Goal: Task Accomplishment & Management: Schedule a visit

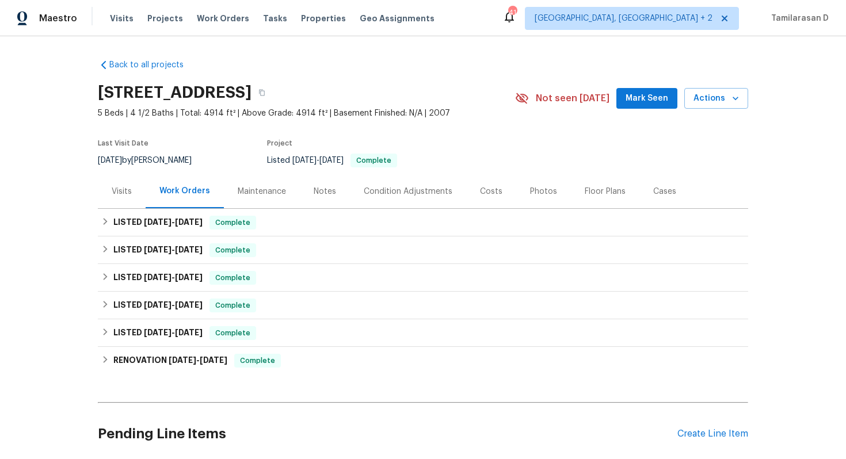
click at [121, 186] on div "Visits" at bounding box center [122, 192] width 20 height 12
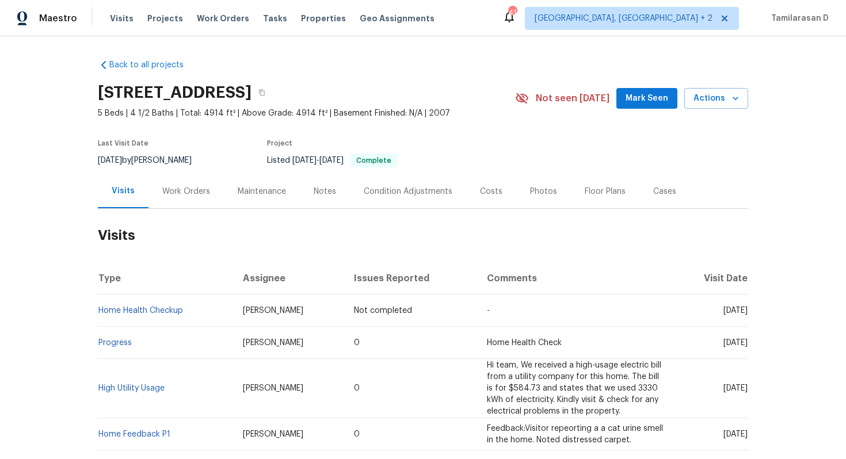
click at [180, 191] on div "Work Orders" at bounding box center [186, 192] width 48 height 12
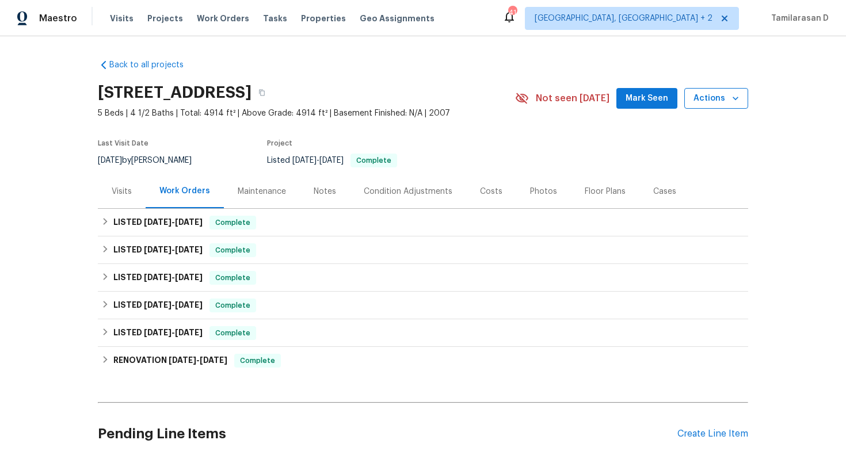
click at [721, 97] on span "Actions" at bounding box center [716, 99] width 45 height 14
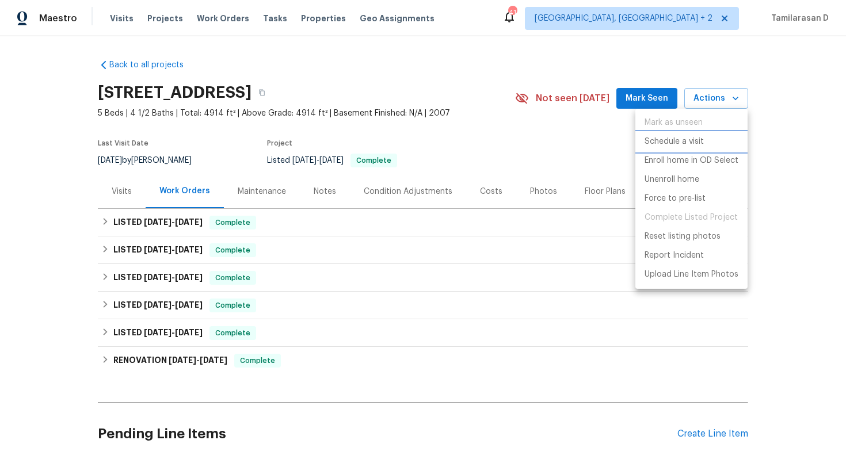
click at [683, 138] on p "Schedule a visit" at bounding box center [674, 142] width 59 height 12
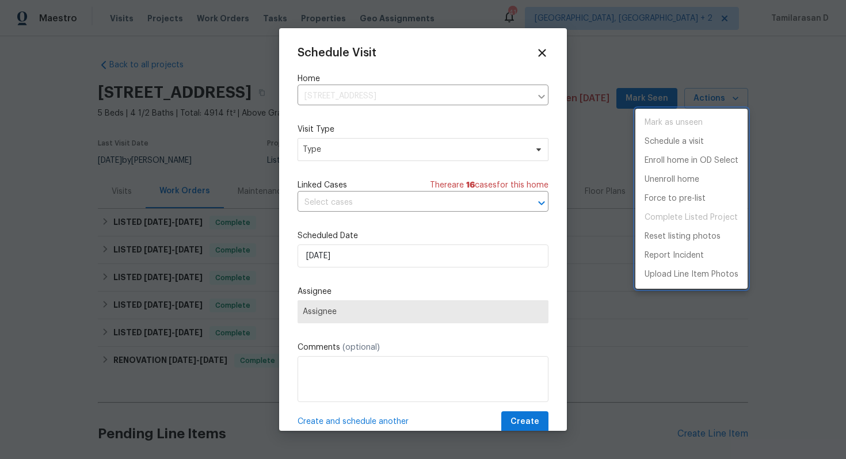
click at [369, 150] on div at bounding box center [423, 229] width 846 height 459
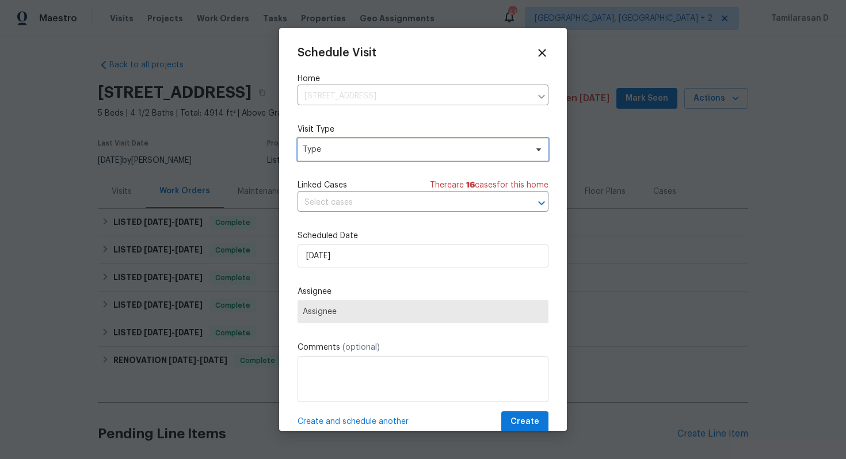
click at [369, 150] on span "Type" at bounding box center [415, 150] width 224 height 12
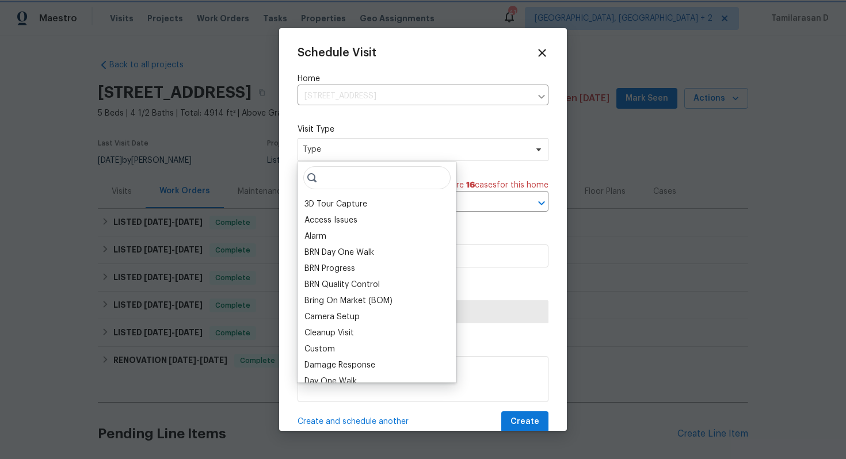
click at [369, 150] on span "Type" at bounding box center [415, 150] width 224 height 12
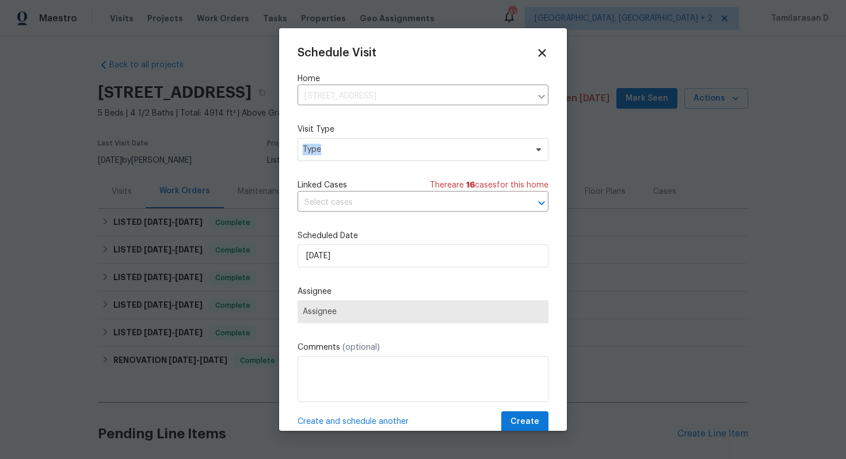
click at [369, 150] on span "Type" at bounding box center [415, 150] width 224 height 12
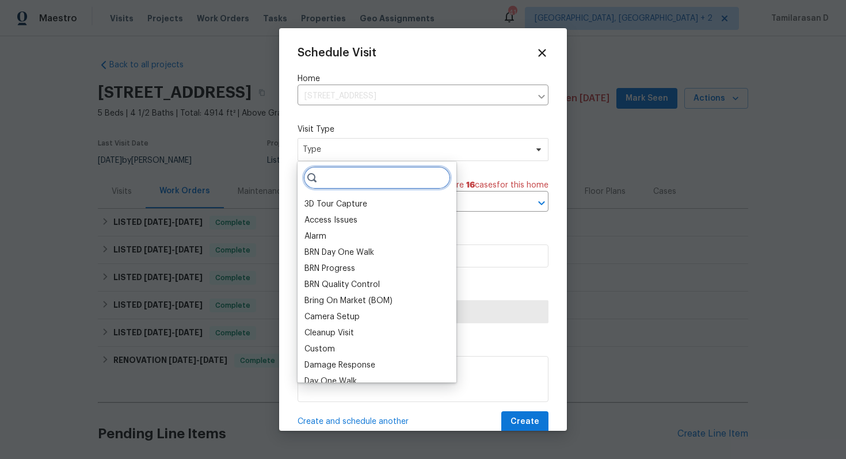
click at [352, 166] on input "search" at bounding box center [376, 177] width 147 height 23
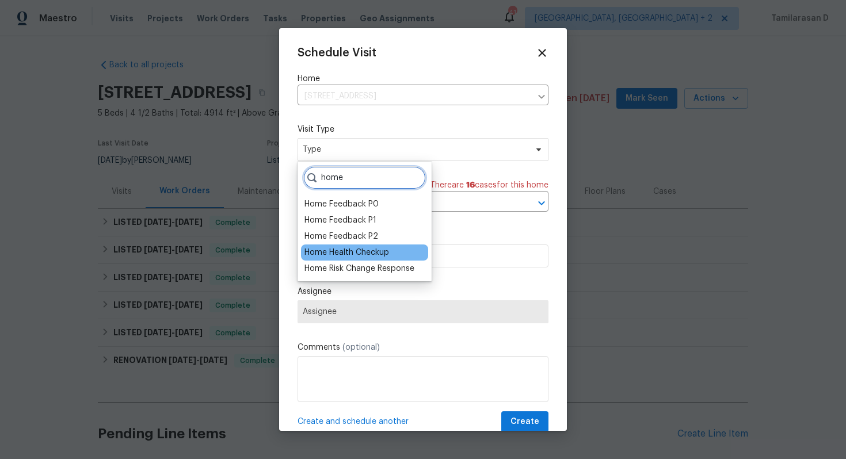
type input "home"
click at [356, 252] on div "Home Health Checkup" at bounding box center [346, 253] width 85 height 12
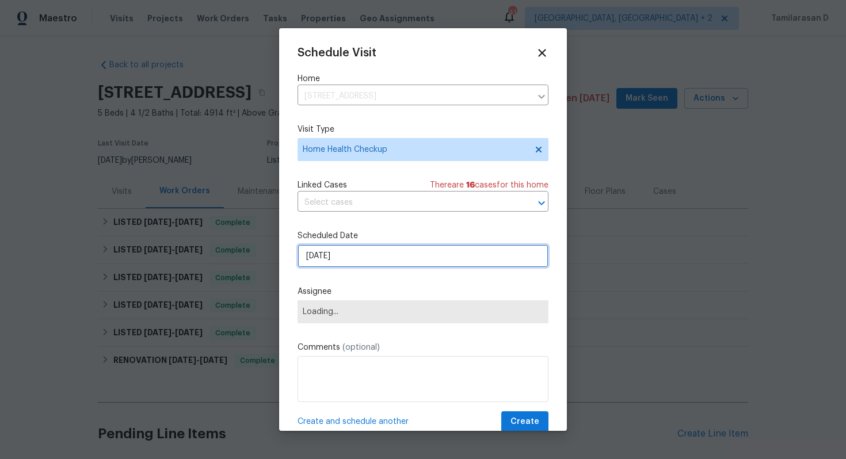
click at [341, 256] on input "24/09/2025" at bounding box center [423, 256] width 251 height 23
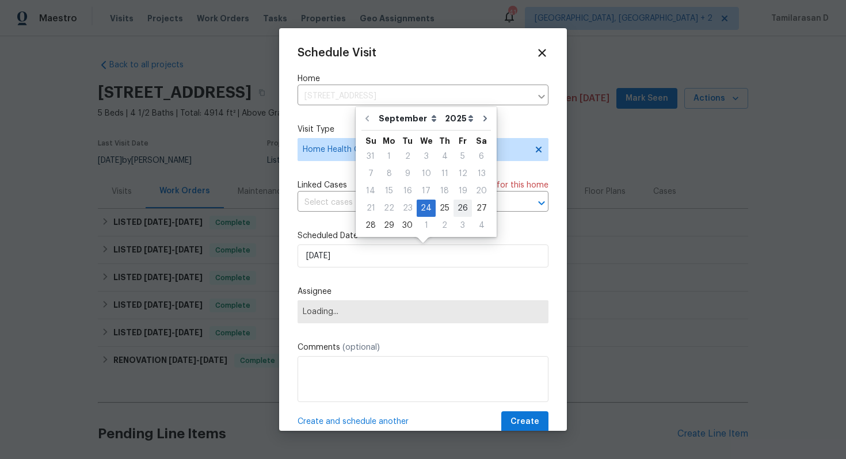
click at [454, 209] on div "26" at bounding box center [463, 208] width 18 height 16
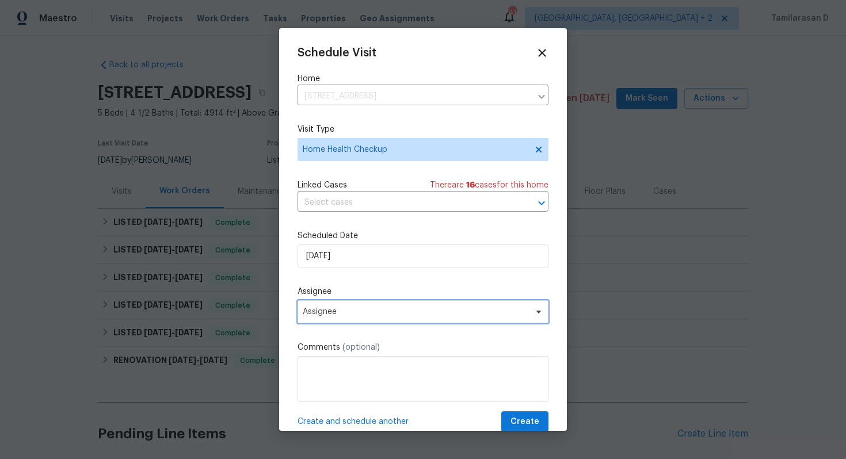
click at [329, 310] on span "Assignee" at bounding box center [416, 311] width 226 height 9
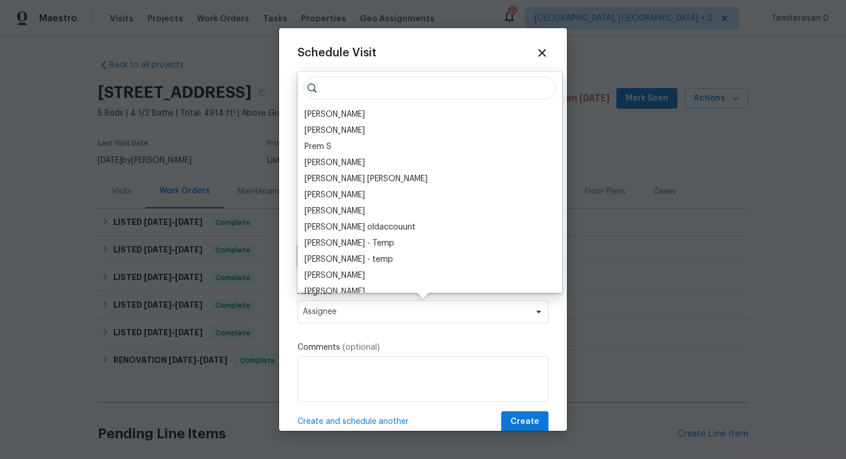
click at [510, 258] on input "26/09/2025" at bounding box center [423, 256] width 251 height 23
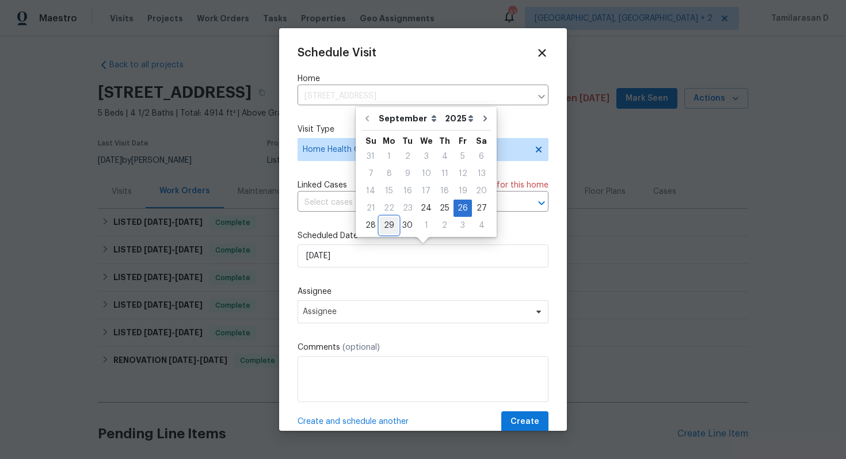
click at [389, 224] on div "29" at bounding box center [389, 226] width 18 height 16
type input "29/09/2025"
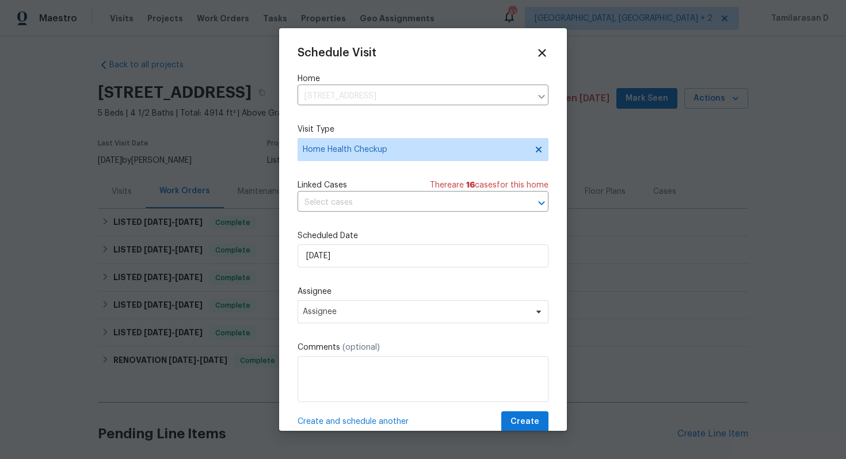
click at [338, 300] on div "Assignee Assignee" at bounding box center [423, 304] width 251 height 37
click at [336, 306] on span "Assignee" at bounding box center [423, 311] width 251 height 23
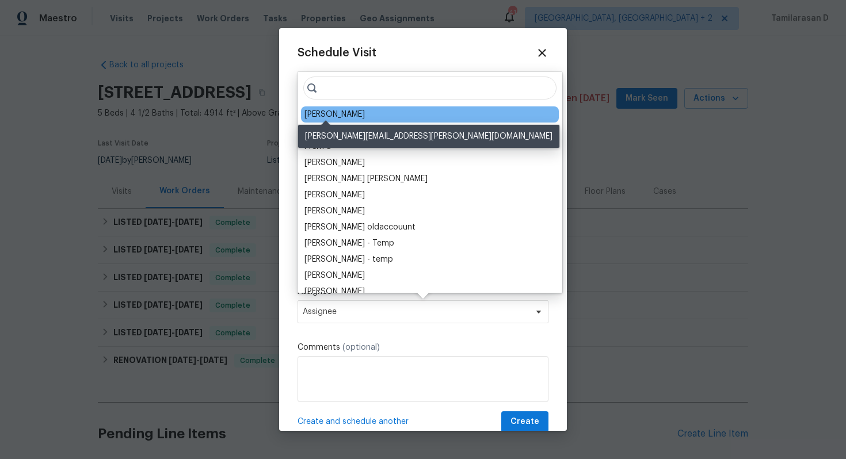
click at [321, 110] on div "[PERSON_NAME]" at bounding box center [334, 115] width 60 height 12
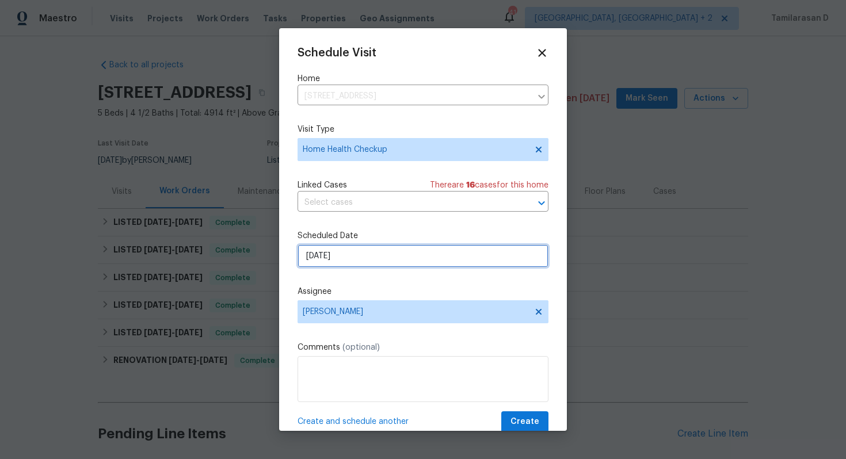
click at [368, 264] on input "[DATE]" at bounding box center [423, 256] width 251 height 23
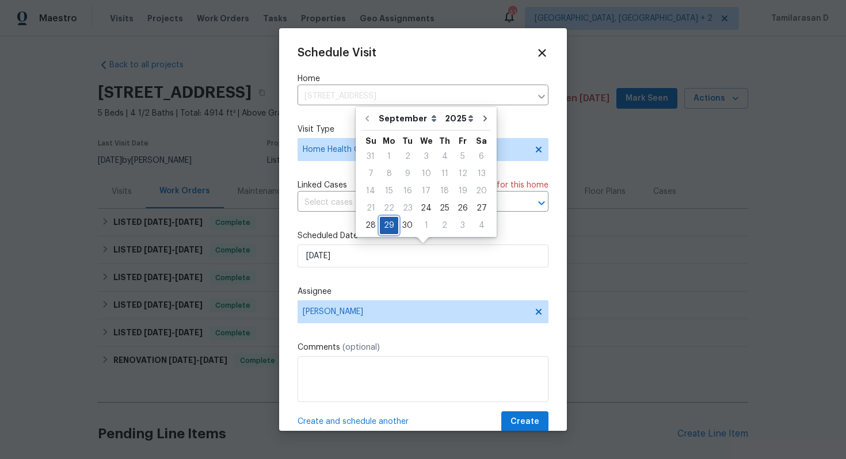
click at [389, 226] on div "29" at bounding box center [389, 226] width 18 height 16
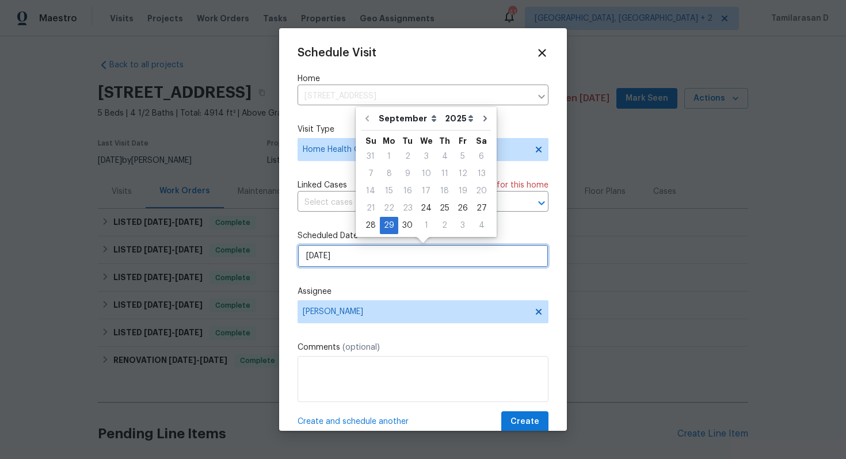
click at [374, 266] on input "[DATE]" at bounding box center [423, 256] width 251 height 23
click at [374, 280] on div "Schedule Visit Home 16753 W Apache St, Goodyear, AZ 85338 ​ Visit Type Home Hea…" at bounding box center [423, 240] width 251 height 386
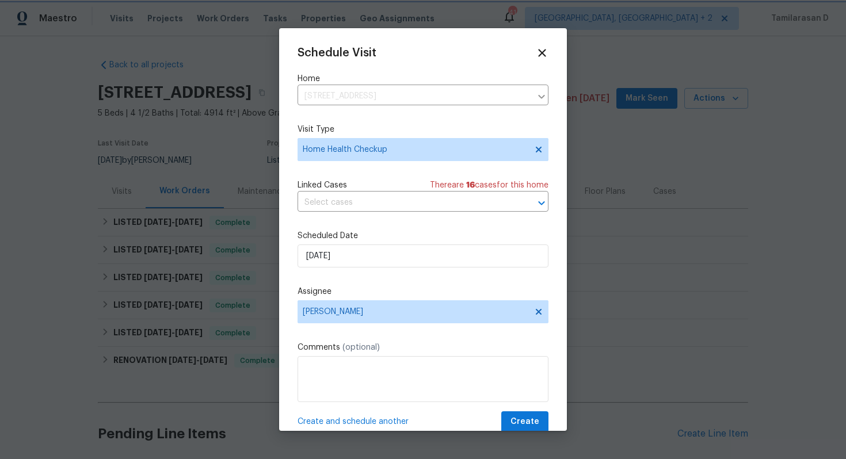
scroll to position [21, 0]
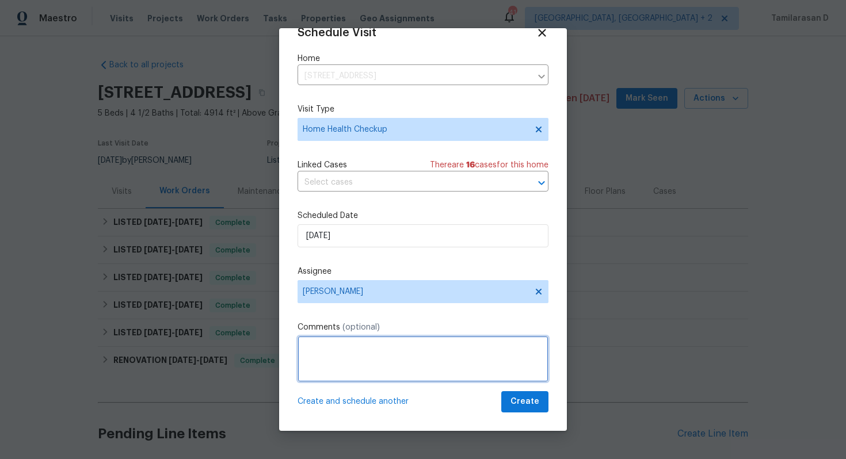
click at [370, 347] on textarea at bounding box center [423, 359] width 251 height 46
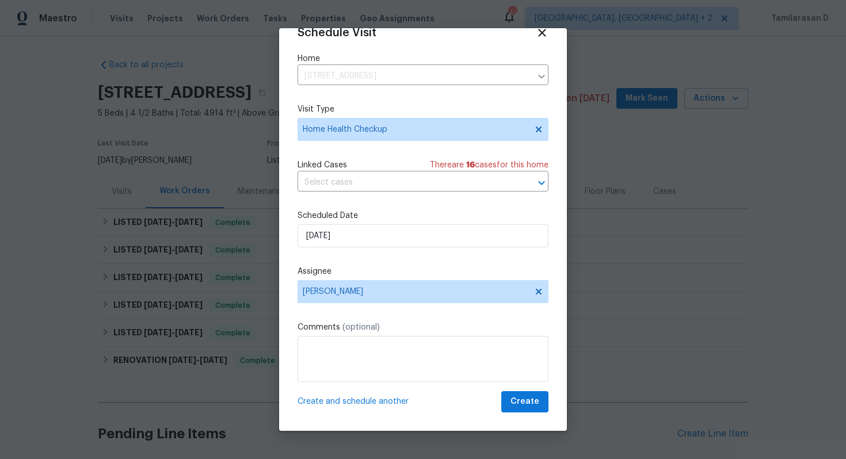
click at [397, 318] on div "Schedule Visit Home 16753 W Apache St, Goodyear, AZ 85338 ​ Visit Type Home Hea…" at bounding box center [423, 219] width 251 height 386
click at [358, 311] on div "Schedule Visit Home 16753 W Apache St, Goodyear, AZ 85338 ​ Visit Type Home Hea…" at bounding box center [423, 219] width 251 height 386
click at [524, 401] on span "Create" at bounding box center [525, 402] width 29 height 14
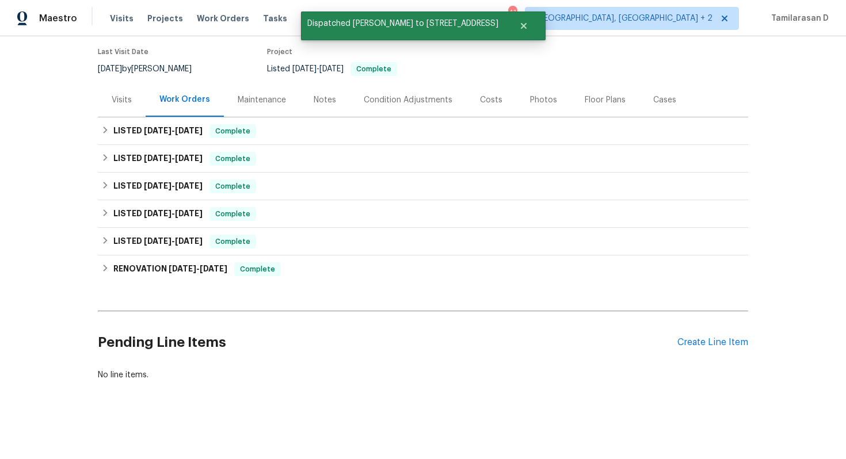
scroll to position [0, 0]
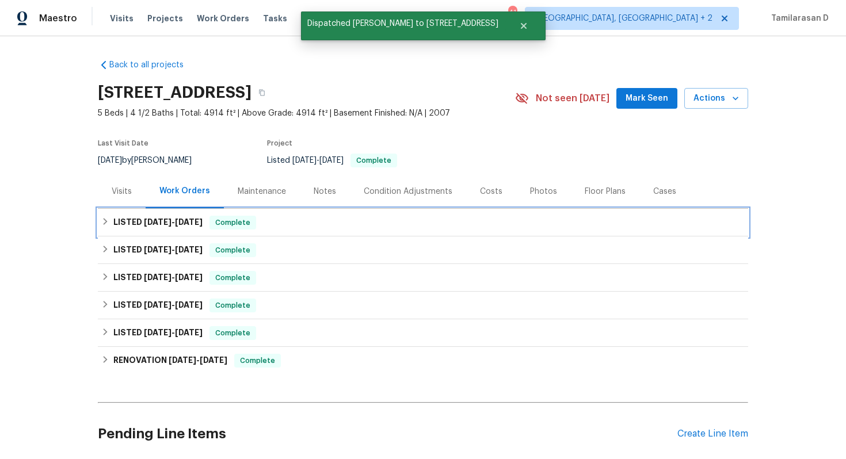
click at [116, 225] on h6 "LISTED 9/10/25 - 9/15/25" at bounding box center [157, 223] width 89 height 14
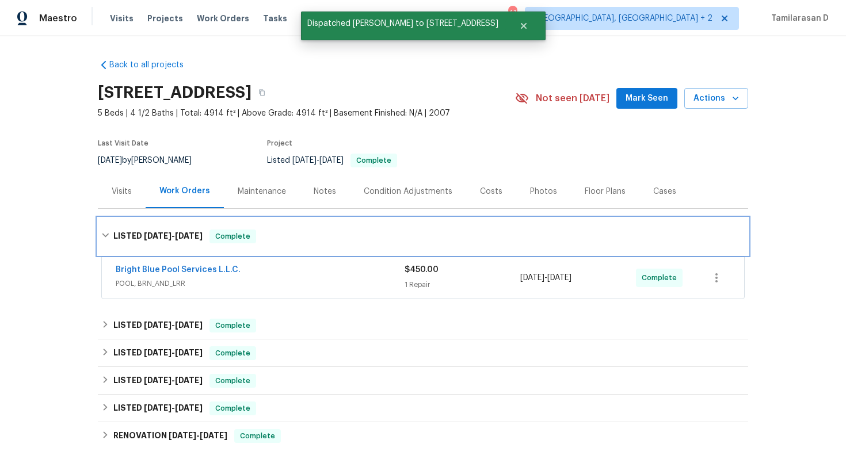
click at [109, 230] on div "LISTED 9/10/25 - 9/15/25 Complete" at bounding box center [423, 237] width 644 height 14
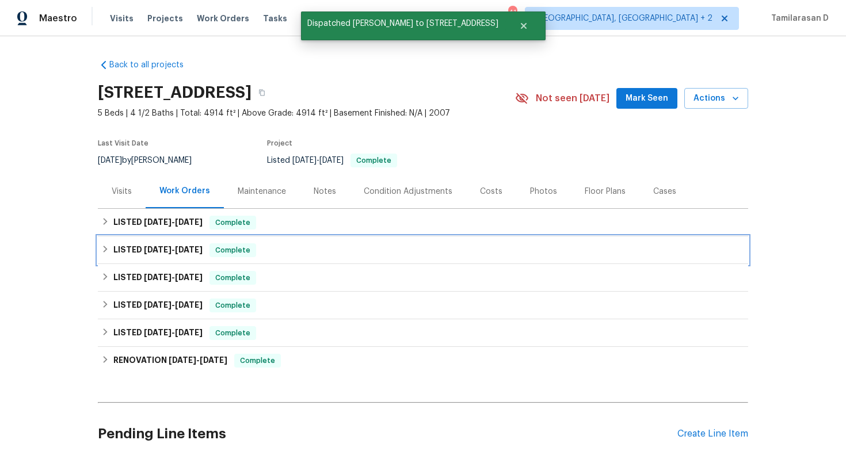
click at [106, 245] on div "LISTED 7/28/25 - 7/30/25 Complete" at bounding box center [423, 250] width 644 height 14
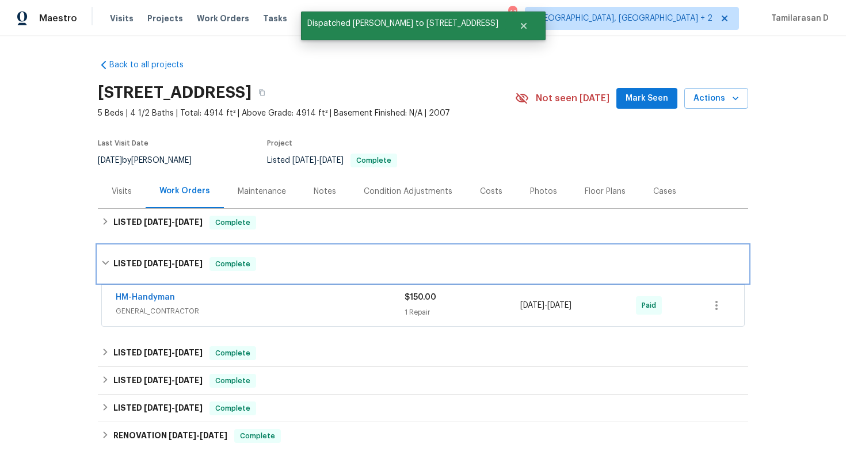
click at [103, 260] on icon at bounding box center [105, 263] width 8 height 8
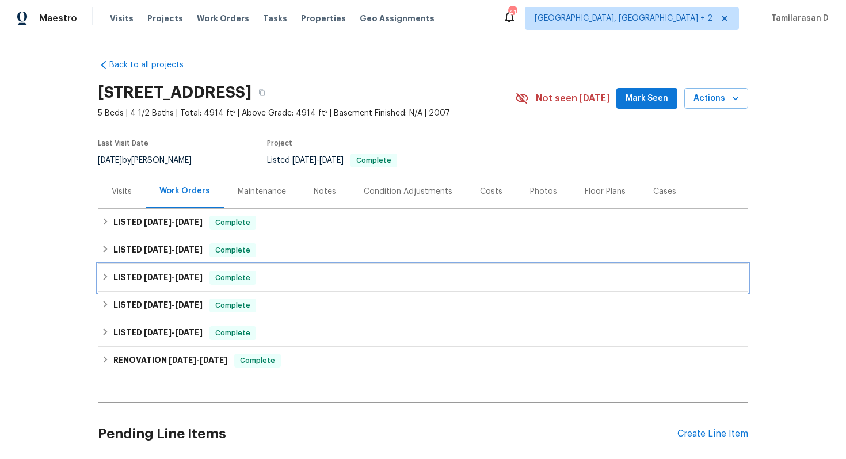
click at [104, 267] on div "LISTED 7/28/25 - 7/30/25 Complete" at bounding box center [423, 278] width 650 height 28
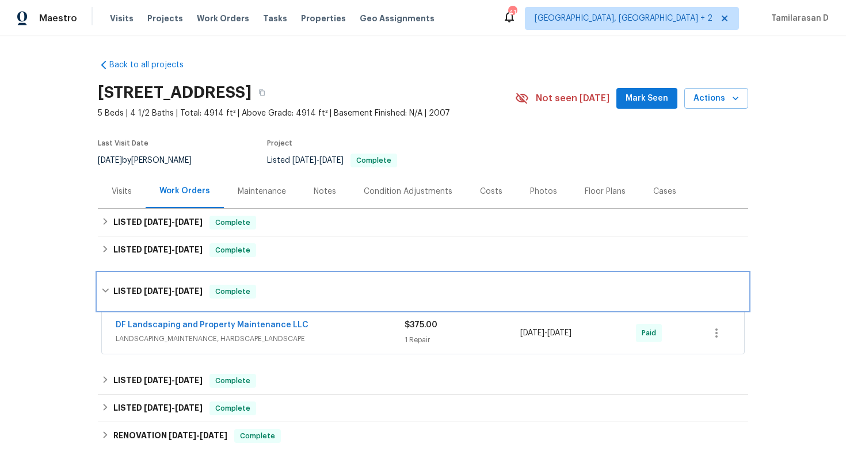
click at [105, 288] on icon at bounding box center [105, 291] width 8 height 8
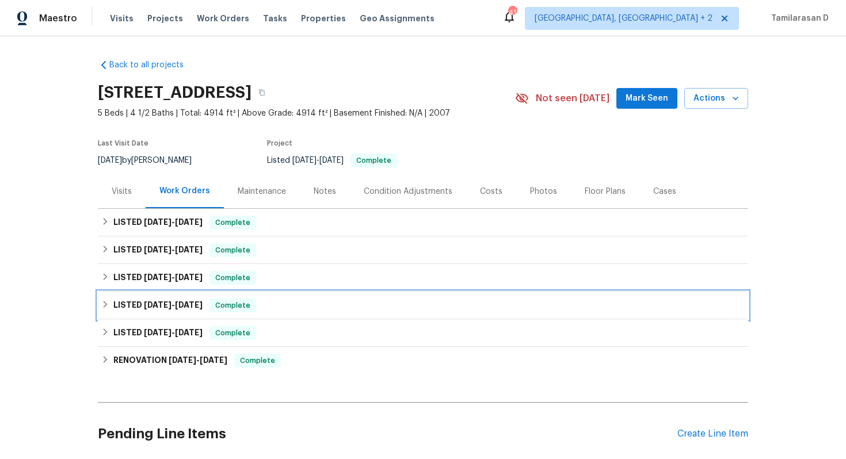
click at [102, 298] on div "LISTED 7/16/25 - 7/18/25 Complete" at bounding box center [423, 306] width 650 height 28
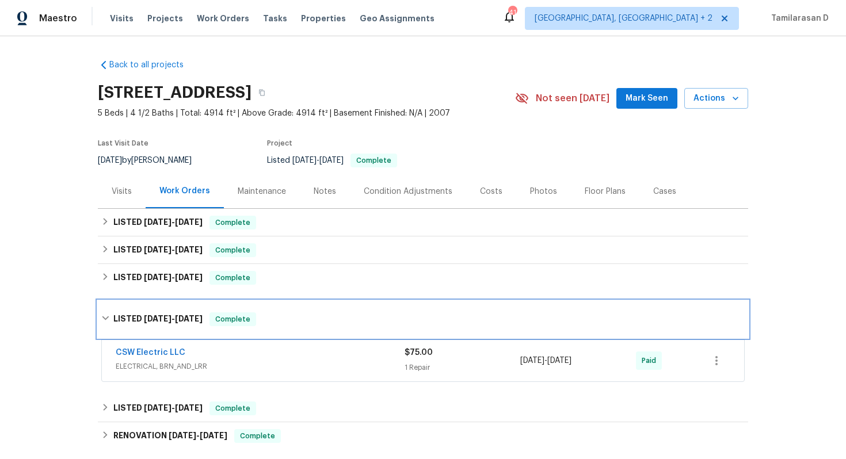
click at [104, 310] on div "LISTED 7/16/25 - 7/18/25 Complete" at bounding box center [423, 319] width 650 height 37
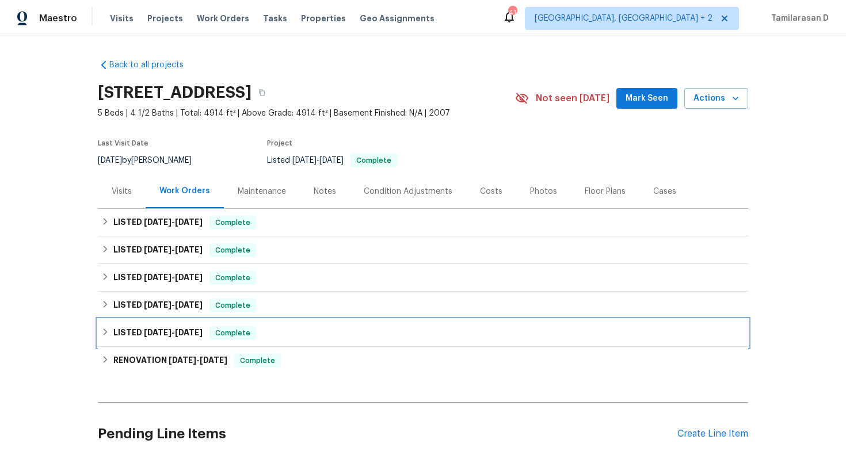
click at [104, 329] on icon at bounding box center [106, 332] width 4 height 7
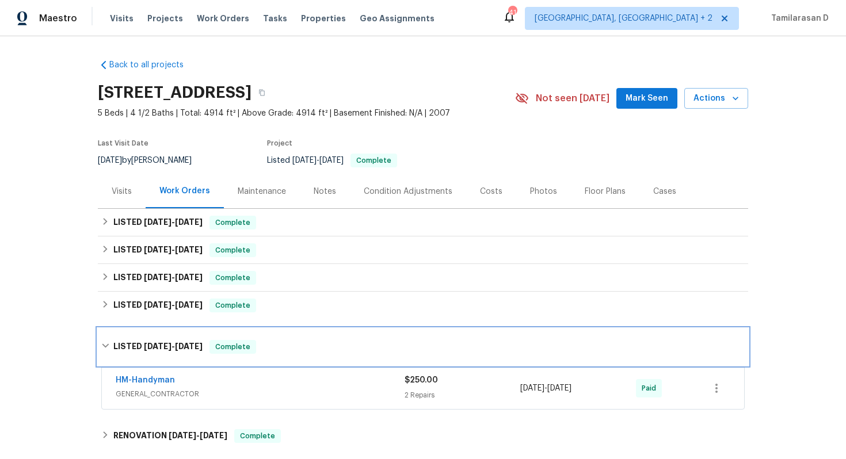
click at [106, 342] on icon at bounding box center [105, 346] width 8 height 8
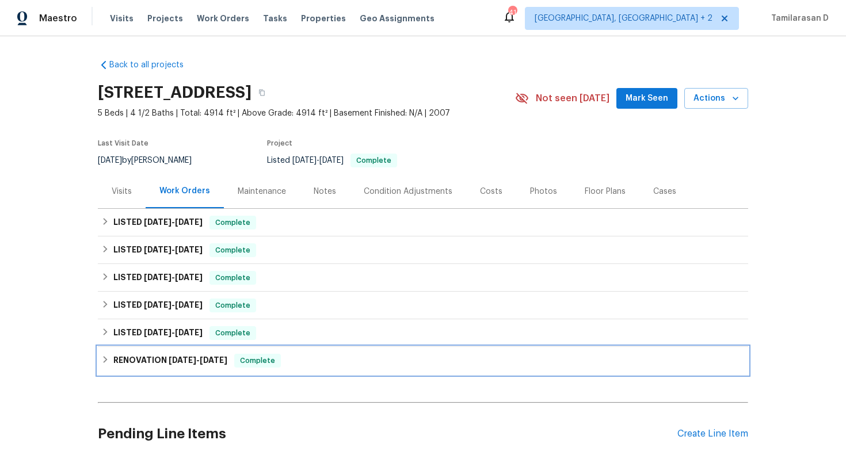
click at [106, 362] on icon at bounding box center [105, 360] width 8 height 8
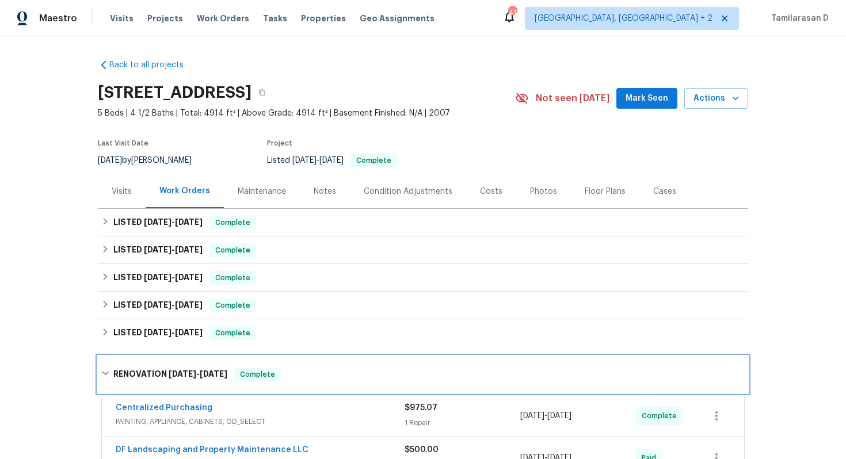
click at [102, 366] on div "RENOVATION 4/3/25 - 4/14/25 Complete" at bounding box center [423, 374] width 650 height 37
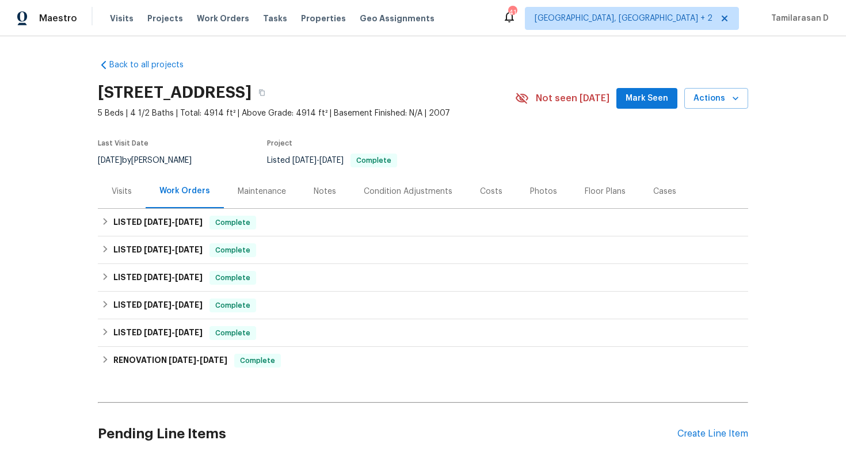
click at [121, 195] on div "Visits" at bounding box center [122, 192] width 20 height 12
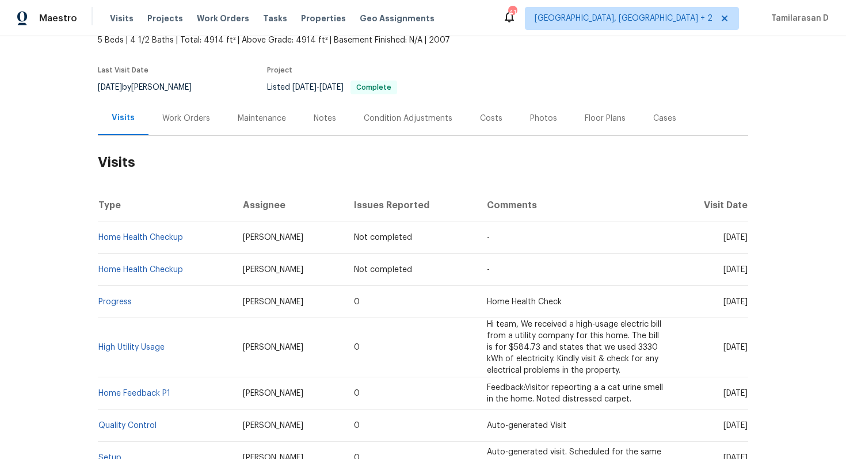
scroll to position [75, 0]
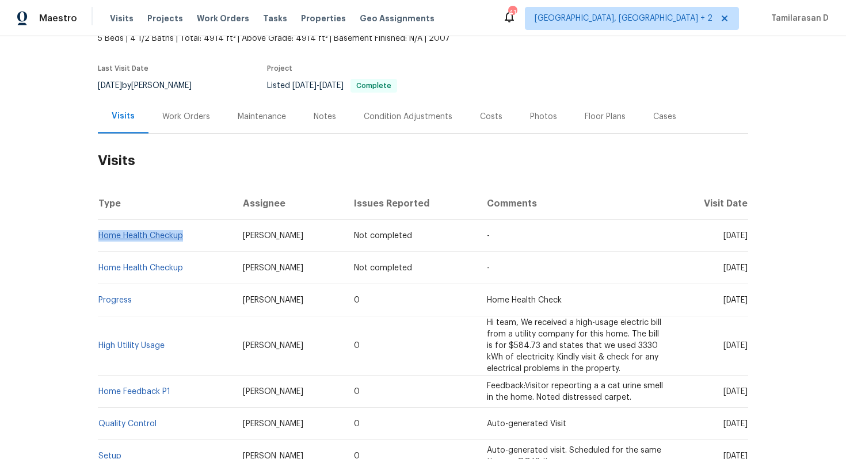
drag, startPoint x: 185, startPoint y: 235, endPoint x: 101, endPoint y: 237, distance: 84.0
click at [101, 237] on td "Home Health Checkup" at bounding box center [166, 236] width 136 height 32
click at [195, 201] on th "Type" at bounding box center [166, 204] width 136 height 32
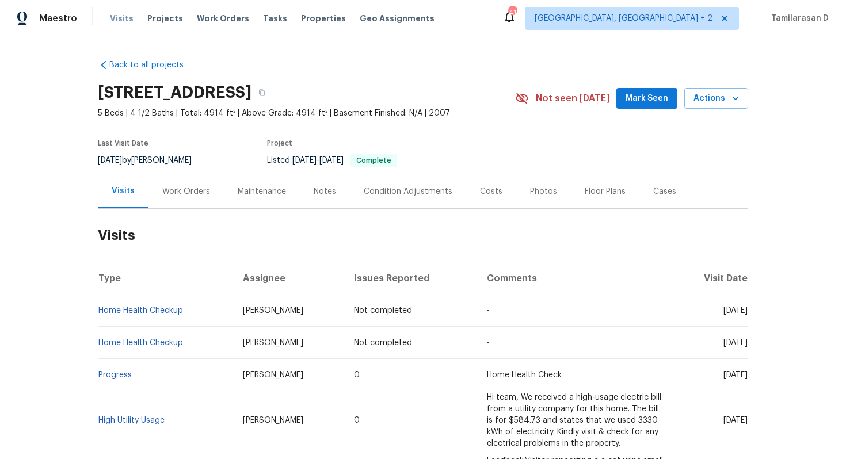
click at [115, 17] on span "Visits" at bounding box center [122, 19] width 24 height 12
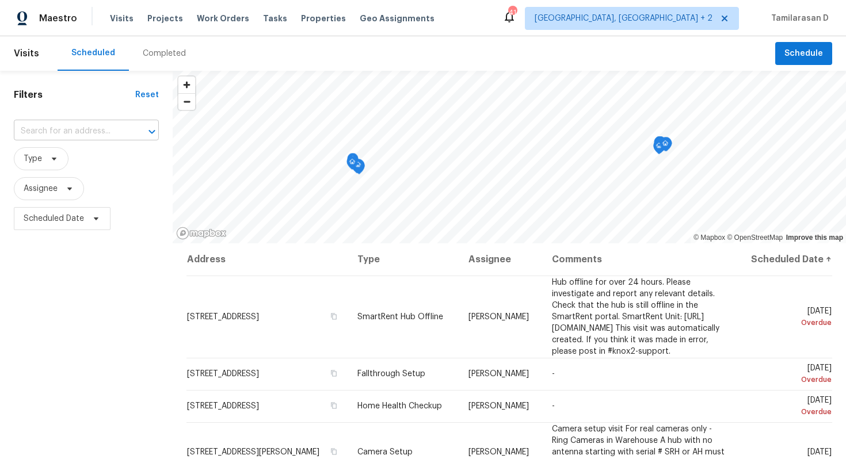
click at [80, 125] on input "text" at bounding box center [70, 132] width 113 height 18
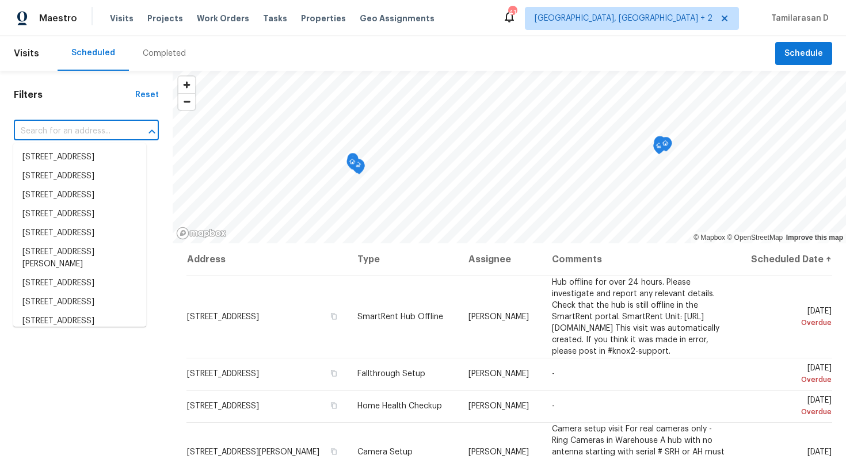
paste input "16753 W Apache St Goodyear, AZ 85338"
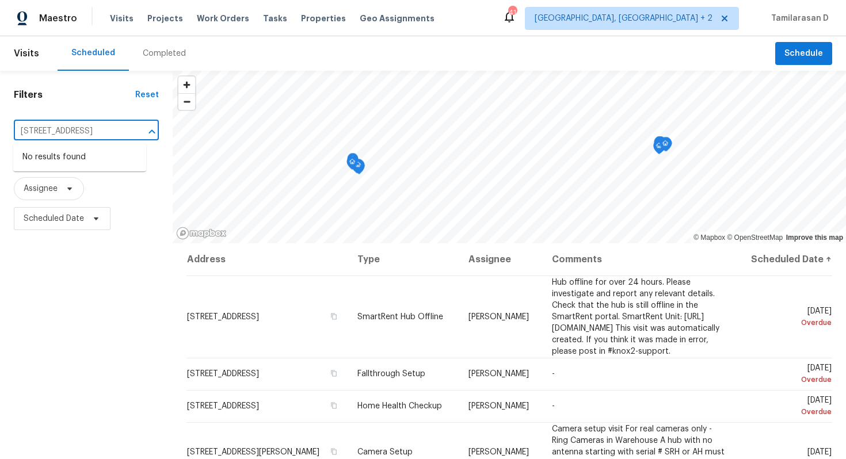
type input "16753 W Apache St Goodyear, AZ 85338"
click at [663, 19] on span "[GEOGRAPHIC_DATA], [GEOGRAPHIC_DATA] + 2" at bounding box center [624, 19] width 178 height 12
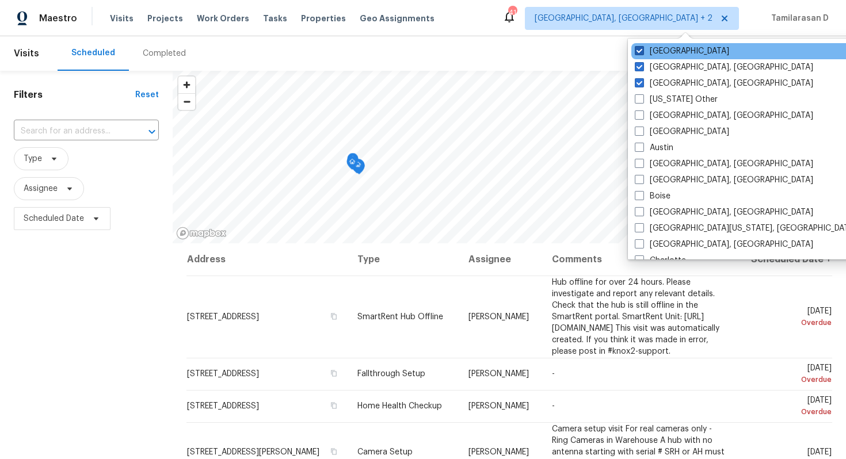
click at [644, 51] on span at bounding box center [639, 50] width 9 height 9
click at [642, 51] on input "Los Angeles" at bounding box center [638, 48] width 7 height 7
checkbox input "false"
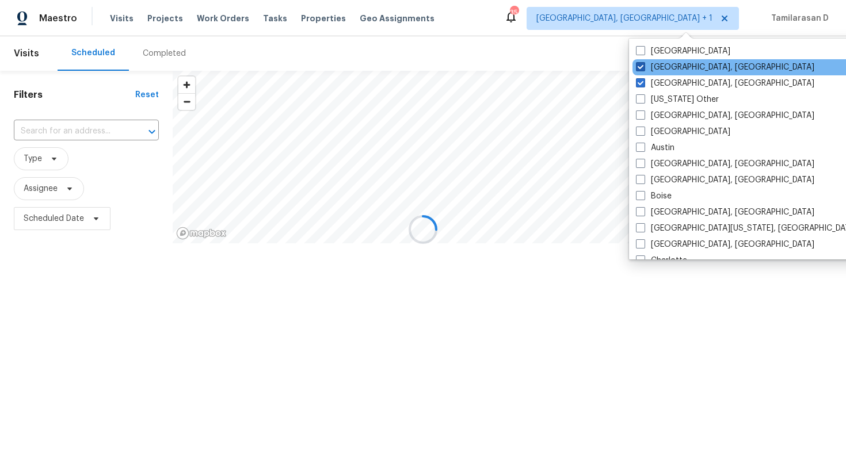
click at [643, 67] on span at bounding box center [640, 66] width 9 height 9
click at [643, 67] on input "Greensboro, NC" at bounding box center [639, 65] width 7 height 7
checkbox input "false"
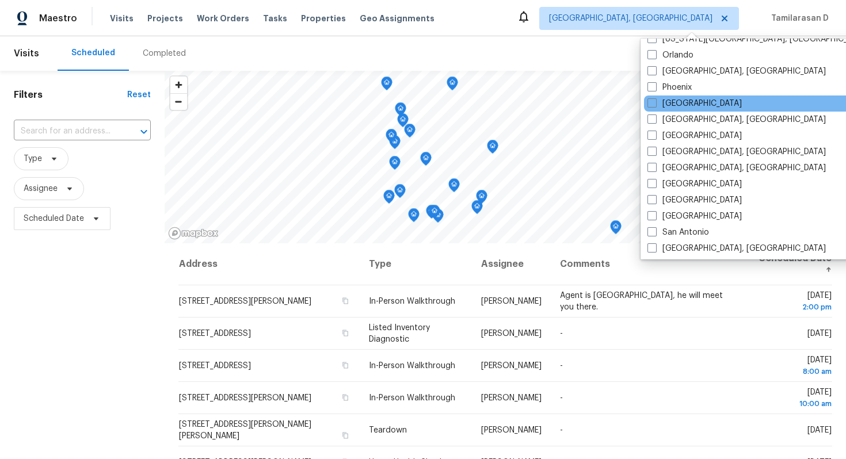
scroll to position [653, 0]
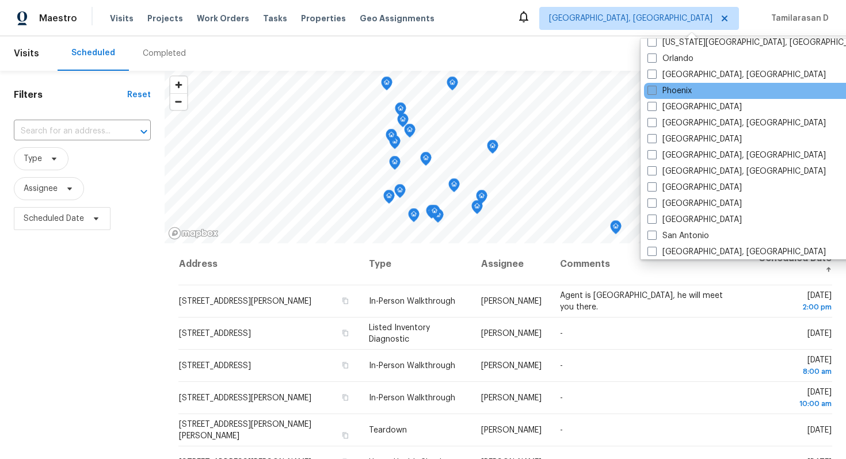
click at [651, 87] on span at bounding box center [652, 90] width 9 height 9
click at [651, 87] on input "Phoenix" at bounding box center [651, 88] width 7 height 7
checkbox input "true"
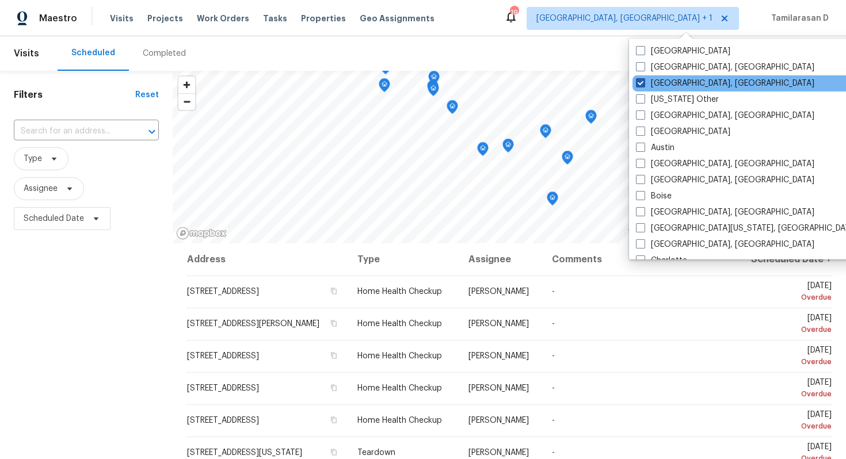
click at [644, 86] on span at bounding box center [640, 82] width 9 height 9
click at [644, 85] on input "Albuquerque, NM" at bounding box center [639, 81] width 7 height 7
checkbox input "false"
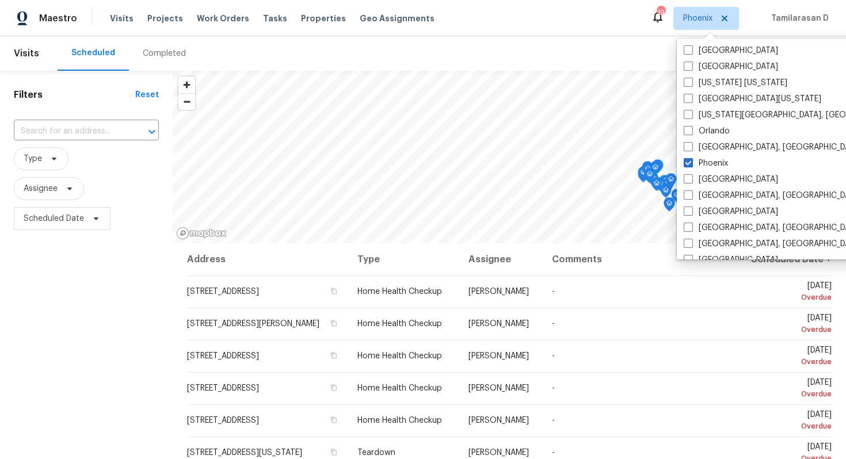
scroll to position [576, 0]
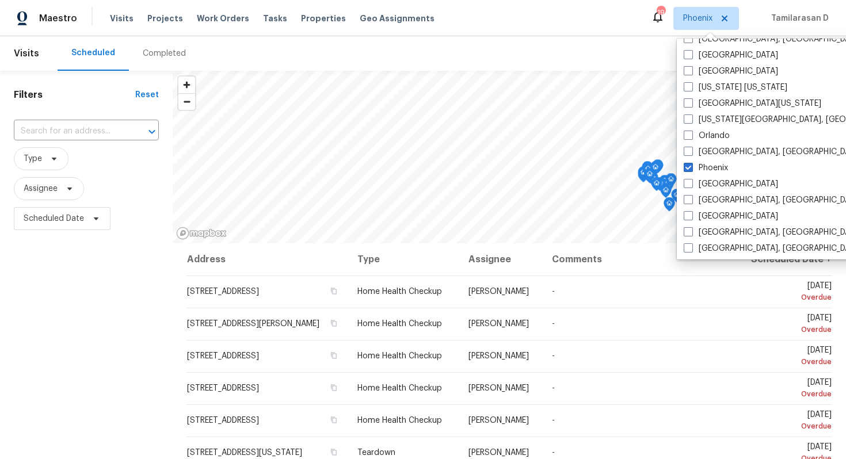
click at [817, 51] on span "Schedule" at bounding box center [804, 54] width 39 height 14
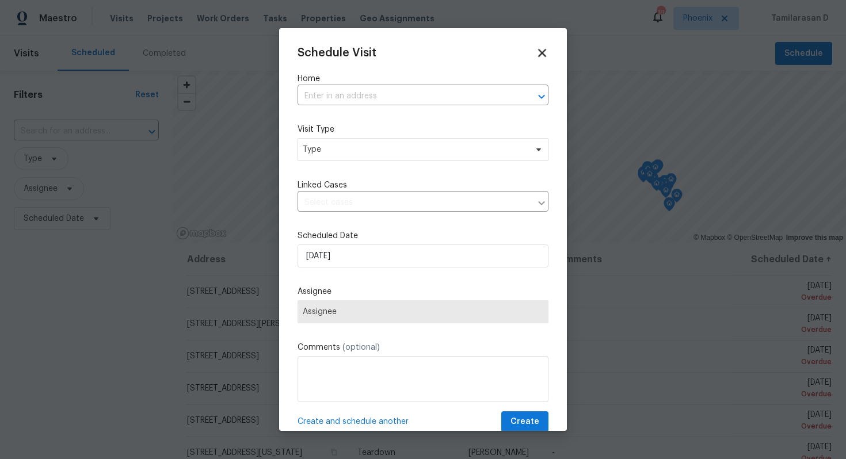
click at [545, 51] on icon at bounding box center [542, 53] width 8 height 8
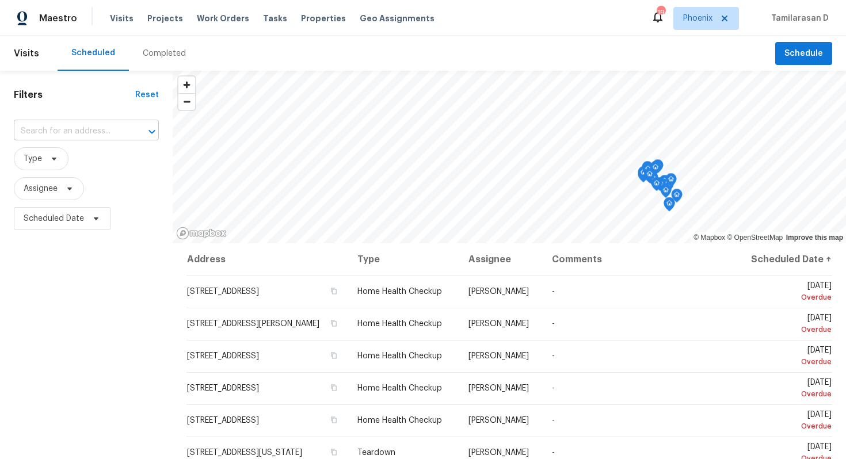
click at [101, 133] on input "text" at bounding box center [70, 132] width 113 height 18
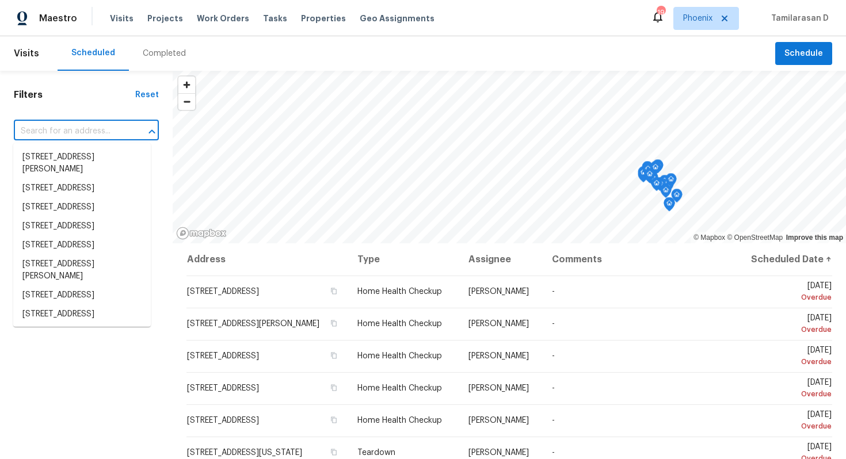
paste input "16753 W Apache St Goodyear, AZ 85338"
type input "16753 W Apache St Goodyear, AZ 85338"
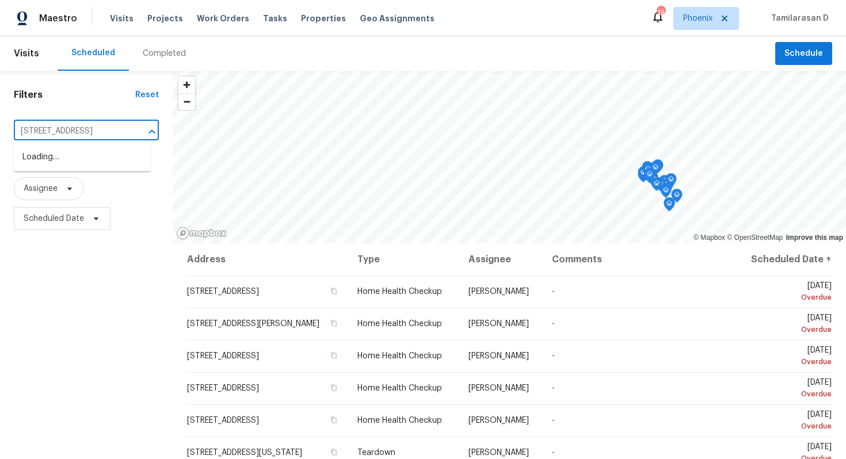
scroll to position [0, 54]
click at [90, 158] on li "16753 W Apache St, Goodyear, AZ 85338" at bounding box center [82, 157] width 138 height 19
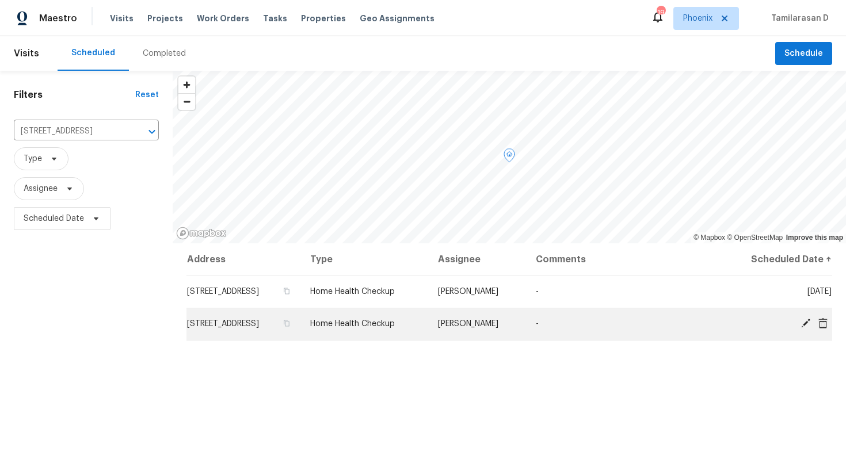
click at [826, 322] on icon at bounding box center [822, 323] width 9 height 10
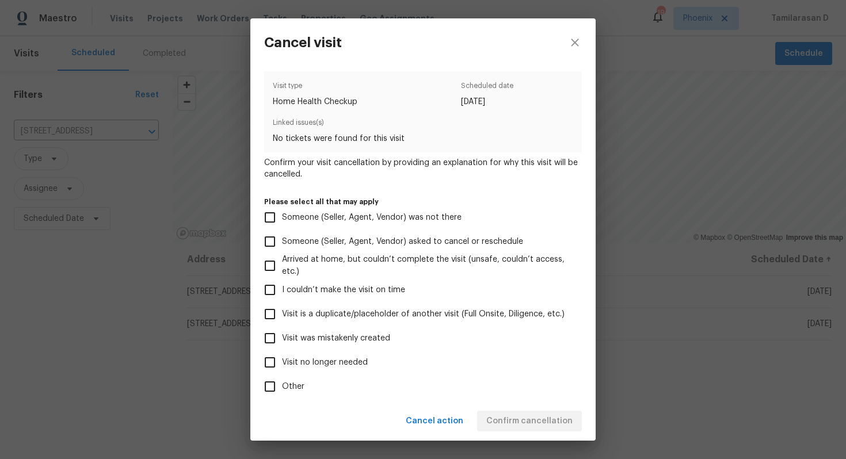
click at [277, 339] on input "Visit was mistakenly created" at bounding box center [270, 338] width 24 height 24
checkbox input "true"
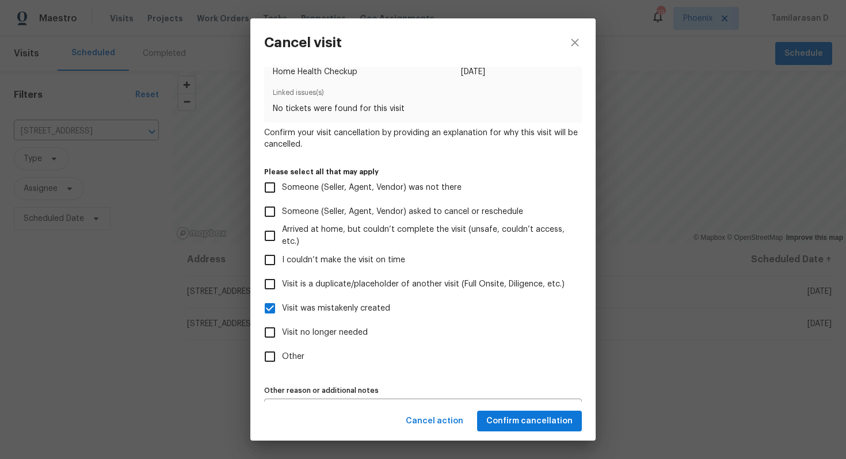
scroll to position [36, 0]
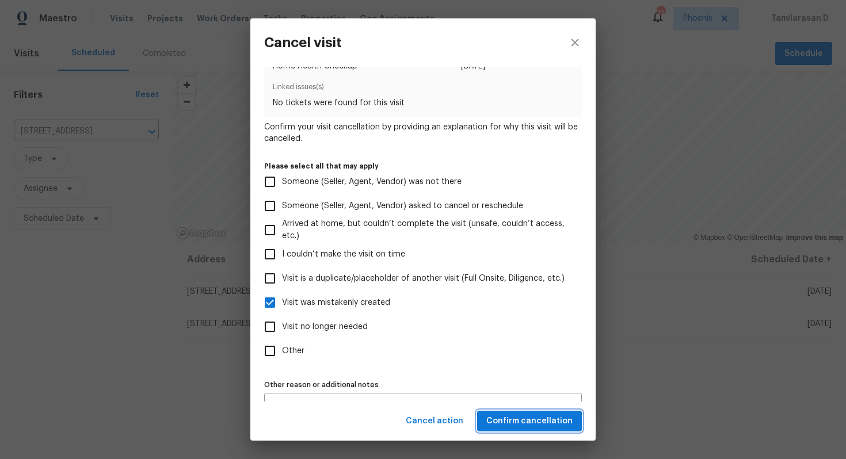
click at [531, 417] on span "Confirm cancellation" at bounding box center [529, 421] width 86 height 14
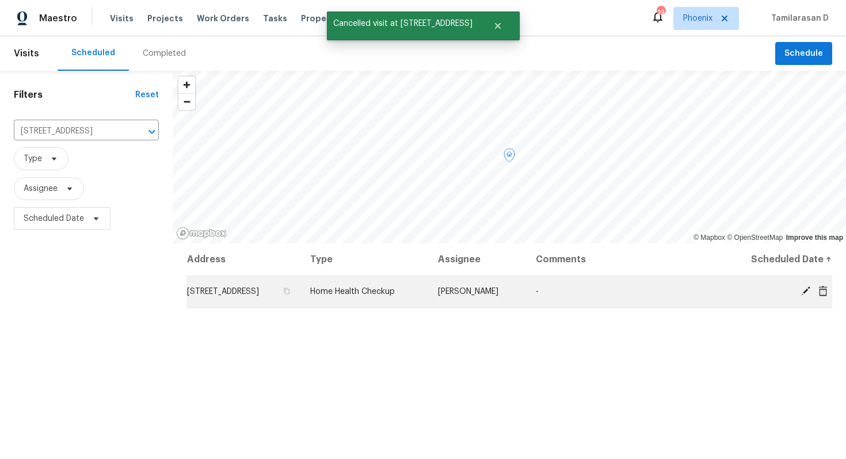
click at [382, 289] on span "Home Health Checkup" at bounding box center [352, 292] width 85 height 8
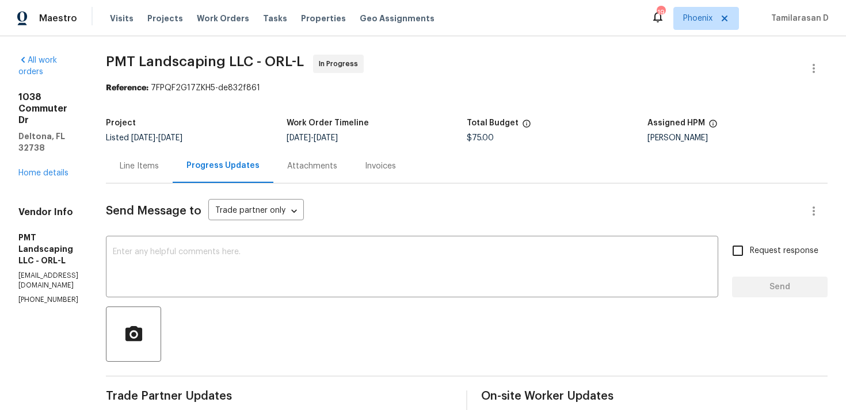
click at [154, 150] on div "Line Items" at bounding box center [139, 166] width 67 height 34
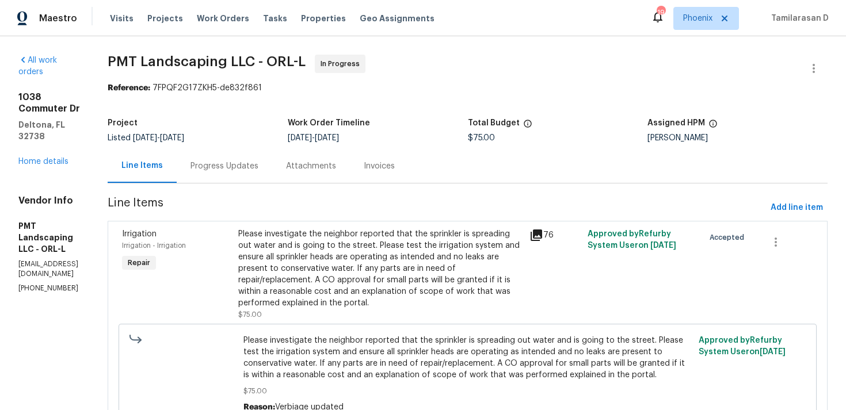
scroll to position [69, 0]
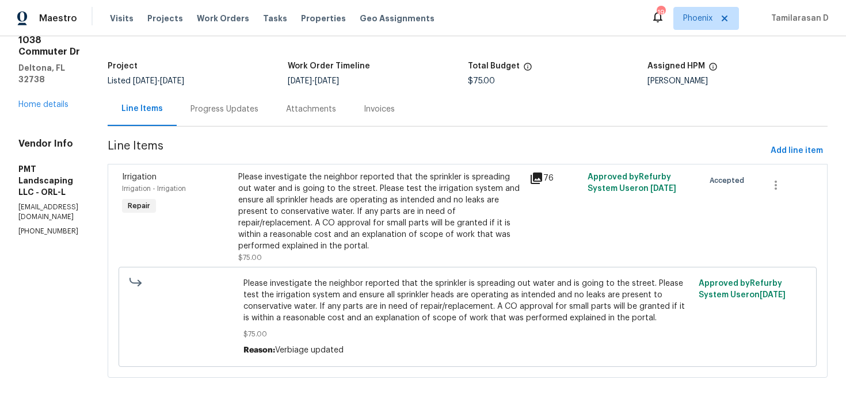
click at [329, 197] on div "Please investigate the neighbor reported that the sprinkler is spreading out wa…" at bounding box center [380, 212] width 284 height 81
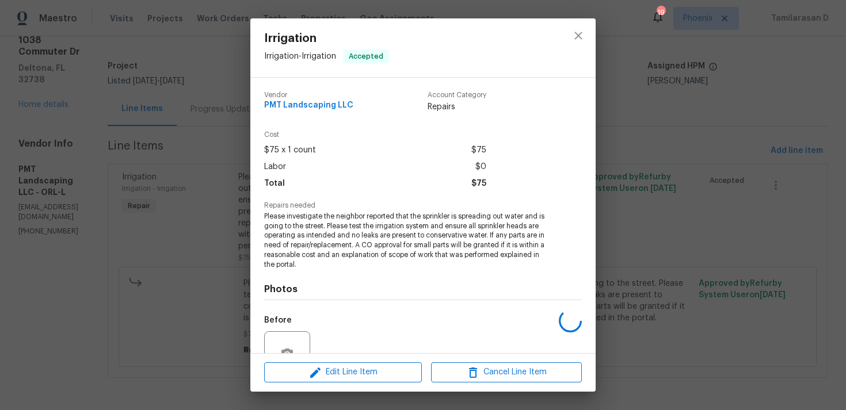
scroll to position [110, 0]
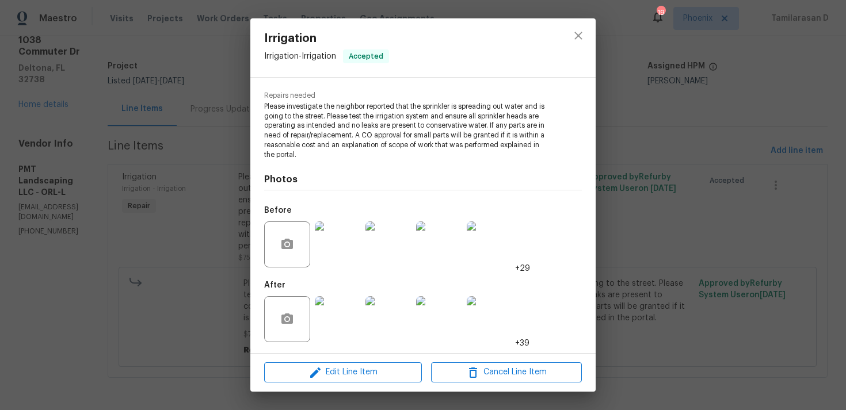
click at [211, 191] on div "Irrigation Irrigation - Irrigation Accepted Vendor PMT Landscaping LLC Account …" at bounding box center [423, 205] width 846 height 410
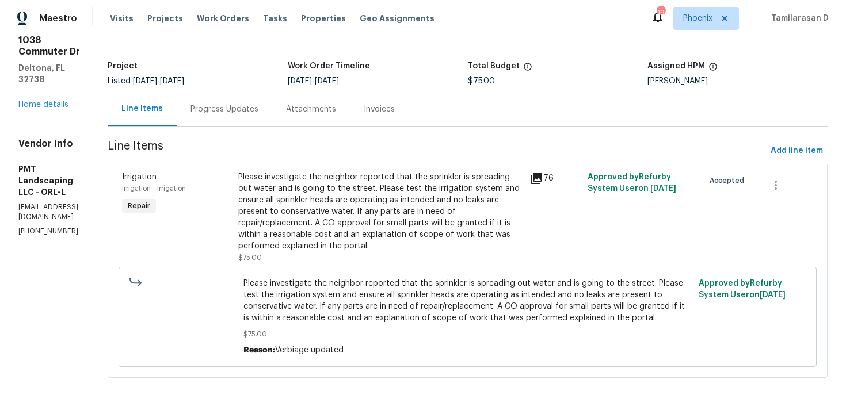
click at [235, 113] on div "Progress Updates" at bounding box center [225, 109] width 96 height 34
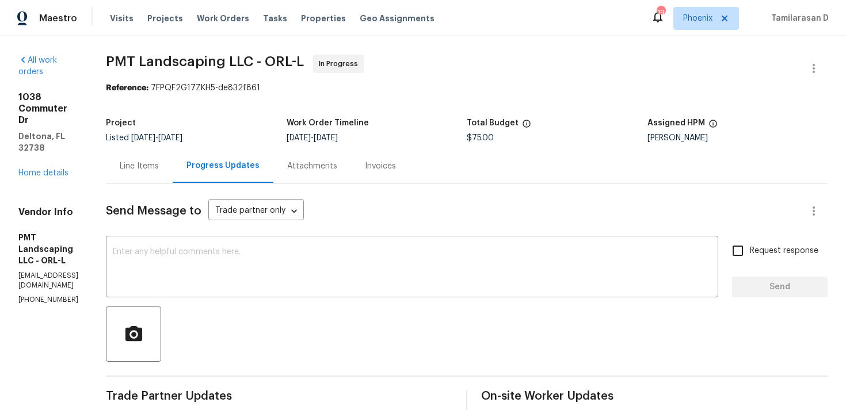
click at [159, 170] on div "Line Items" at bounding box center [139, 167] width 39 height 12
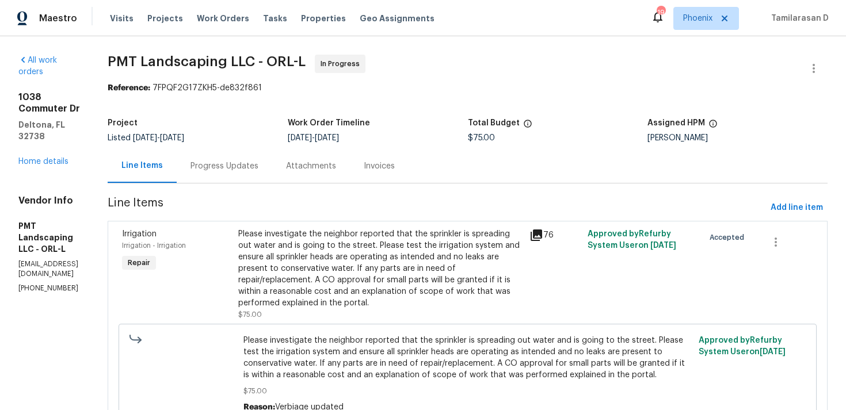
click at [384, 304] on div "Please investigate the neighbor reported that the sprinkler is spreading out wa…" at bounding box center [380, 269] width 284 height 81
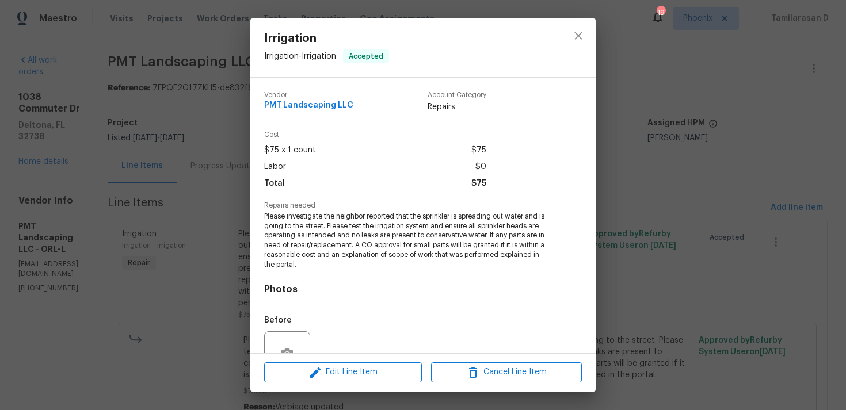
scroll to position [110, 0]
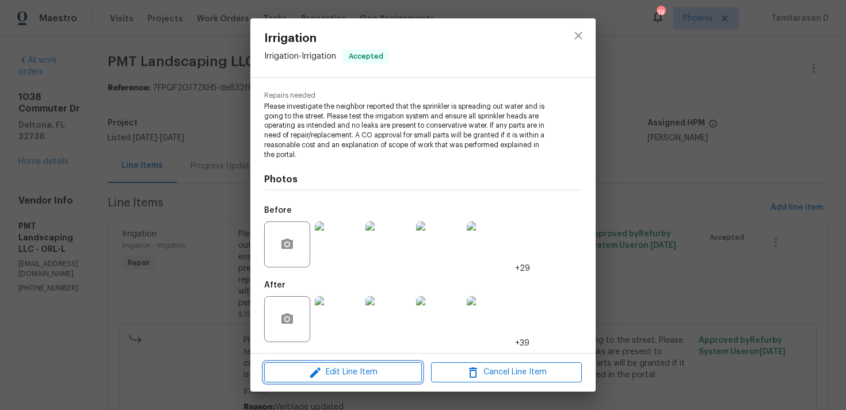
click at [335, 367] on span "Edit Line Item" at bounding box center [343, 372] width 151 height 14
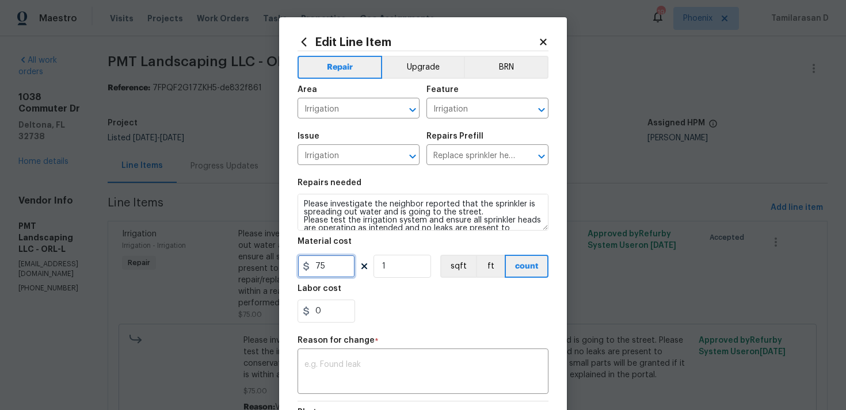
click at [327, 262] on input "75" at bounding box center [327, 266] width 58 height 23
type input "620"
click at [352, 374] on textarea at bounding box center [422, 373] width 237 height 24
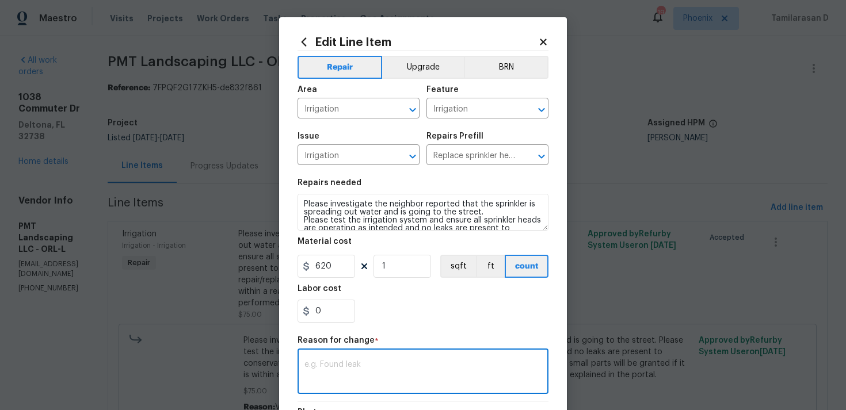
click at [347, 364] on textarea at bounding box center [422, 373] width 237 height 24
paste textarea "(TD) Updated cost per BR team approval."
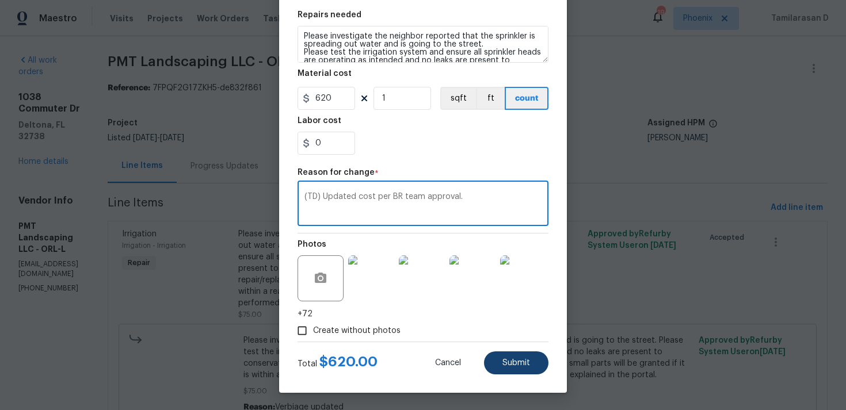
type textarea "(TD) Updated cost per BR team approval."
click at [518, 364] on span "Submit" at bounding box center [516, 363] width 28 height 9
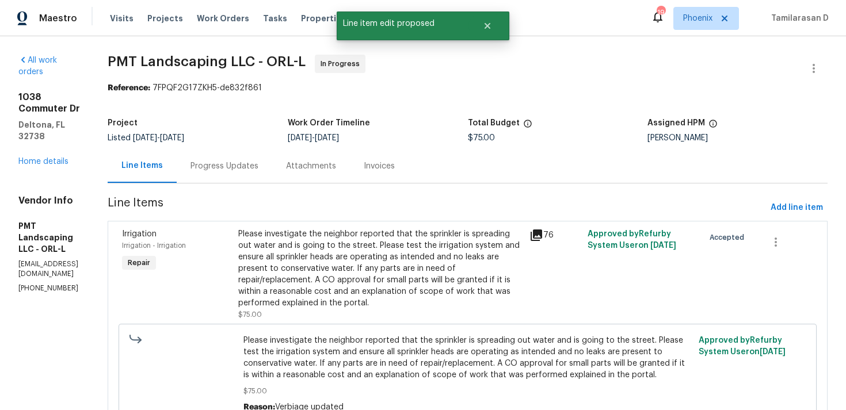
scroll to position [0, 0]
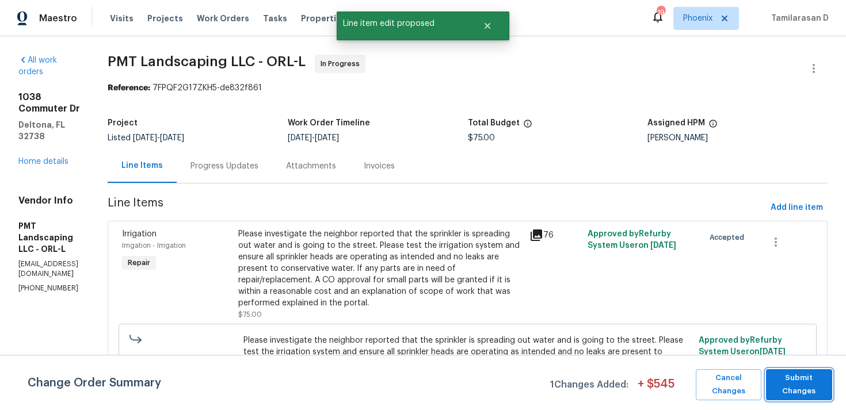
click at [783, 393] on span "Submit Changes" at bounding box center [799, 385] width 55 height 26
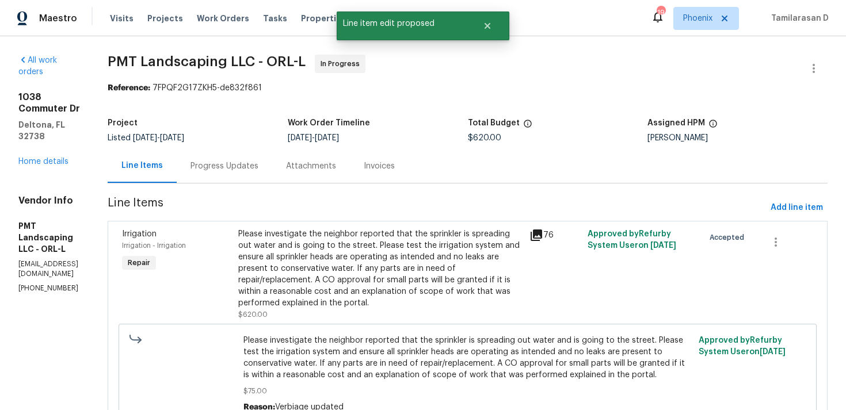
click at [254, 173] on div "Progress Updates" at bounding box center [225, 166] width 96 height 34
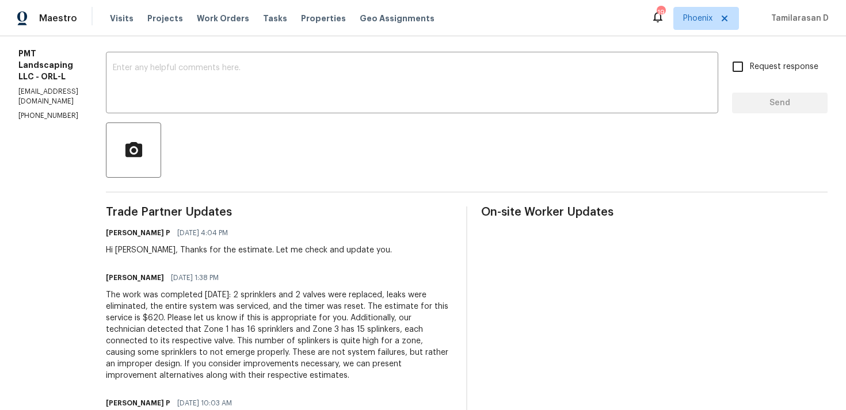
scroll to position [186, 0]
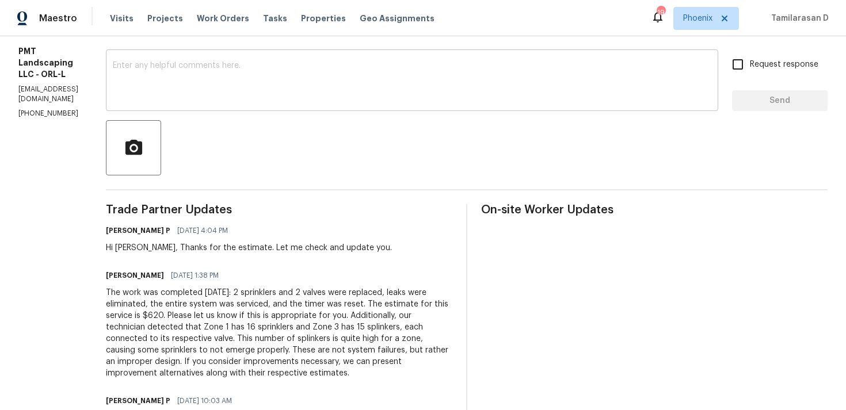
click at [230, 73] on textarea at bounding box center [412, 82] width 599 height 40
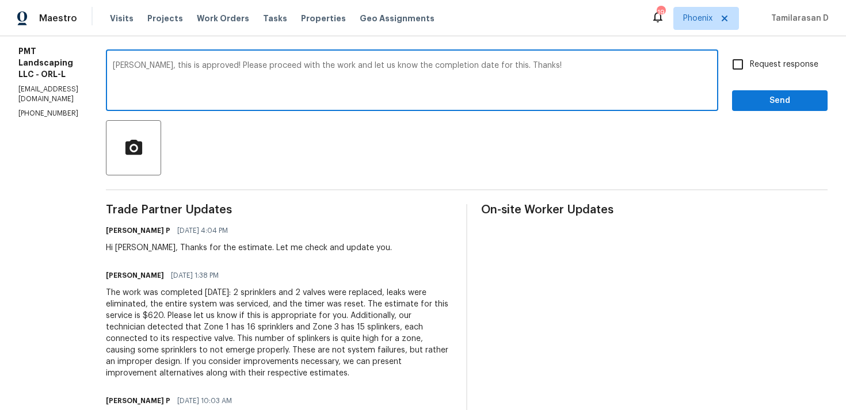
type textarea "Xiomara, this is approved! Please proceed with the work and let us know the com…"
click at [759, 62] on span "Request response" at bounding box center [784, 65] width 68 height 12
click at [750, 62] on input "Request response" at bounding box center [738, 64] width 24 height 24
checkbox input "true"
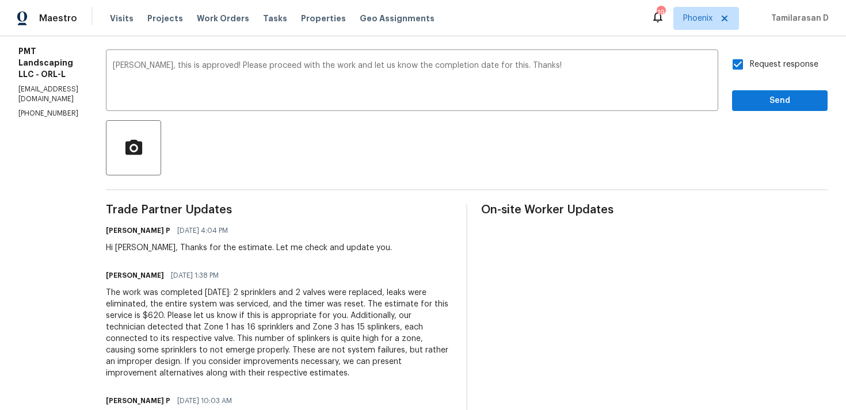
scroll to position [0, 0]
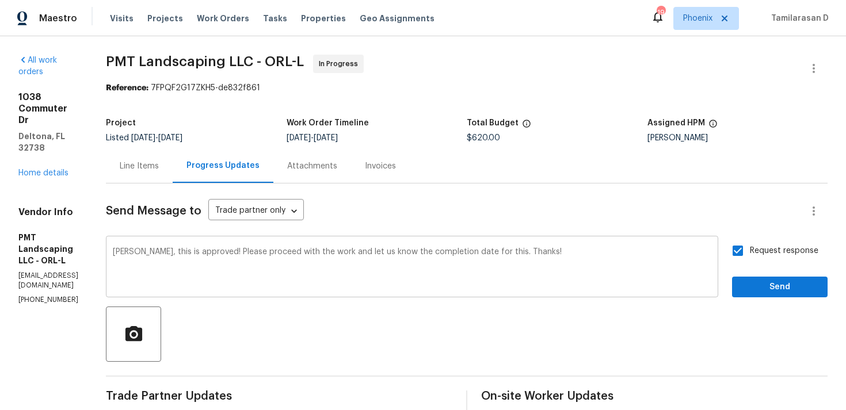
click at [188, 252] on textarea "Xiomara, this is approved! Please proceed with the work and let us know the com…" at bounding box center [412, 268] width 599 height 40
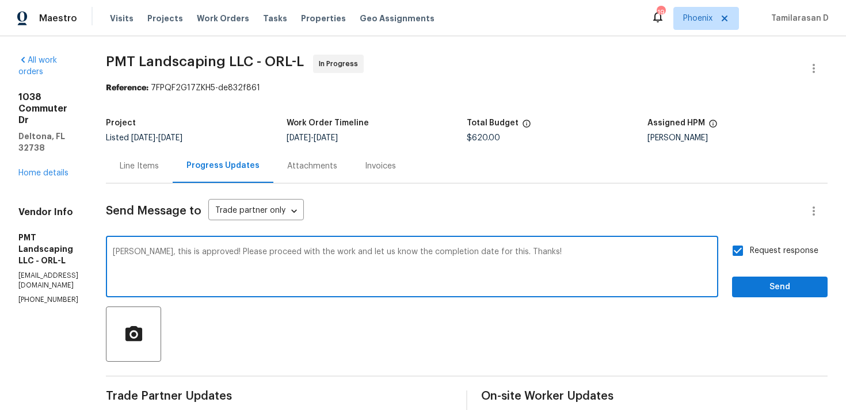
click at [188, 252] on textarea "Xiomara, this is approved! Please proceed with the work and let us know the com…" at bounding box center [412, 268] width 599 height 40
type textarea "Xiomara, $620 is approved! Please proceed with the work and let us know the com…"
click at [762, 292] on span "Send" at bounding box center [779, 287] width 77 height 14
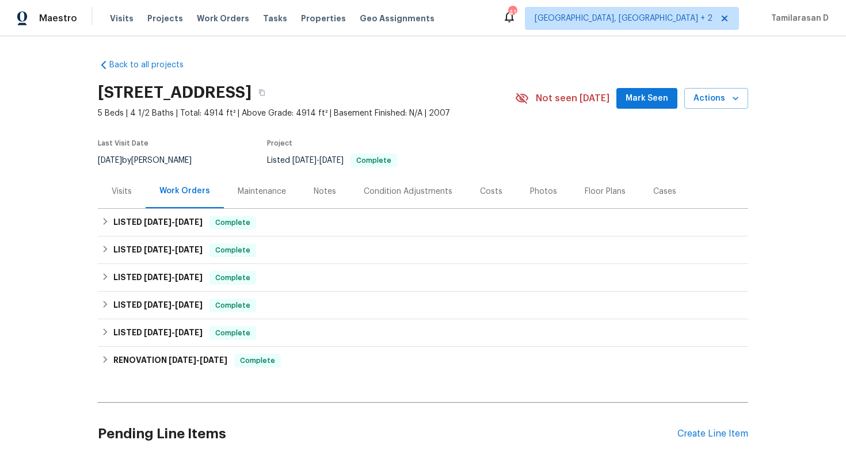
click at [124, 196] on div "Visits" at bounding box center [122, 192] width 20 height 12
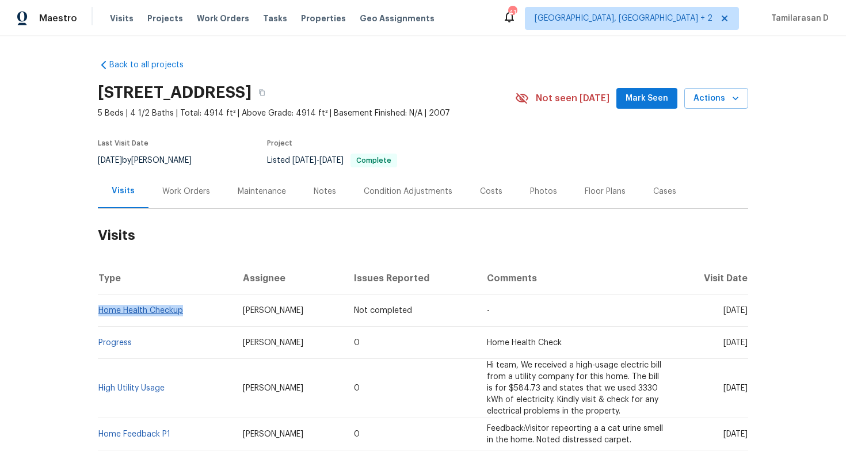
drag, startPoint x: 185, startPoint y: 308, endPoint x: 100, endPoint y: 309, distance: 84.6
click at [100, 309] on td "Home Health Checkup" at bounding box center [166, 311] width 136 height 32
copy link "Home Health Checkup"
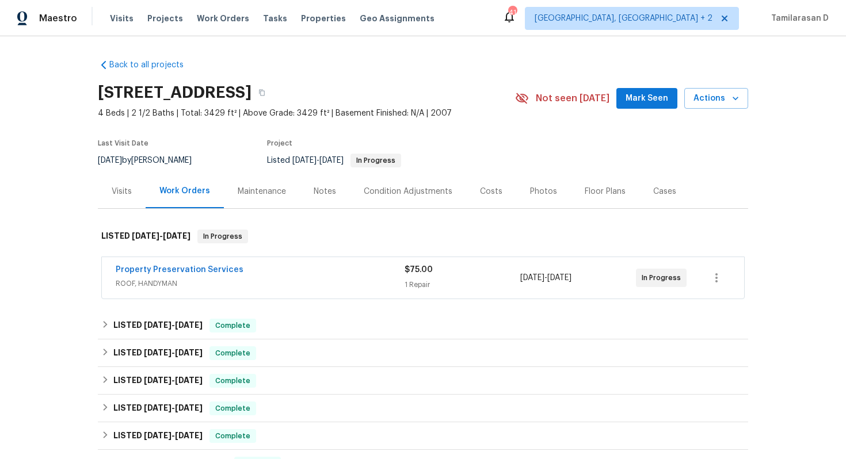
click at [120, 185] on div "Visits" at bounding box center [122, 191] width 48 height 34
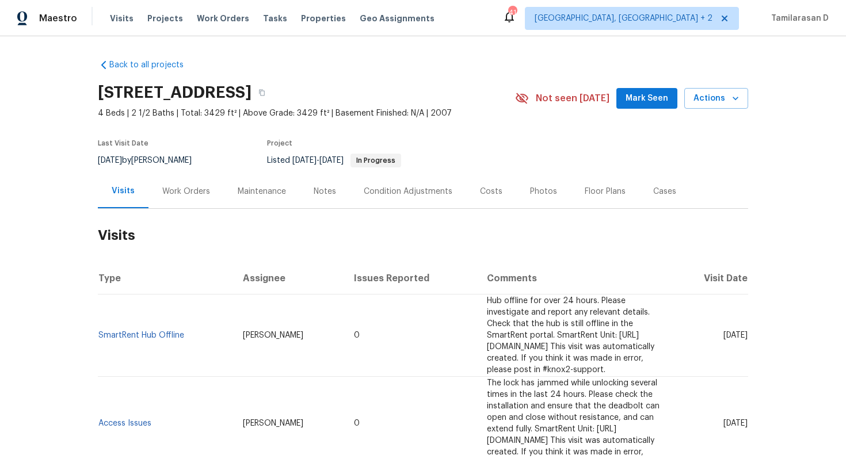
click at [708, 109] on div "12037 W Via Del Sol Ct, Sun City, AZ 85373 4 Beds | 2 1/2 Baths | Total: 3429 f…" at bounding box center [423, 98] width 650 height 41
click at [714, 100] on span "Actions" at bounding box center [716, 99] width 45 height 14
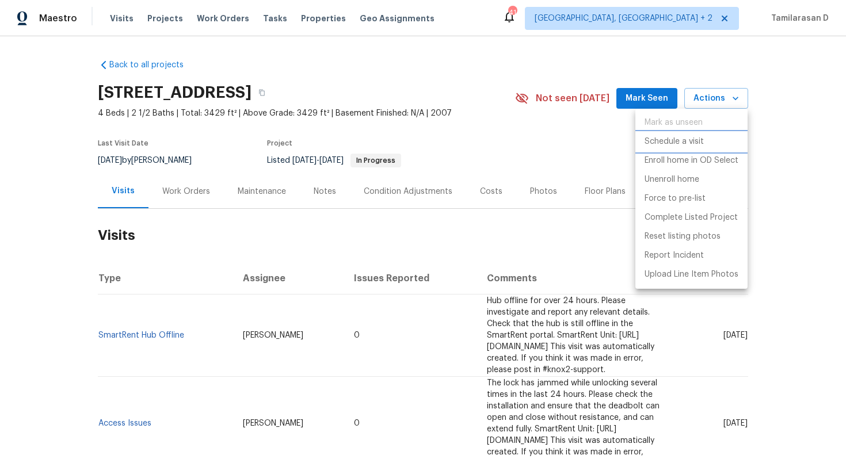
click at [676, 143] on p "Schedule a visit" at bounding box center [674, 142] width 59 height 12
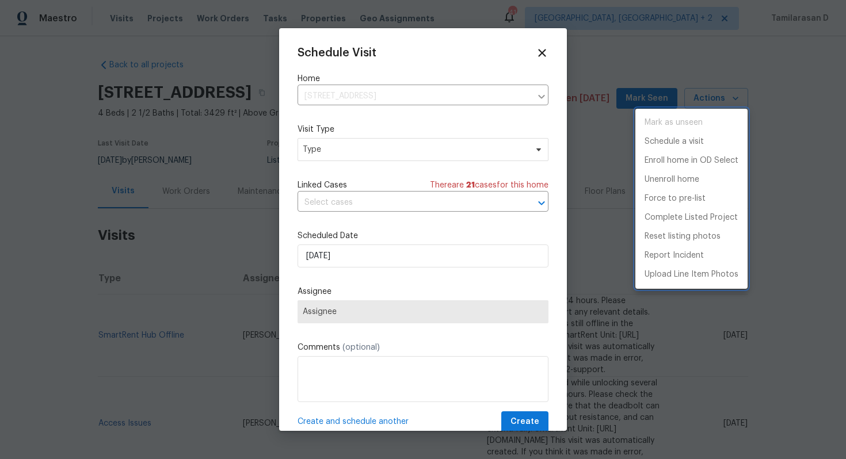
click at [362, 149] on div at bounding box center [423, 229] width 846 height 459
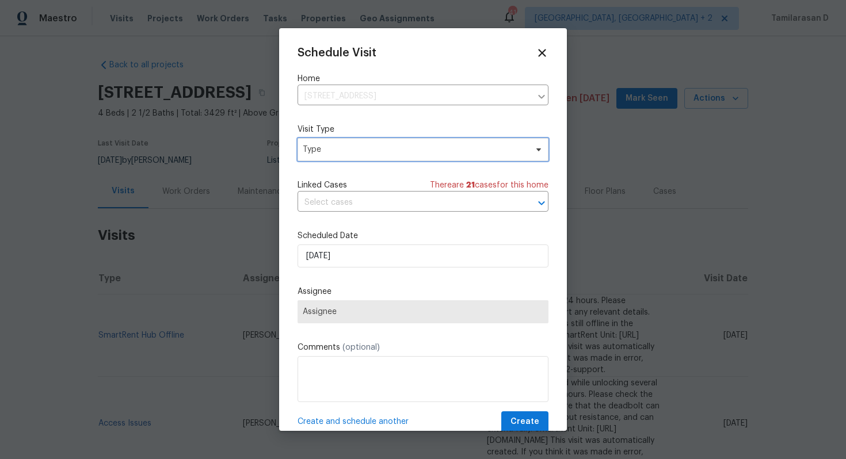
click at [362, 149] on span "Type" at bounding box center [415, 150] width 224 height 12
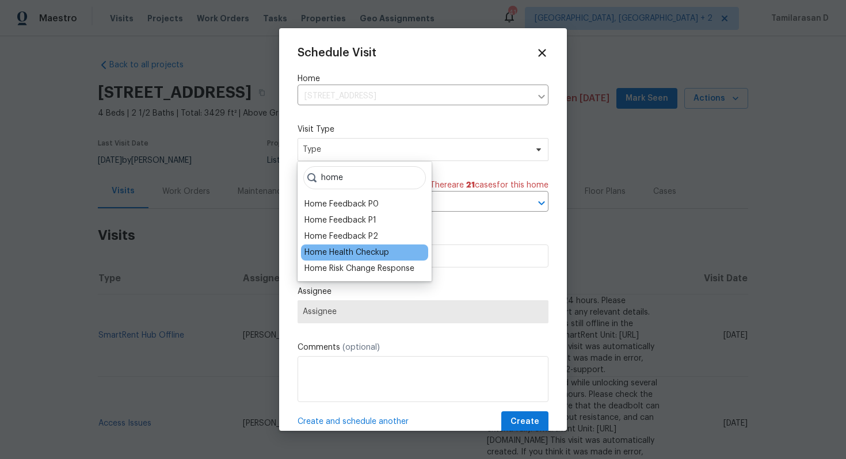
type input "home"
click at [368, 257] on div "Home Health Checkup" at bounding box center [346, 253] width 85 height 12
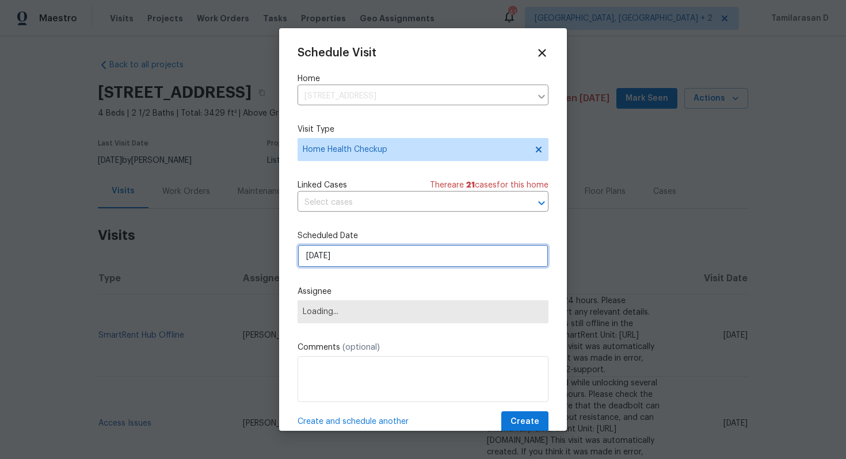
click at [345, 256] on input "24/09/2025" at bounding box center [423, 256] width 251 height 23
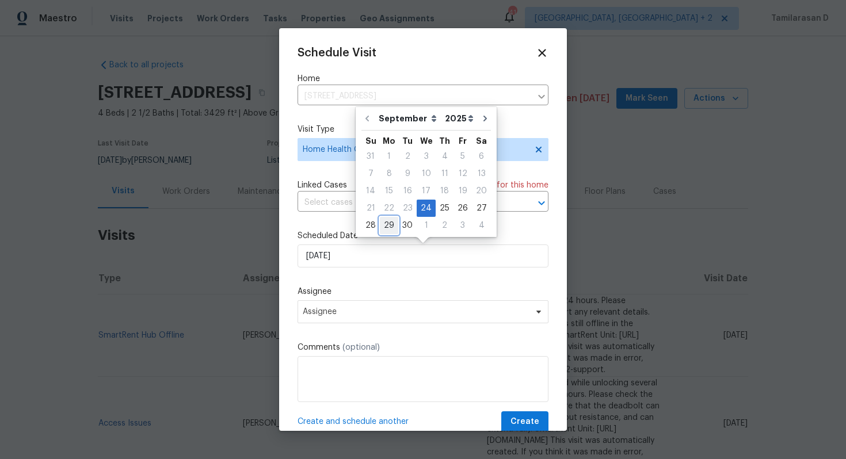
click at [384, 226] on div "29" at bounding box center [389, 226] width 18 height 16
type input "[DATE]"
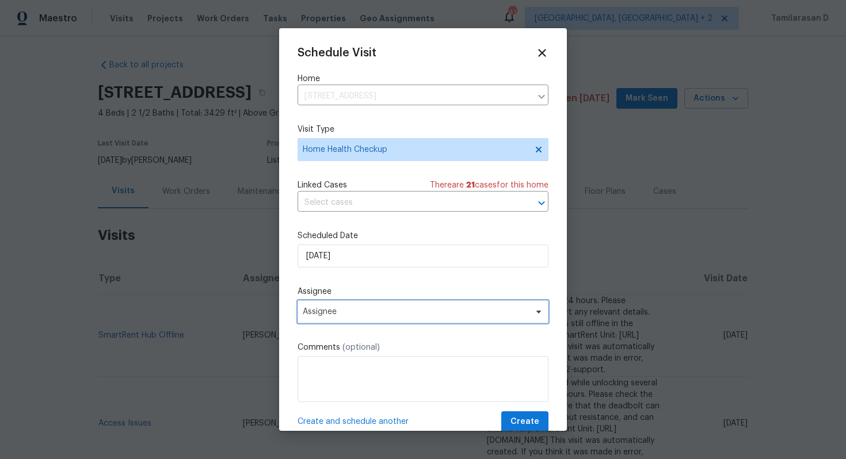
click at [349, 303] on span "Assignee" at bounding box center [423, 311] width 251 height 23
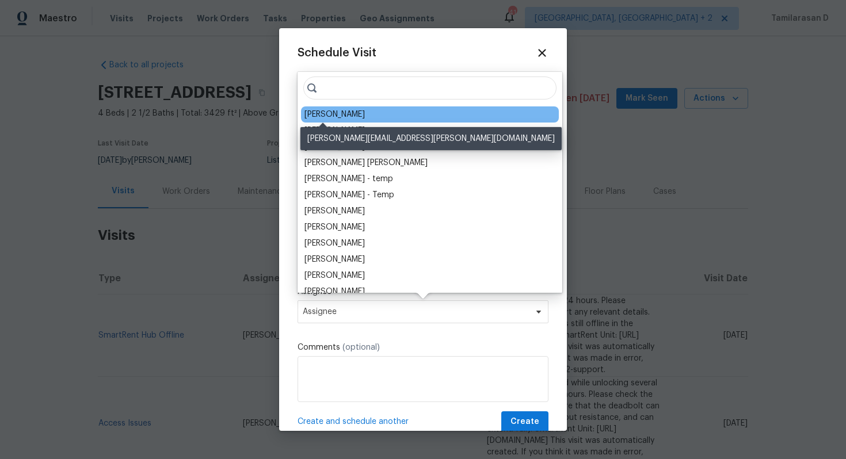
click at [331, 117] on div "[PERSON_NAME]" at bounding box center [334, 115] width 60 height 12
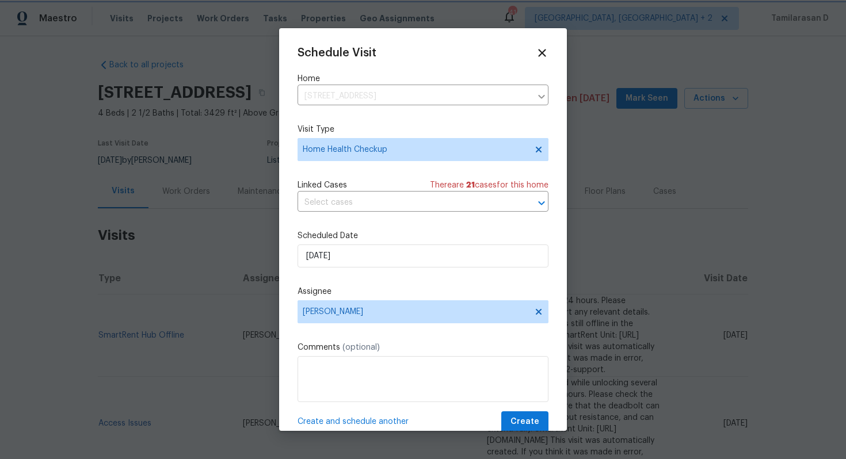
scroll to position [21, 0]
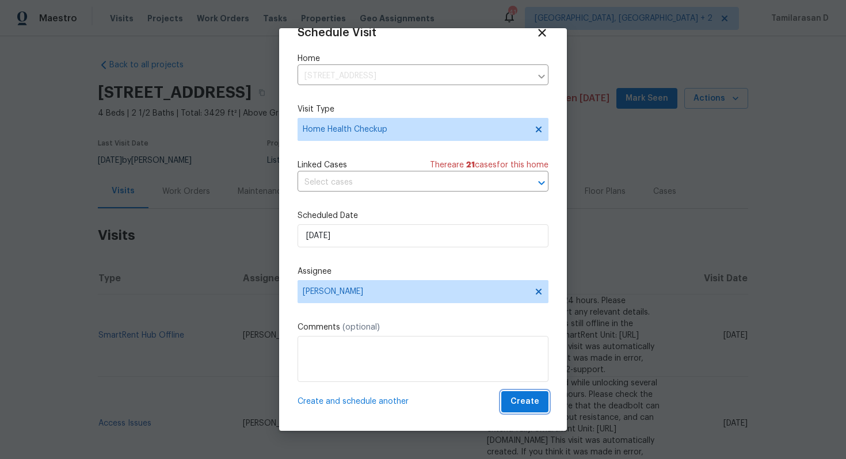
click at [521, 394] on button "Create" at bounding box center [524, 401] width 47 height 21
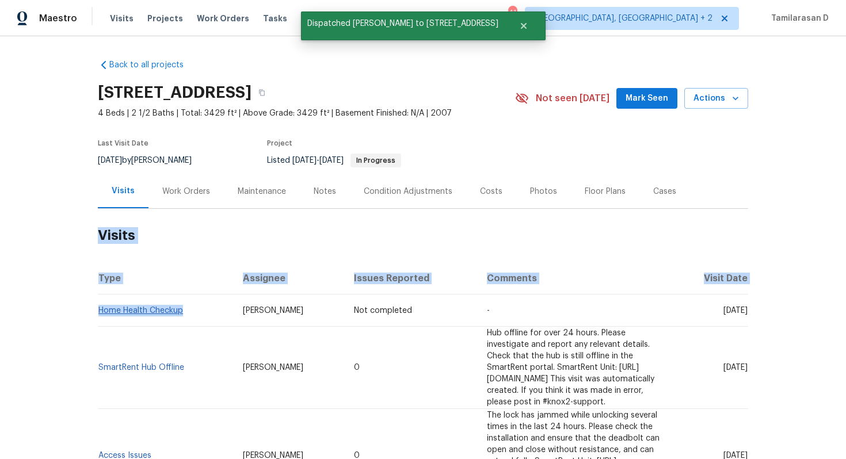
drag, startPoint x: 185, startPoint y: 309, endPoint x: 98, endPoint y: 309, distance: 86.9
click at [98, 309] on td "Home Health Checkup" at bounding box center [166, 311] width 136 height 32
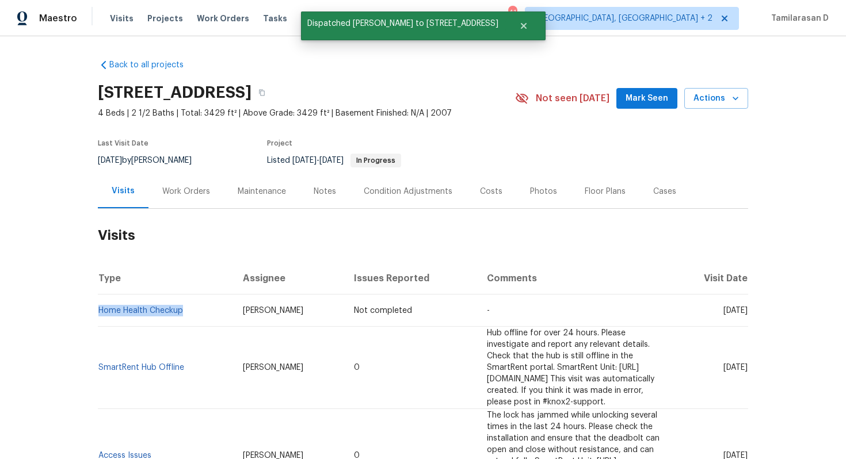
copy link "Home Health Checkup"
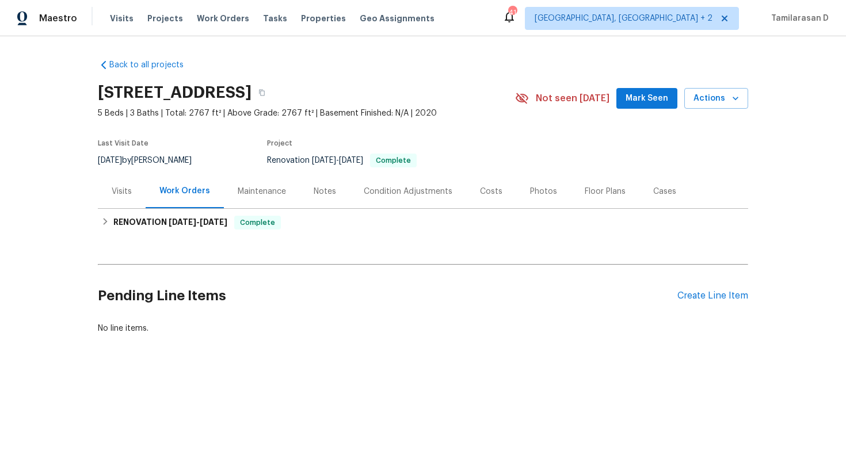
click at [125, 193] on div "Visits" at bounding box center [122, 192] width 20 height 12
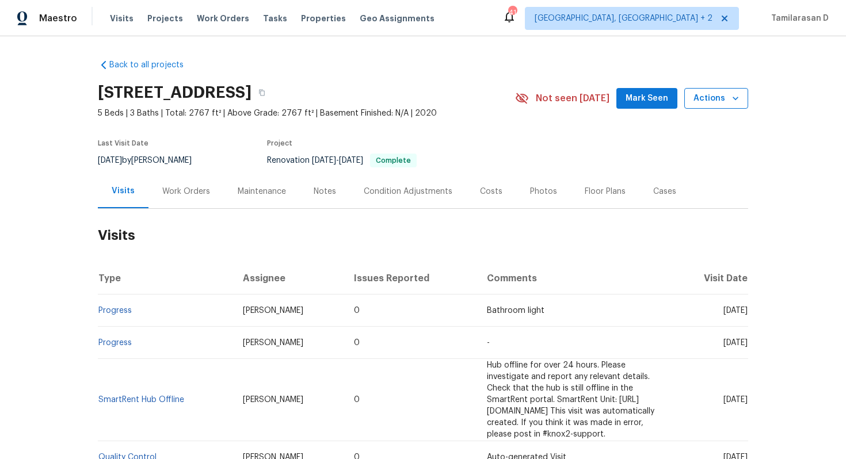
click at [719, 93] on span "Actions" at bounding box center [716, 99] width 45 height 14
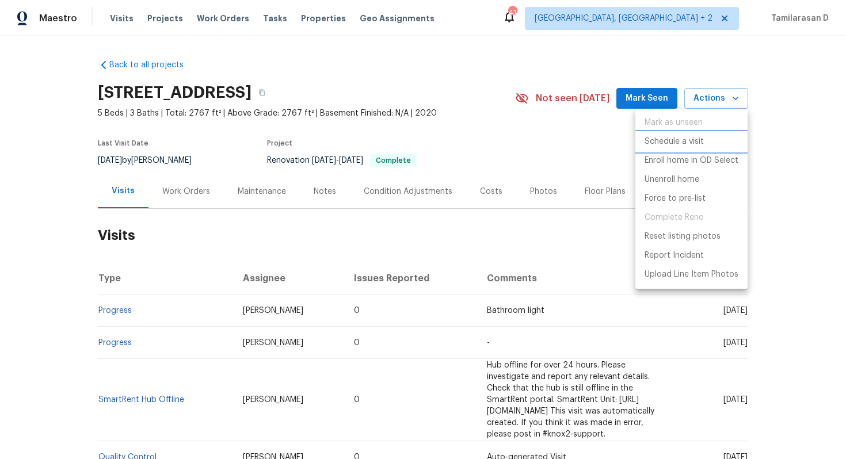
click at [677, 141] on p "Schedule a visit" at bounding box center [674, 142] width 59 height 12
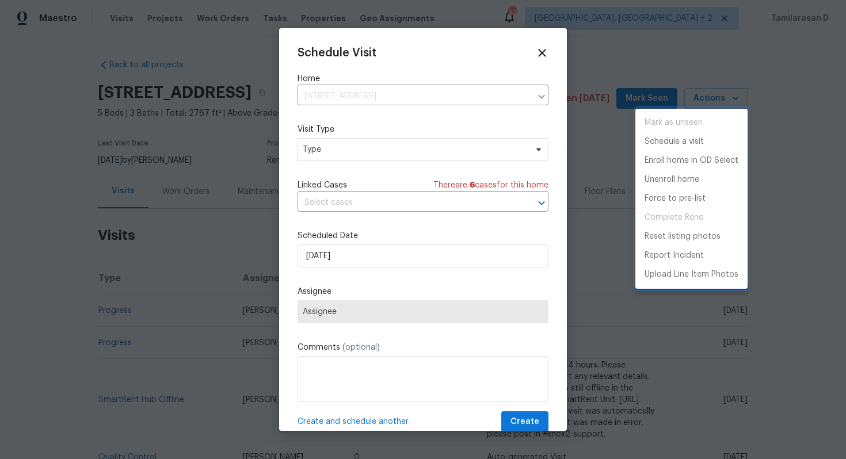
click at [391, 154] on div at bounding box center [423, 229] width 846 height 459
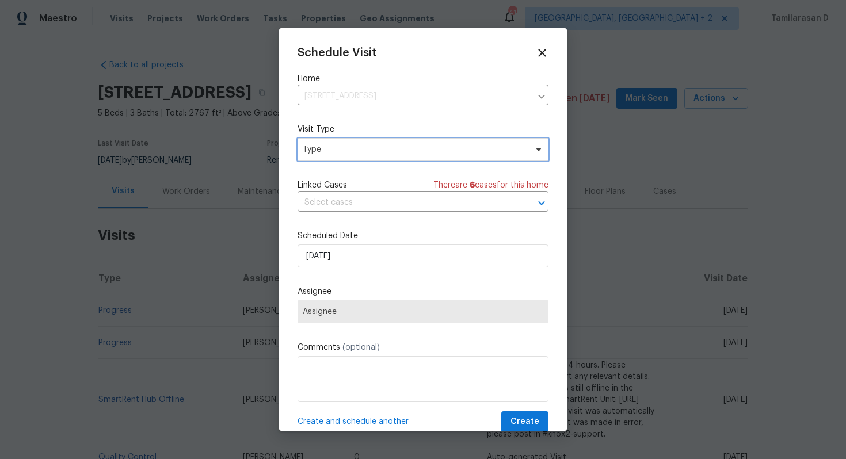
click at [388, 150] on span "Type" at bounding box center [415, 150] width 224 height 12
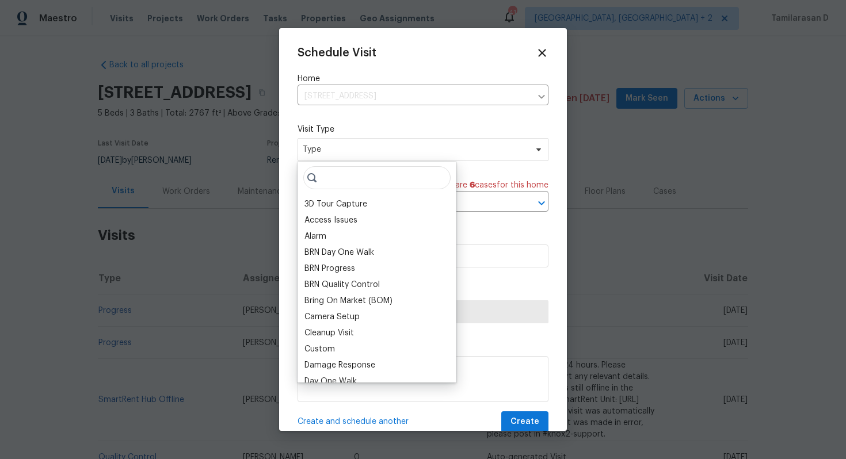
type input "j"
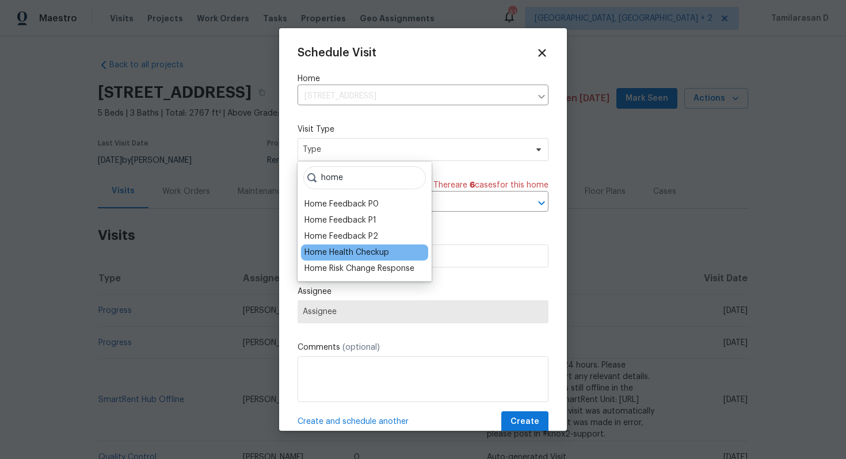
type input "home"
click at [360, 255] on div "Home Health Checkup" at bounding box center [346, 253] width 85 height 12
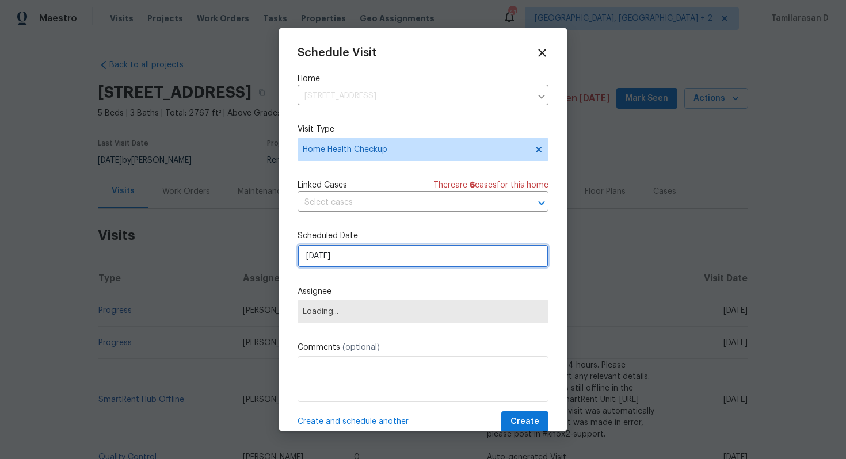
click at [344, 260] on input "[DATE]" at bounding box center [423, 256] width 251 height 23
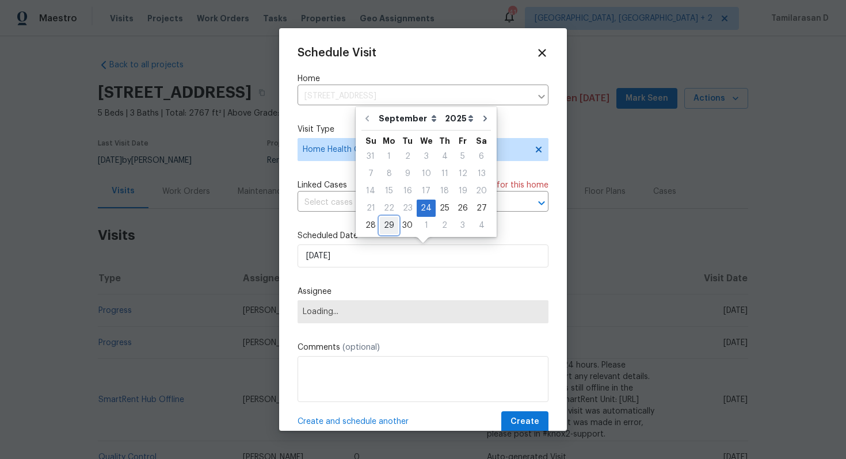
click at [391, 222] on div "29" at bounding box center [389, 226] width 18 height 16
type input "[DATE]"
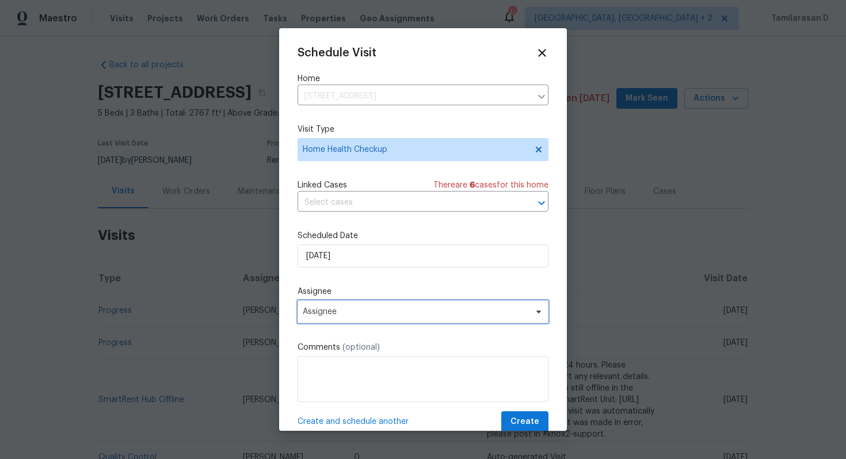
click at [389, 319] on span "Assignee" at bounding box center [423, 311] width 251 height 23
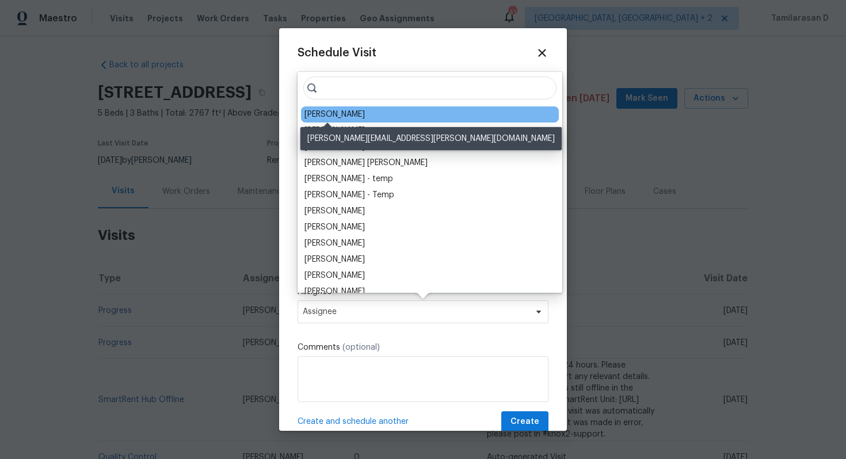
click at [341, 115] on div "[PERSON_NAME]" at bounding box center [334, 115] width 60 height 12
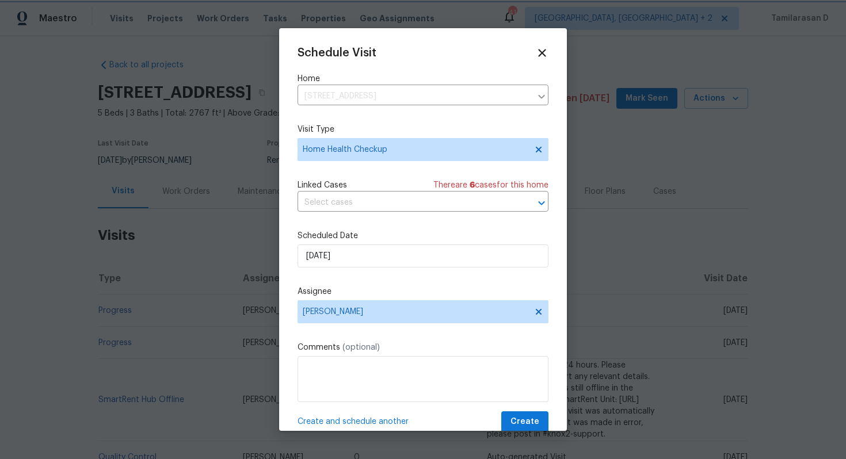
scroll to position [21, 0]
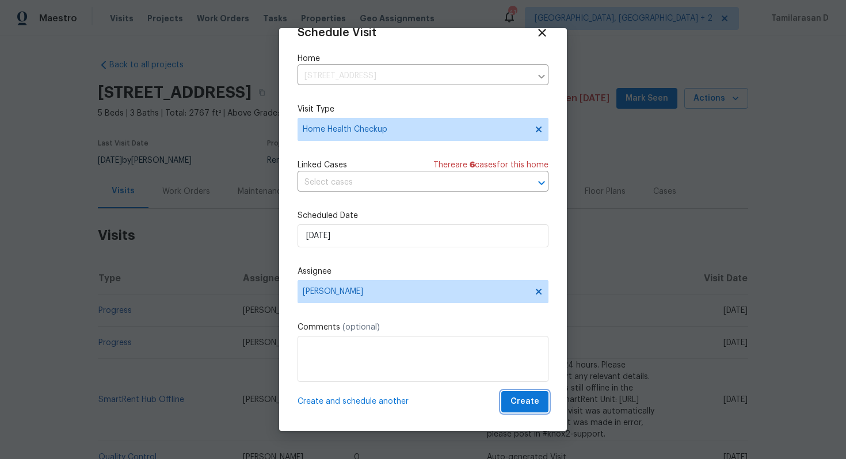
click at [525, 404] on span "Create" at bounding box center [525, 402] width 29 height 14
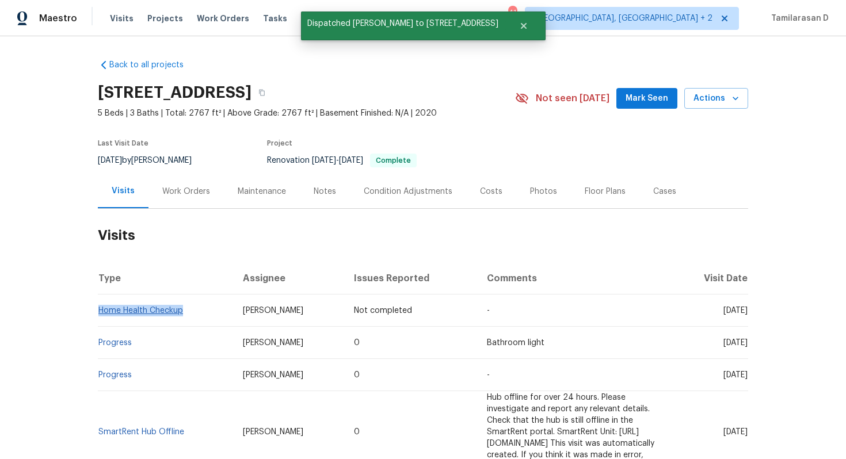
drag, startPoint x: 186, startPoint y: 310, endPoint x: 98, endPoint y: 310, distance: 88.1
click at [98, 310] on td "Home Health Checkup" at bounding box center [166, 311] width 136 height 32
copy link "Home Health Checkup"
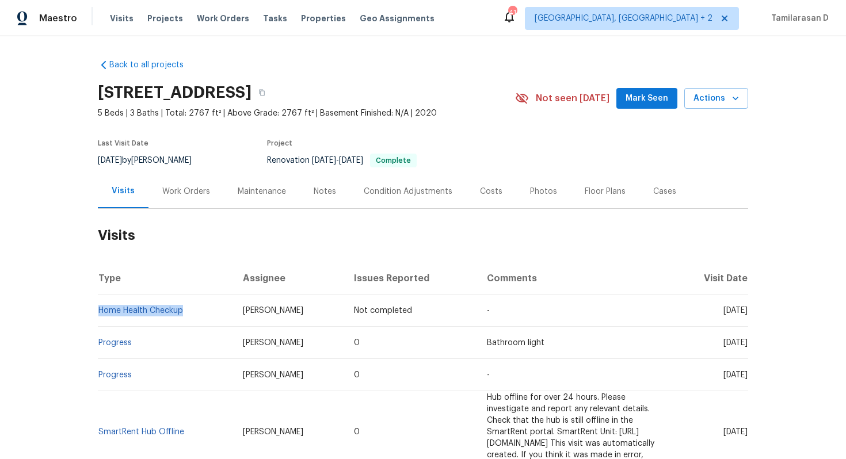
copy link "Home Health Checkup"
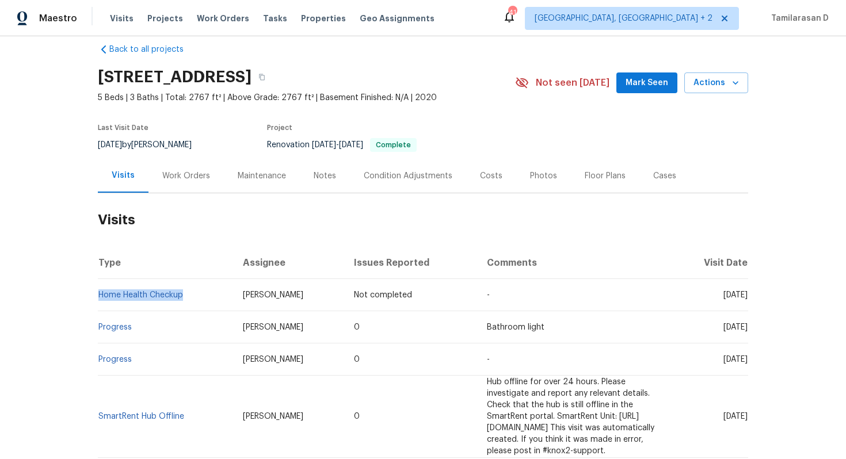
scroll to position [17, 0]
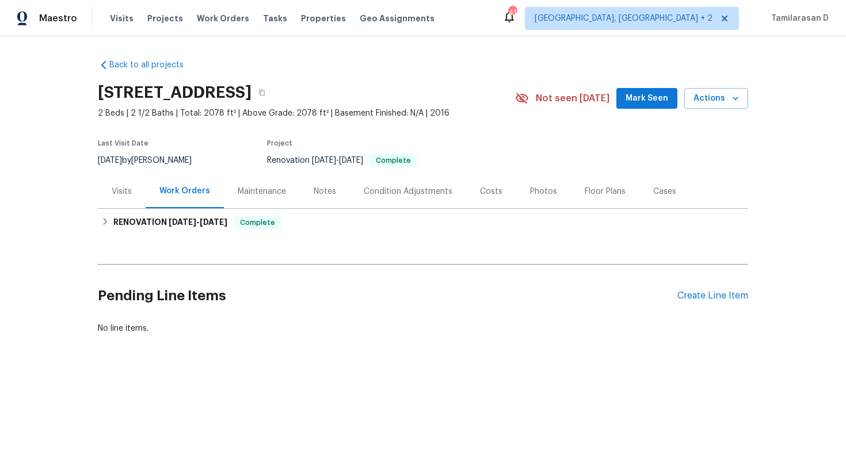
click at [105, 188] on div "Visits" at bounding box center [122, 191] width 48 height 34
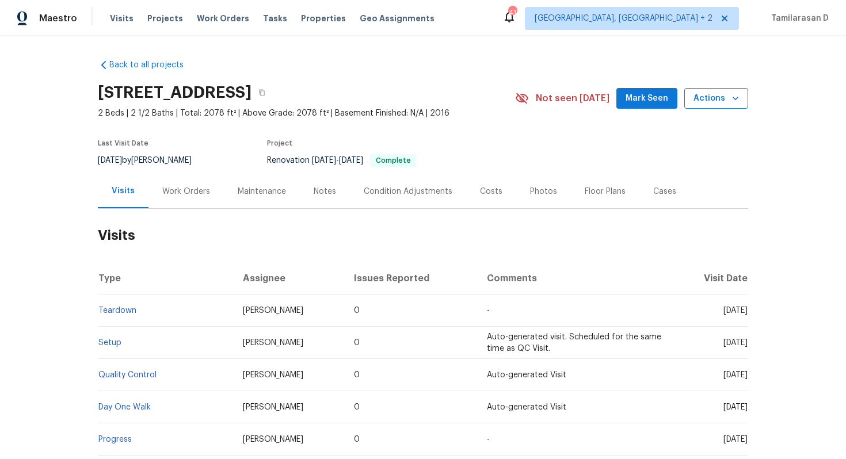
click at [698, 104] on span "Actions" at bounding box center [716, 99] width 45 height 14
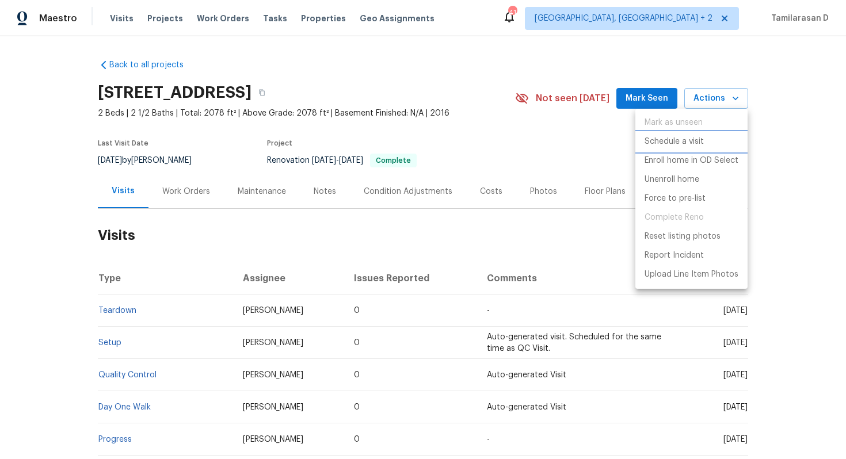
click at [669, 143] on p "Schedule a visit" at bounding box center [674, 142] width 59 height 12
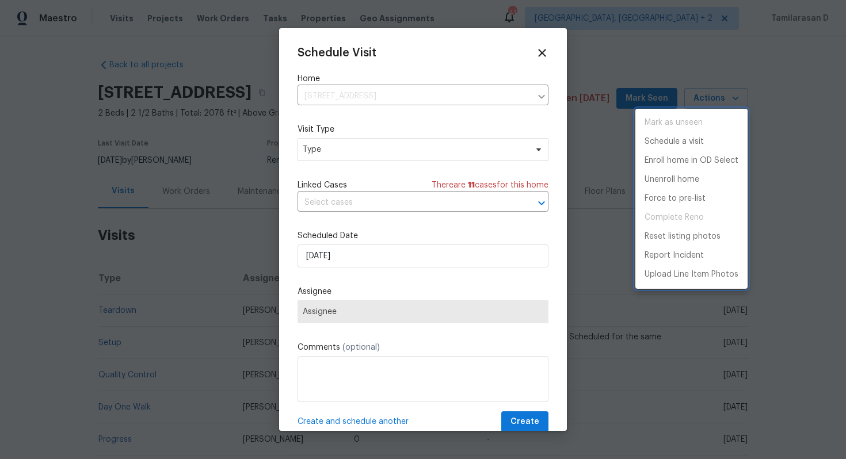
click at [340, 143] on div at bounding box center [423, 229] width 846 height 459
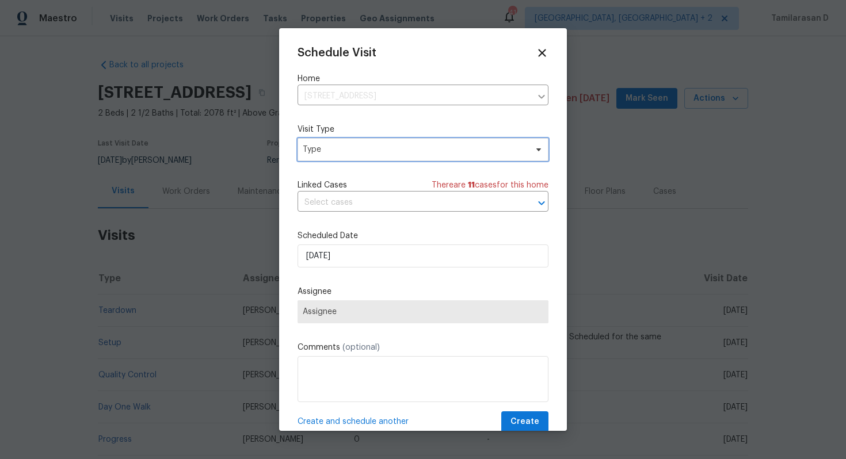
click at [340, 143] on span "Type" at bounding box center [423, 149] width 251 height 23
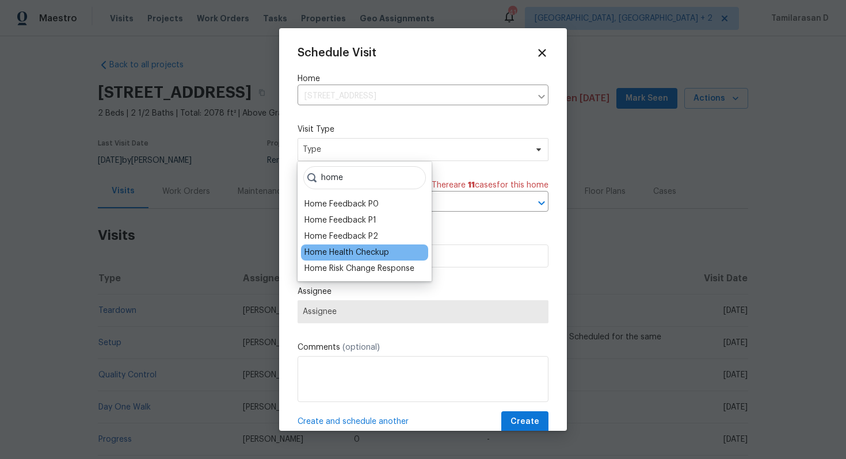
type input "home"
click at [341, 252] on div "Home Health Checkup" at bounding box center [346, 253] width 85 height 12
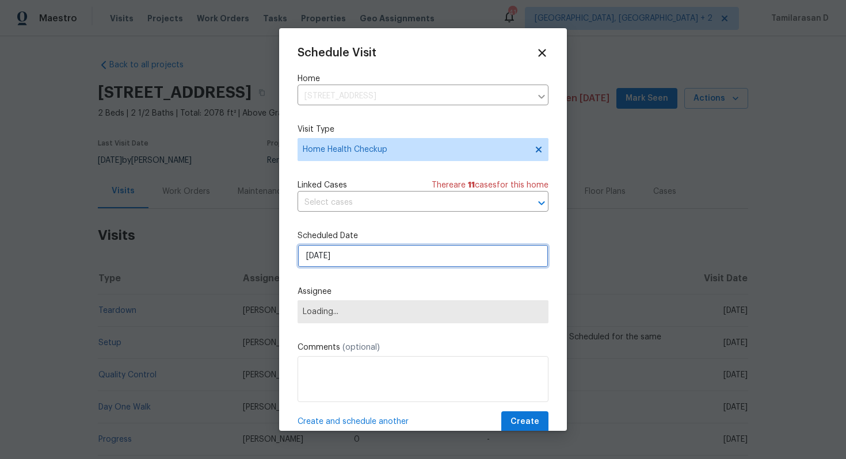
click at [340, 256] on input "[DATE]" at bounding box center [423, 256] width 251 height 23
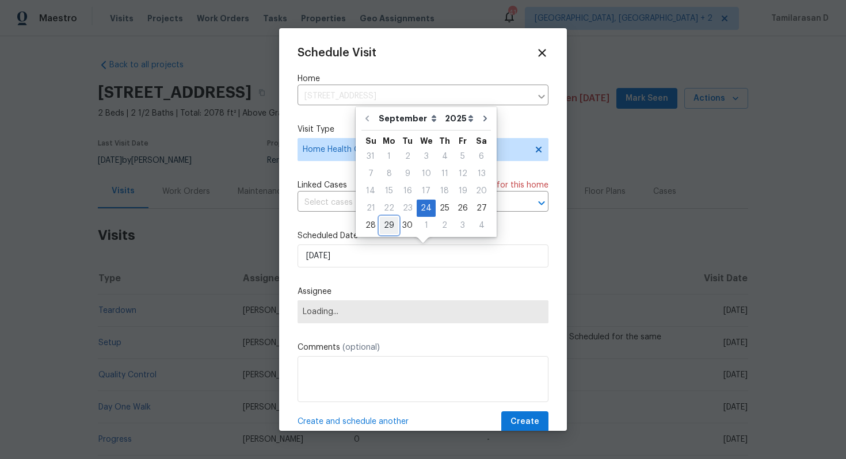
click at [387, 221] on div "29" at bounding box center [389, 226] width 18 height 16
type input "[DATE]"
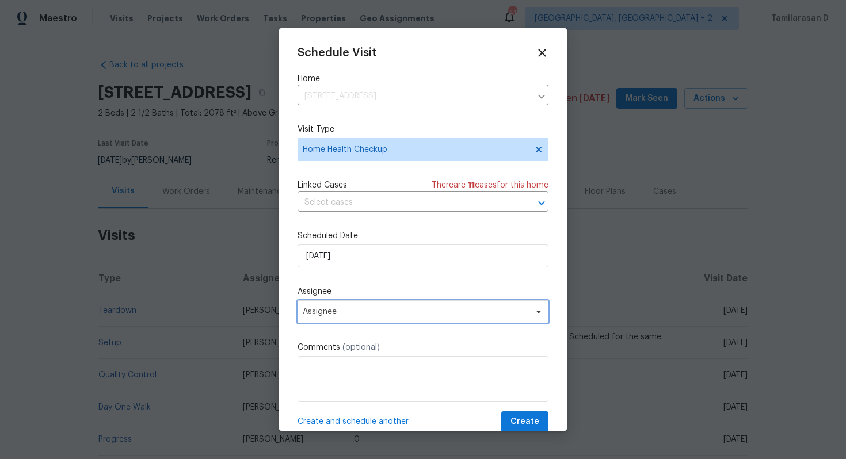
click at [339, 309] on span "Assignee" at bounding box center [416, 311] width 226 height 9
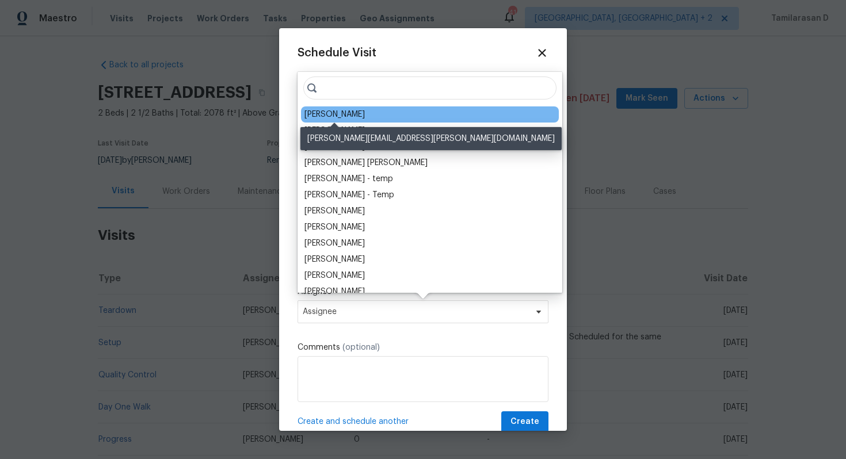
click at [336, 113] on div "[PERSON_NAME]" at bounding box center [334, 115] width 60 height 12
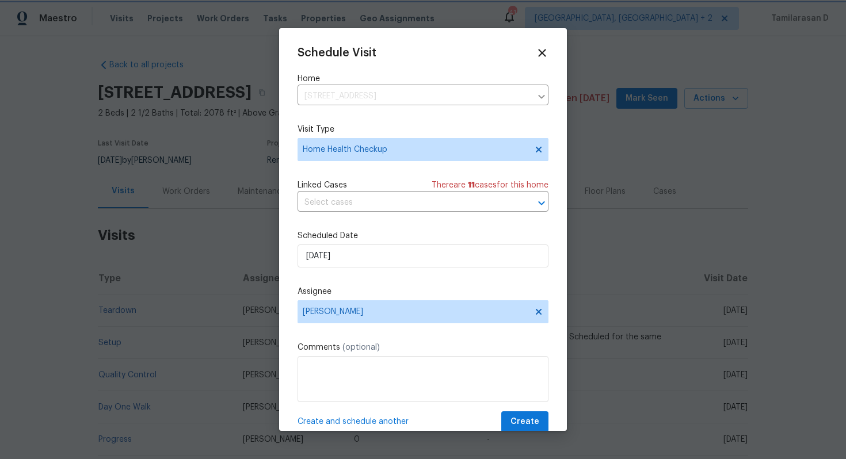
scroll to position [21, 0]
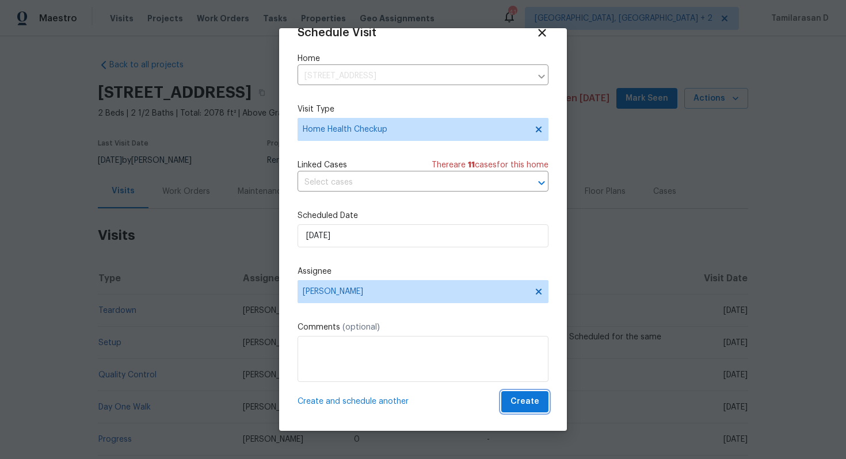
click at [530, 401] on span "Create" at bounding box center [525, 402] width 29 height 14
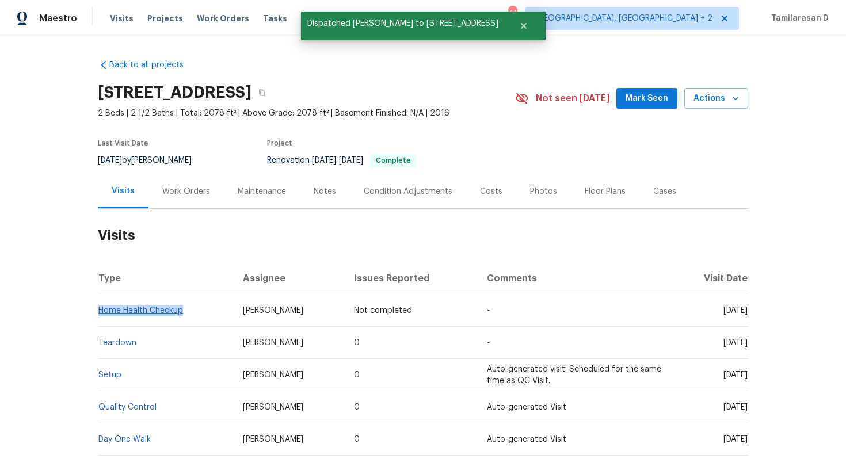
drag, startPoint x: 187, startPoint y: 309, endPoint x: 100, endPoint y: 309, distance: 87.5
click at [100, 309] on td "Home Health Checkup" at bounding box center [166, 311] width 136 height 32
copy link "Home Health Checkup"
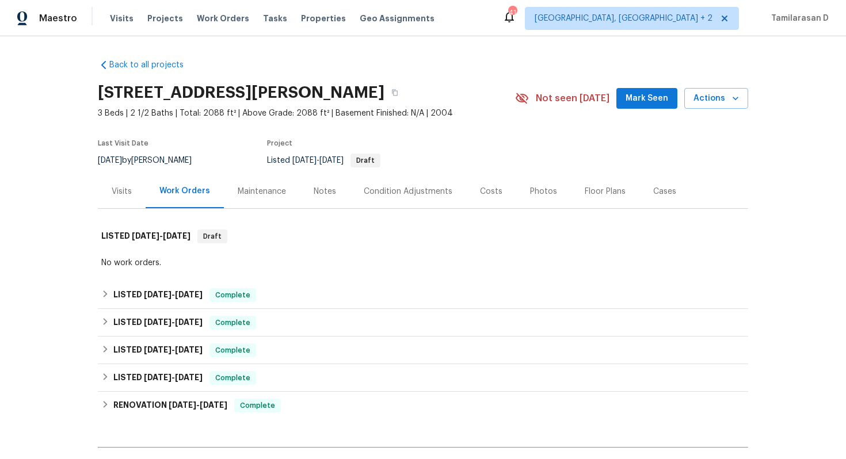
click at [116, 178] on div "Visits" at bounding box center [122, 191] width 48 height 34
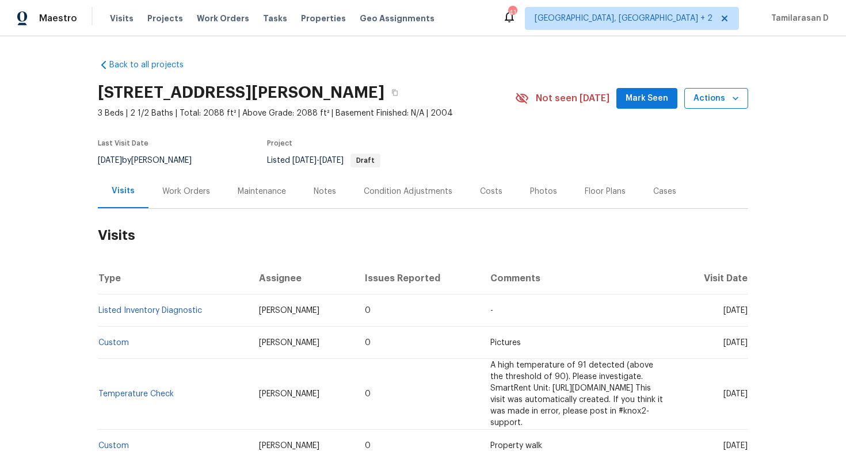
click at [710, 100] on span "Actions" at bounding box center [716, 99] width 45 height 14
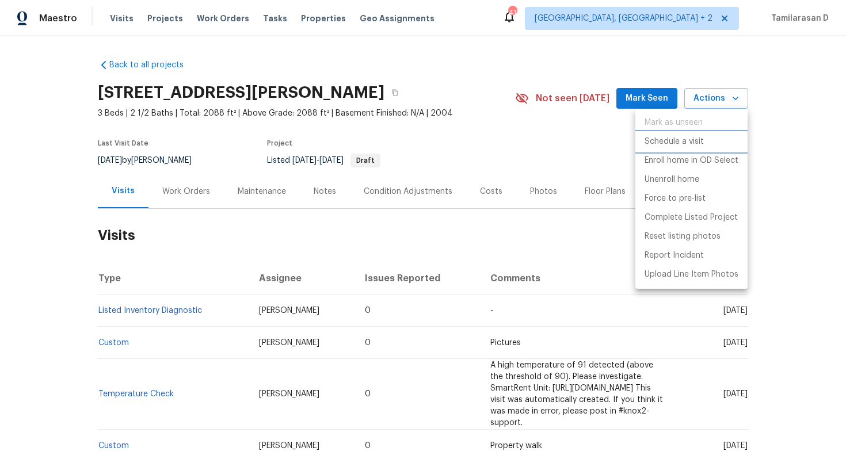
click at [664, 146] on p "Schedule a visit" at bounding box center [674, 142] width 59 height 12
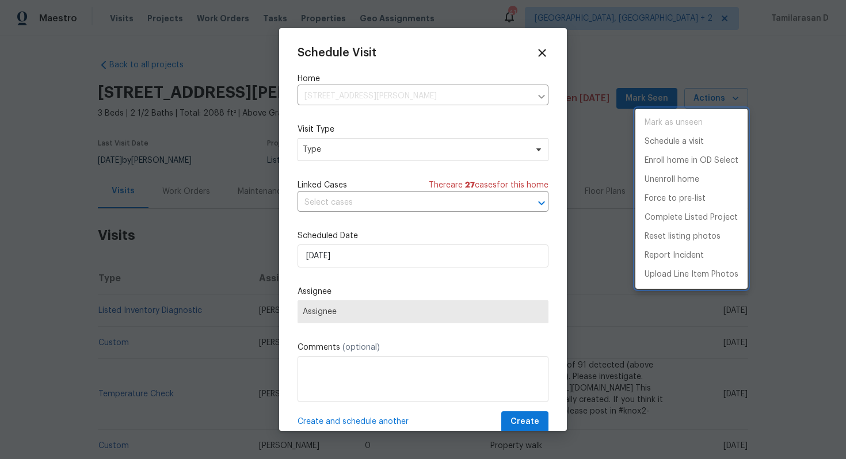
click at [368, 163] on div at bounding box center [423, 229] width 846 height 459
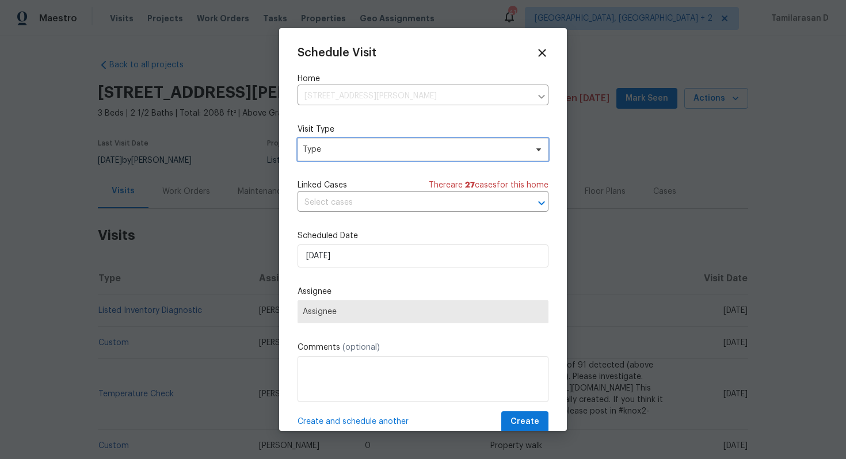
click at [365, 155] on span "Type" at bounding box center [423, 149] width 251 height 23
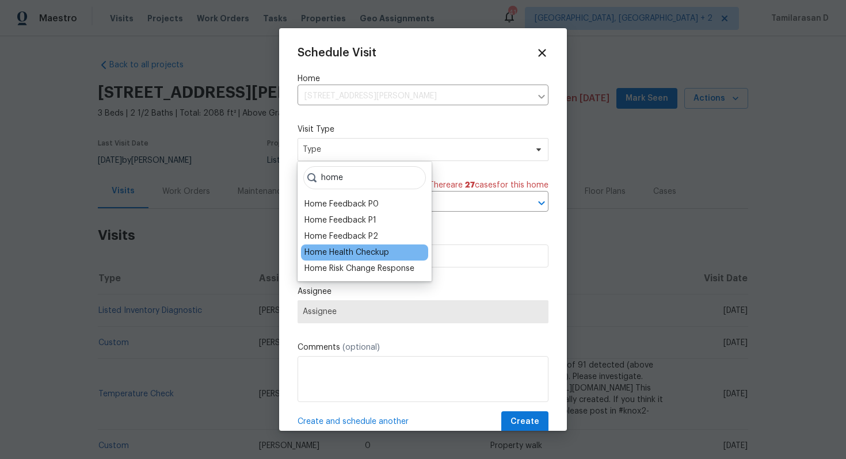
type input "home"
click at [356, 253] on div "Home Health Checkup" at bounding box center [346, 253] width 85 height 12
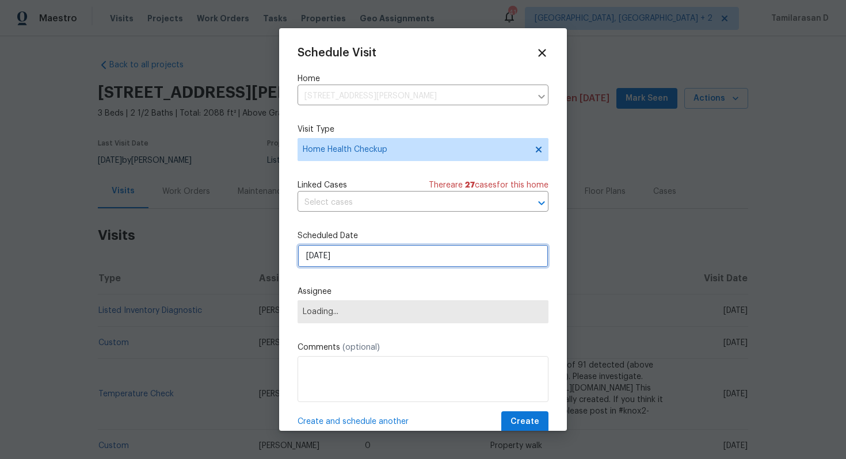
click at [362, 254] on input "[DATE]" at bounding box center [423, 256] width 251 height 23
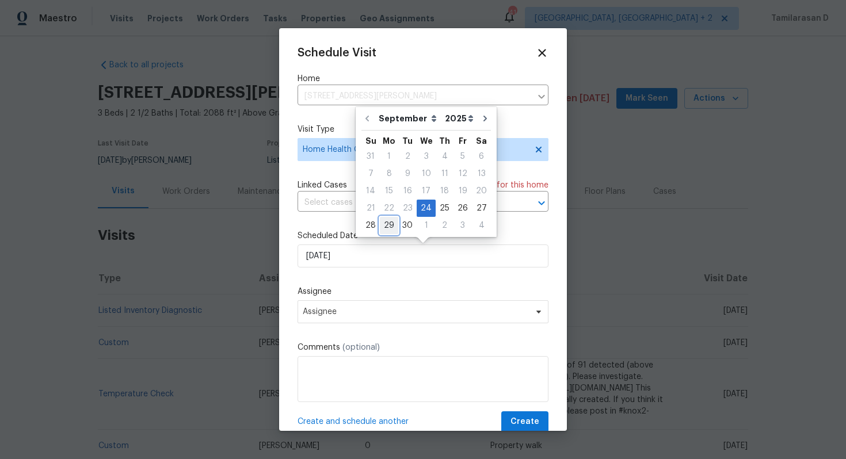
click at [383, 231] on div "29" at bounding box center [389, 226] width 18 height 16
type input "[DATE]"
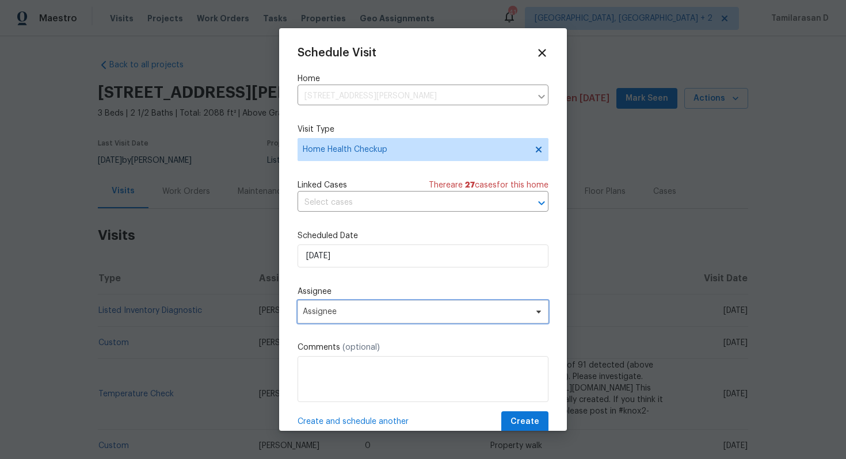
click at [383, 309] on span "Assignee" at bounding box center [416, 311] width 226 height 9
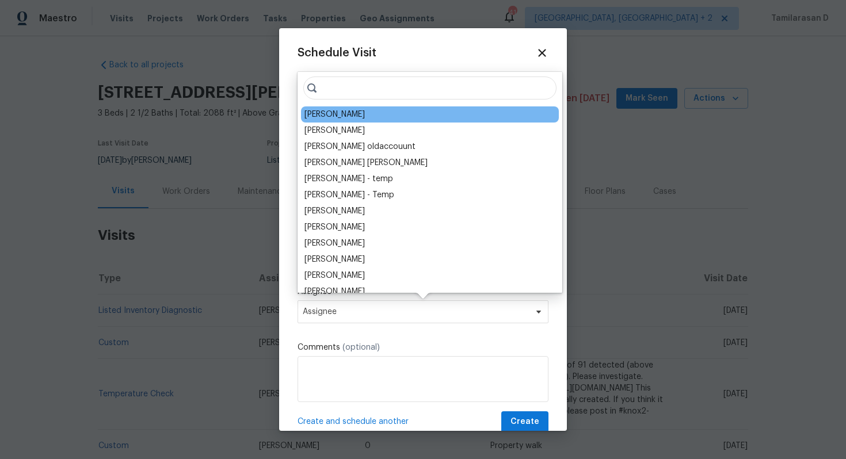
click at [346, 113] on div "[PERSON_NAME]" at bounding box center [430, 114] width 258 height 16
click at [367, 115] on div "[PERSON_NAME]" at bounding box center [430, 114] width 258 height 16
click at [417, 116] on div "[PERSON_NAME]" at bounding box center [430, 114] width 258 height 16
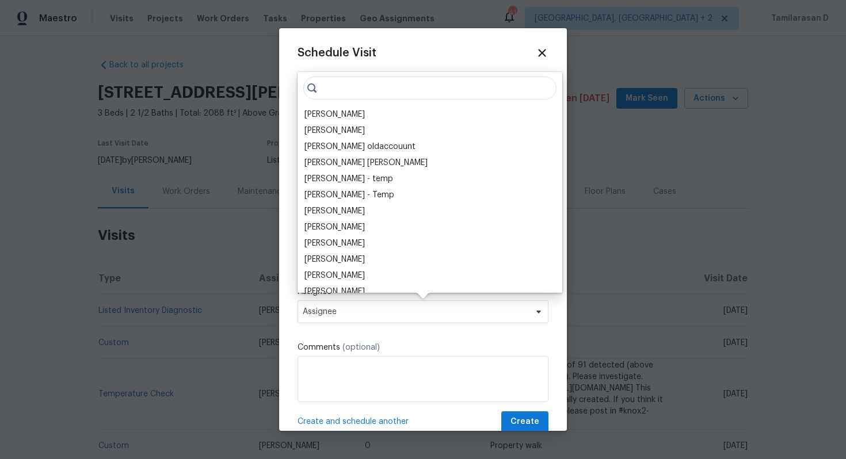
click at [501, 292] on label "Assignee" at bounding box center [423, 292] width 251 height 12
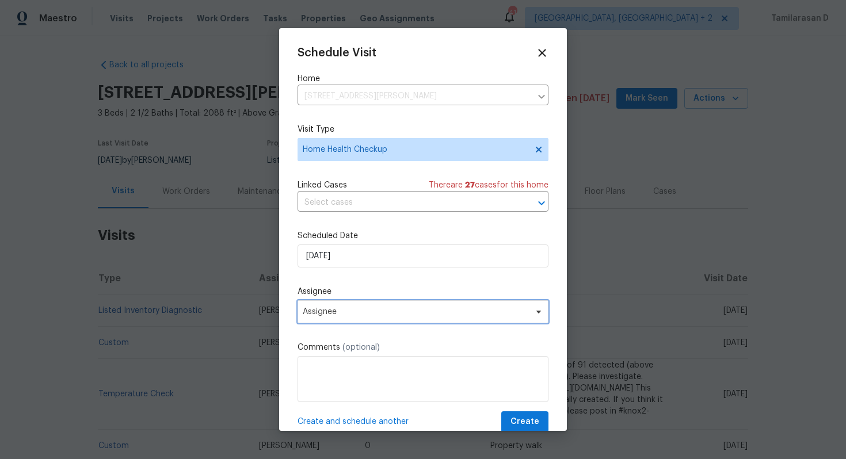
click at [343, 305] on span "Assignee" at bounding box center [423, 311] width 251 height 23
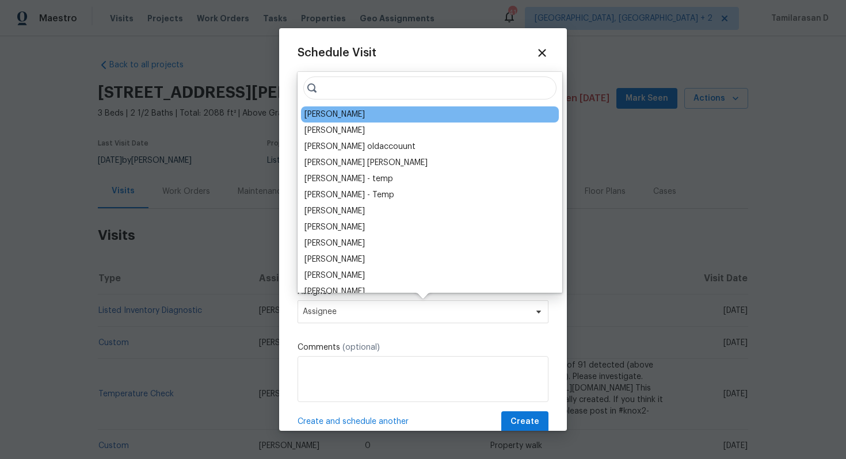
click at [334, 107] on div "[PERSON_NAME]" at bounding box center [430, 114] width 258 height 16
click at [352, 116] on div "[PERSON_NAME]" at bounding box center [430, 114] width 258 height 16
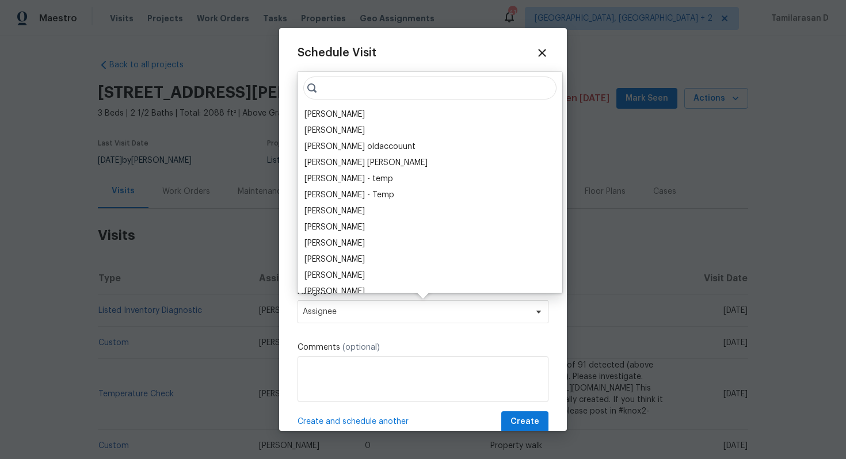
click at [492, 335] on div "Schedule Visit Home 10221 E Knowles Ave, Mesa, AZ 85209 ​ Visit Type Home Healt…" at bounding box center [423, 240] width 251 height 386
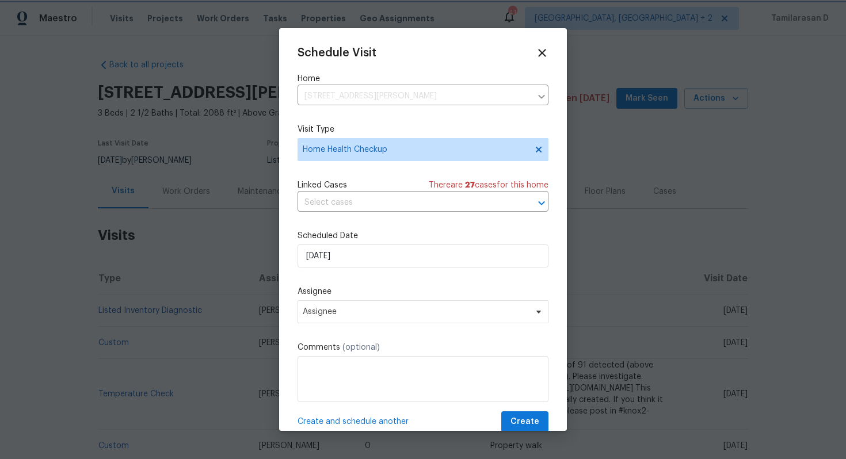
scroll to position [21, 0]
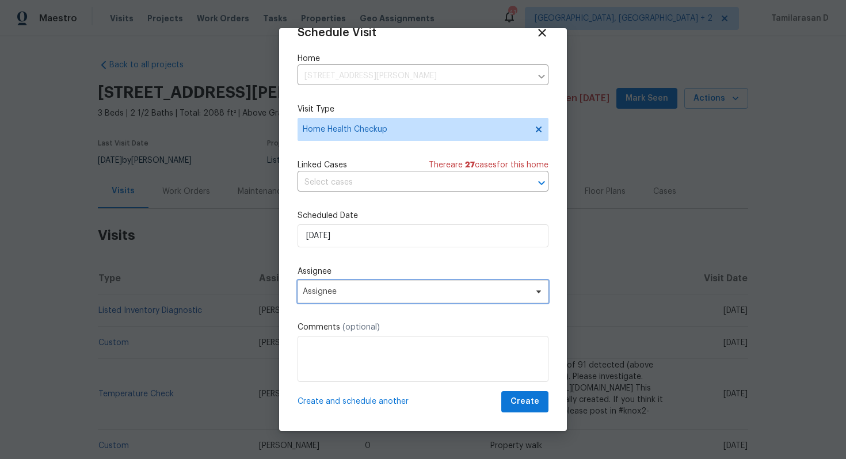
click at [371, 296] on span "Assignee" at bounding box center [416, 291] width 226 height 9
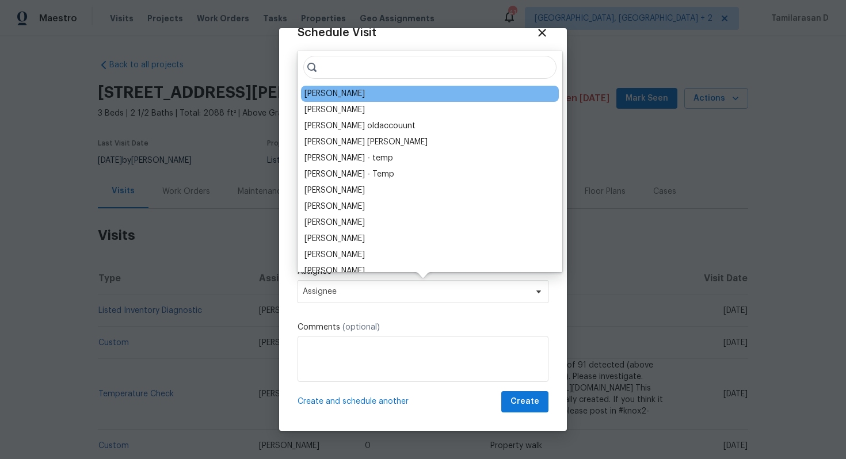
click at [342, 86] on div "[PERSON_NAME]" at bounding box center [430, 94] width 258 height 16
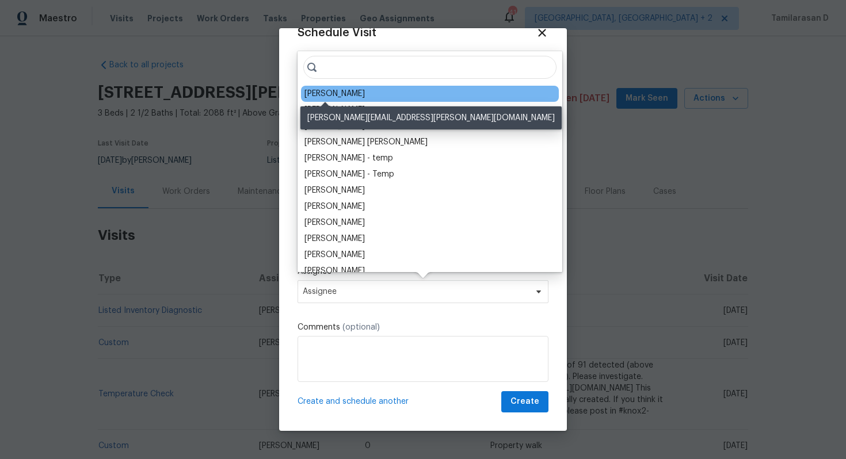
click at [341, 98] on div "[PERSON_NAME]" at bounding box center [334, 94] width 60 height 12
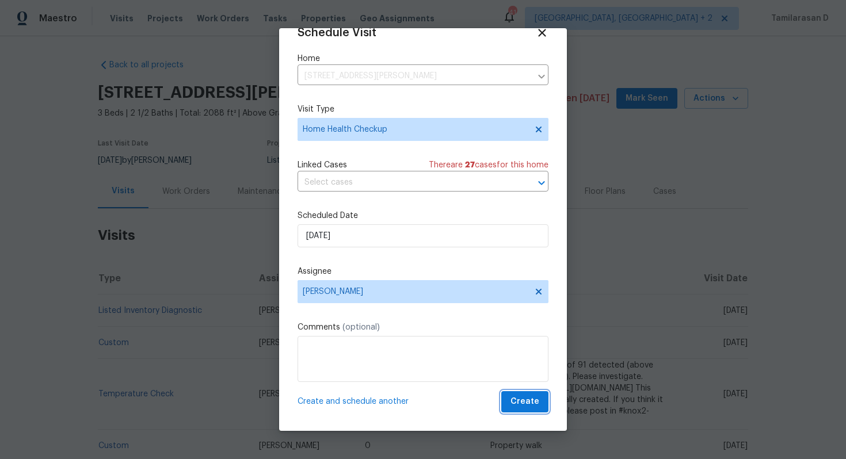
click at [529, 402] on span "Create" at bounding box center [525, 402] width 29 height 14
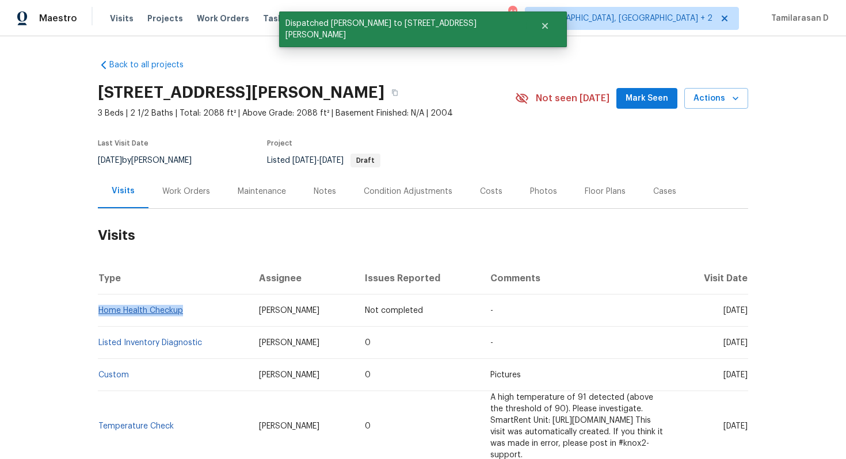
drag, startPoint x: 187, startPoint y: 310, endPoint x: 101, endPoint y: 309, distance: 85.8
click at [101, 309] on td "Home Health Checkup" at bounding box center [174, 311] width 152 height 32
copy link "Home Health Checkup"
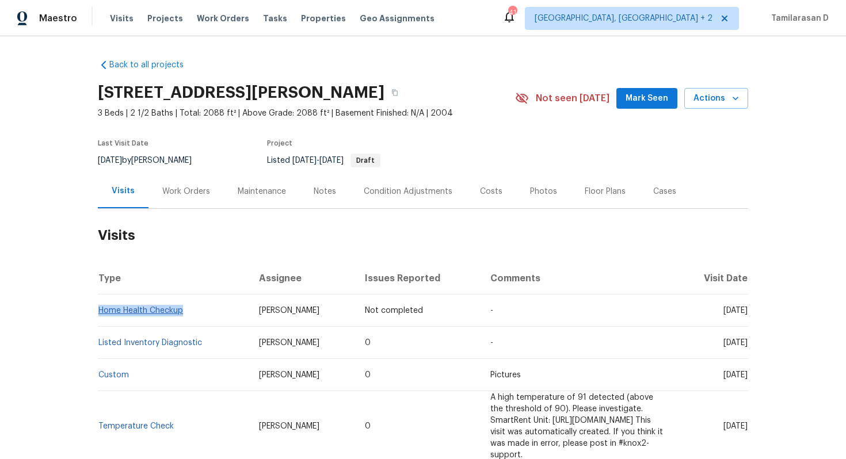
copy link "Home Health Checkup"
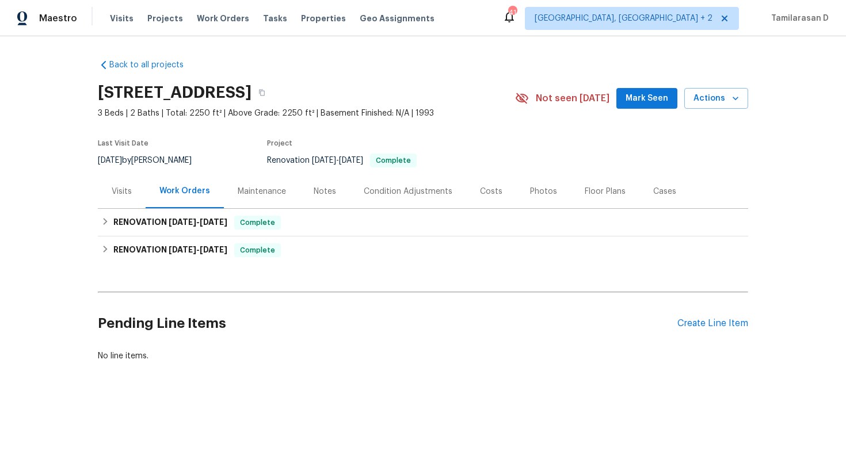
click at [124, 204] on div "Visits" at bounding box center [122, 191] width 48 height 34
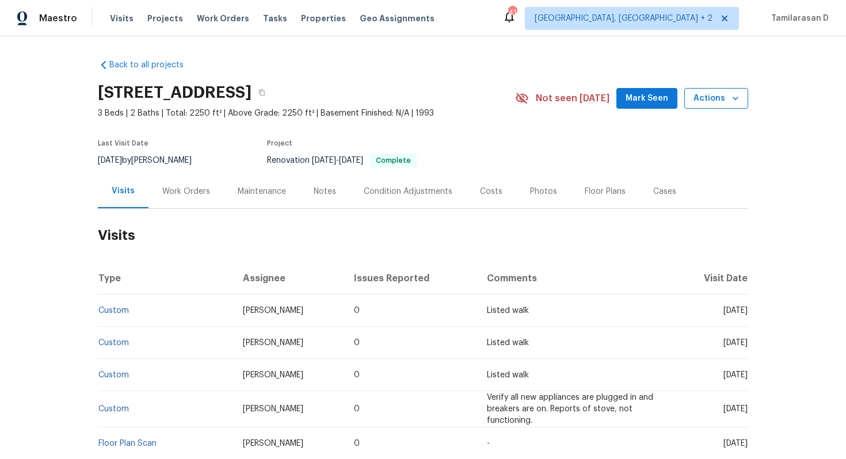
click at [726, 97] on span "Actions" at bounding box center [716, 99] width 45 height 14
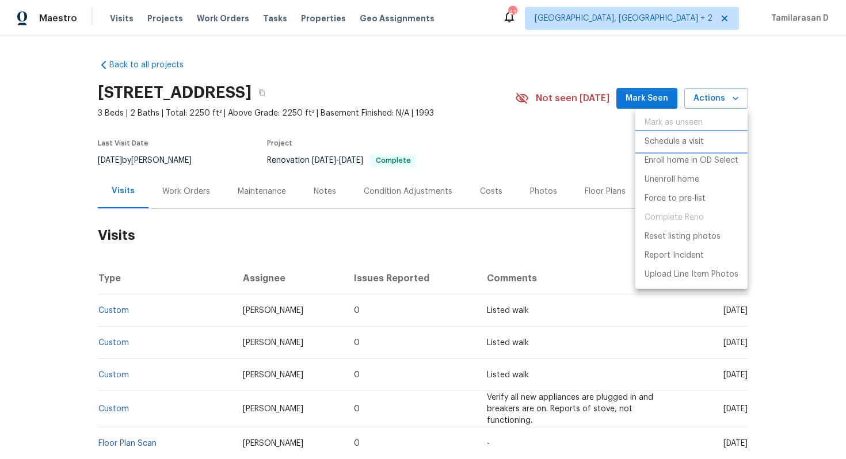
click at [695, 144] on p "Schedule a visit" at bounding box center [674, 142] width 59 height 12
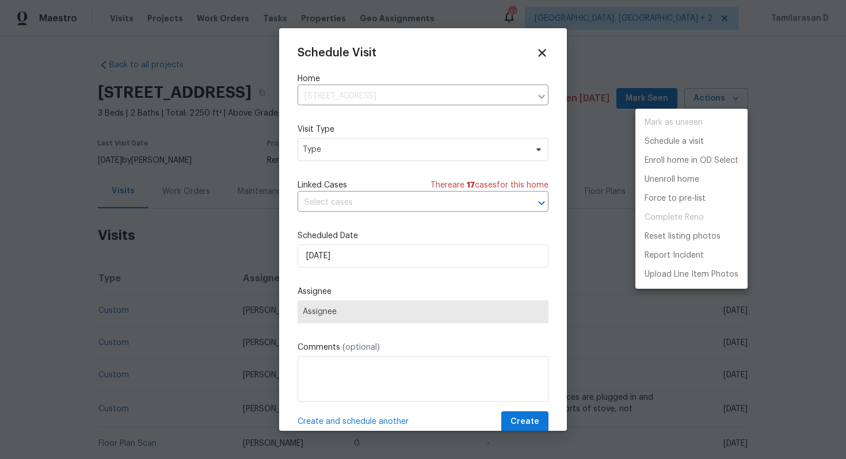
click at [365, 153] on div at bounding box center [423, 229] width 846 height 459
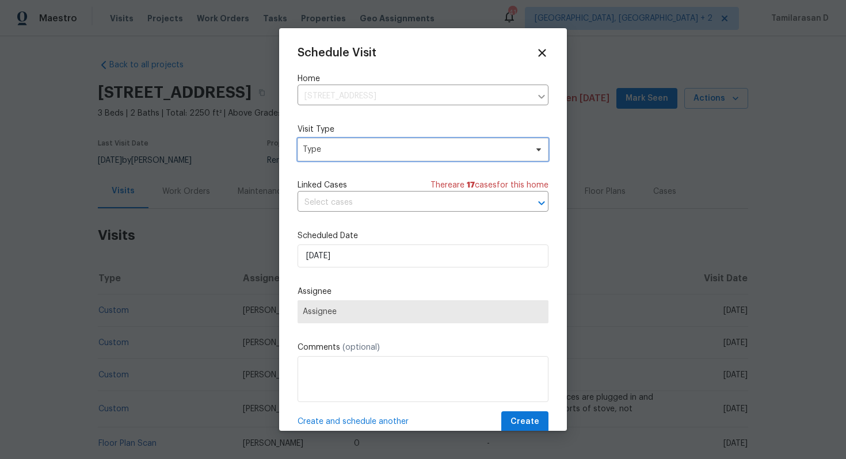
click at [365, 153] on span "Type" at bounding box center [415, 150] width 224 height 12
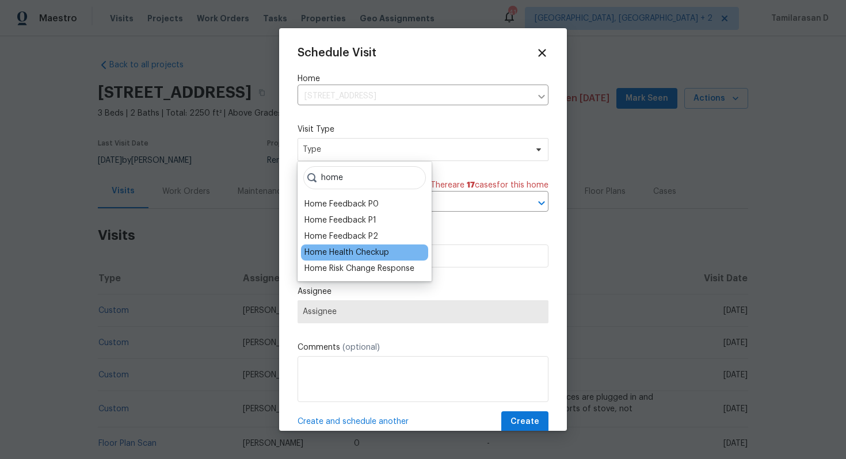
type input "home"
click at [365, 252] on div "Home Health Checkup" at bounding box center [346, 253] width 85 height 12
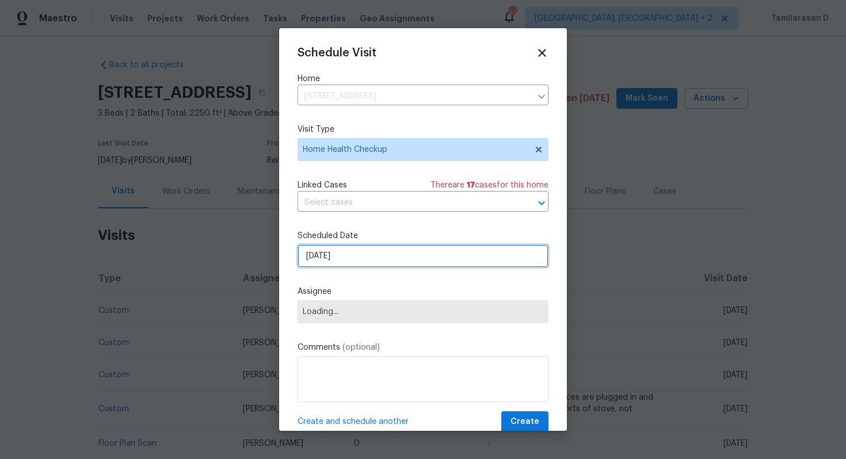
click at [349, 257] on input "[DATE]" at bounding box center [423, 256] width 251 height 23
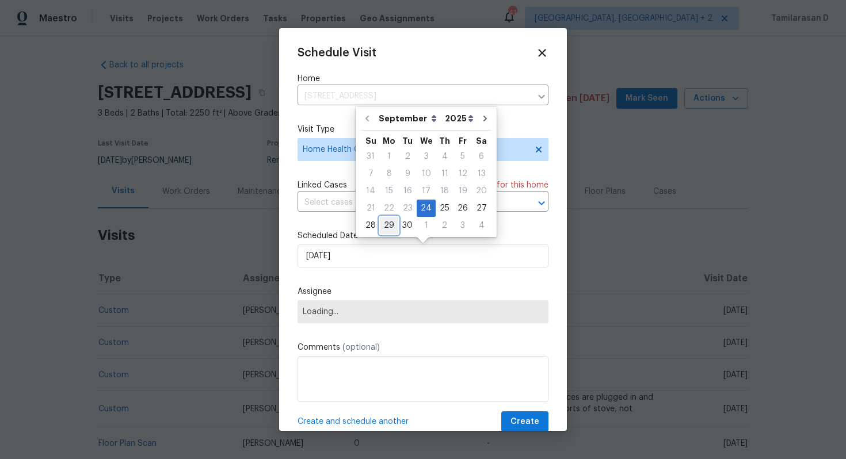
click at [388, 231] on div "29" at bounding box center [389, 226] width 18 height 16
type input "[DATE]"
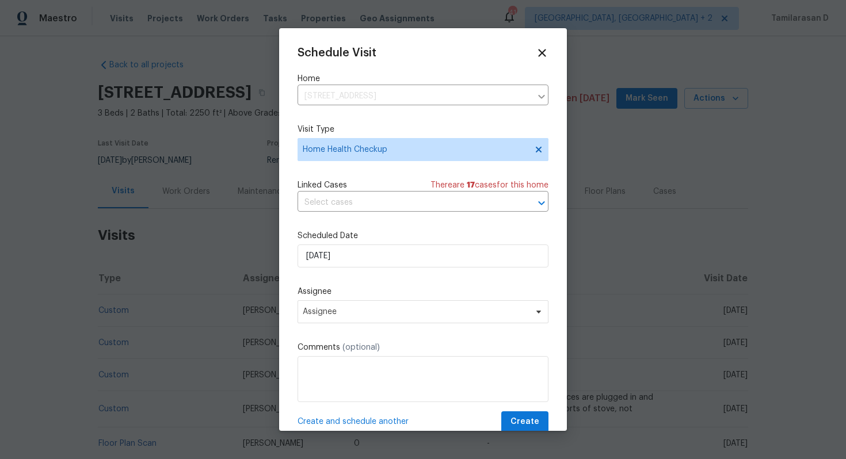
click at [371, 284] on div "Schedule Visit Home 25440 S Flame Tree Dr, Sun Lakes, AZ 85248 ​ Visit Type Hom…" at bounding box center [423, 240] width 251 height 386
click at [349, 307] on span "Assignee" at bounding box center [423, 311] width 251 height 23
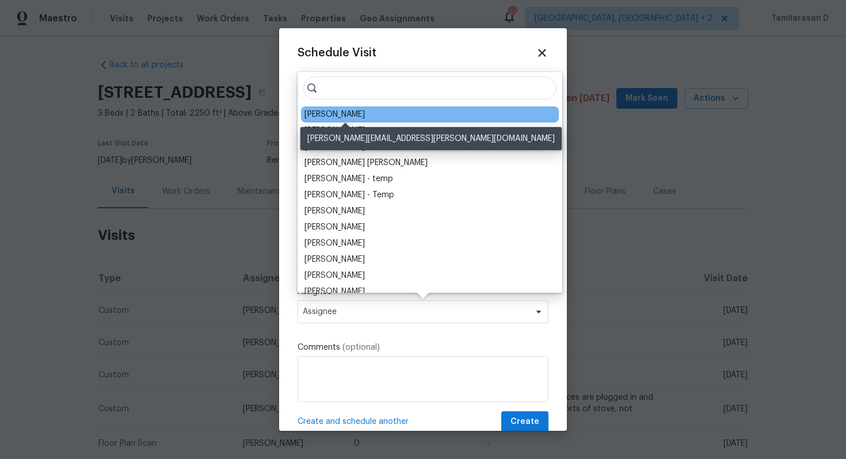
click at [349, 116] on div "[PERSON_NAME]" at bounding box center [334, 115] width 60 height 12
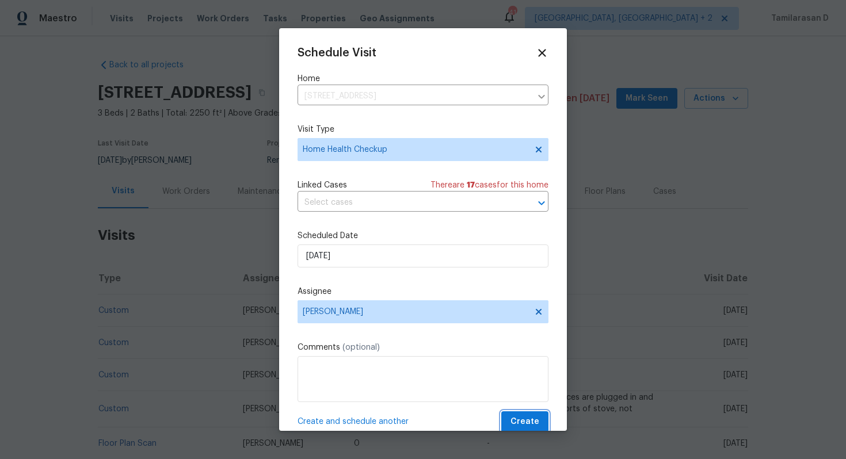
click at [524, 416] on span "Create" at bounding box center [525, 422] width 29 height 14
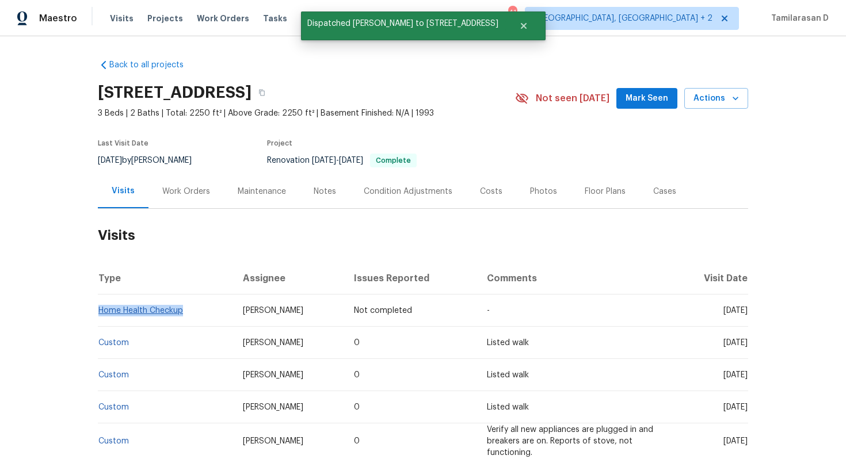
drag, startPoint x: 185, startPoint y: 310, endPoint x: 99, endPoint y: 312, distance: 85.8
click at [99, 312] on td "Home Health Checkup" at bounding box center [166, 311] width 136 height 32
copy link "Home Health Checkup"
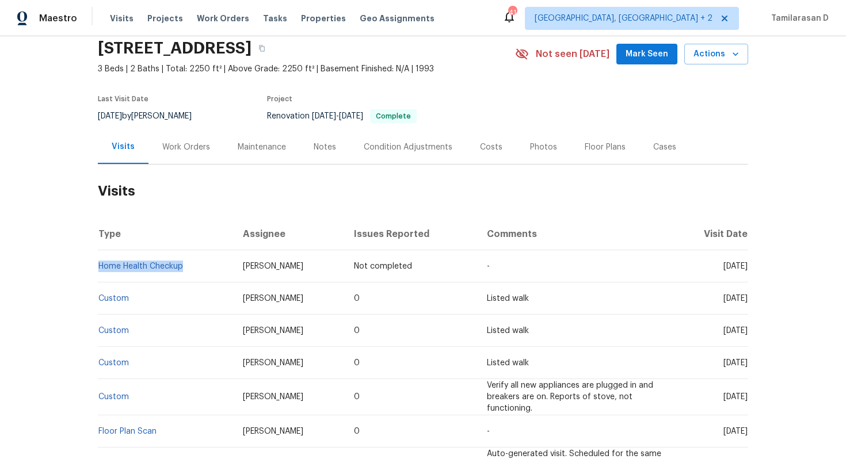
scroll to position [56, 0]
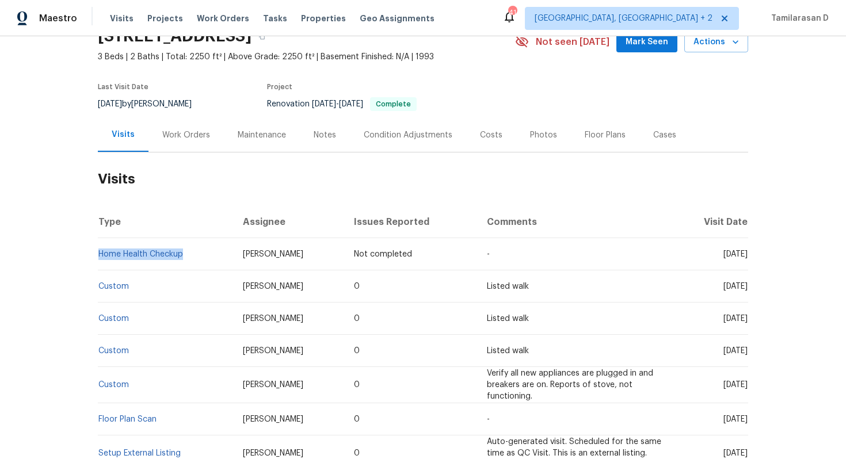
copy link "Home Health Checkup"
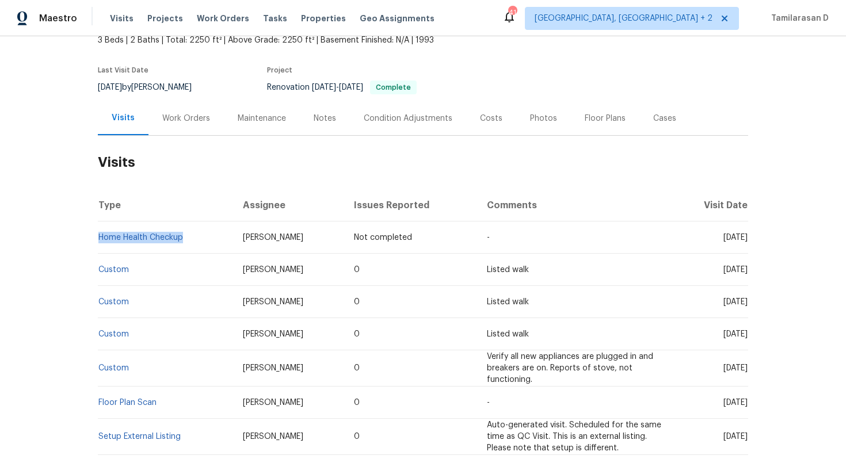
scroll to position [87, 0]
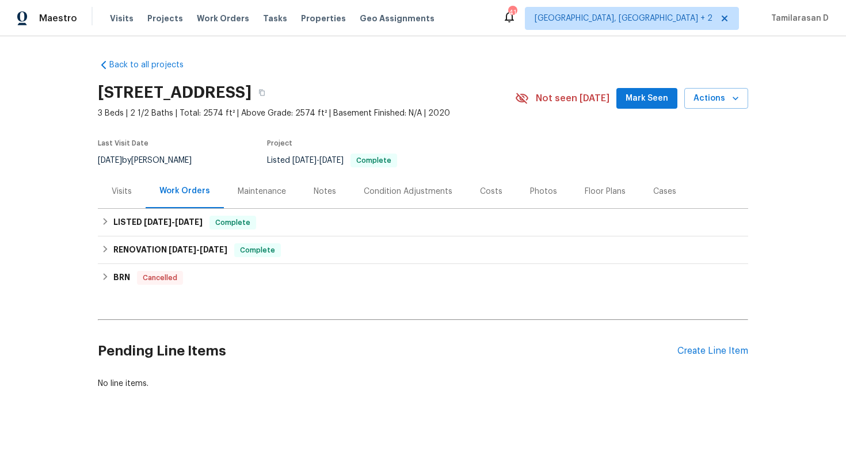
click at [114, 193] on div "Visits" at bounding box center [122, 192] width 20 height 12
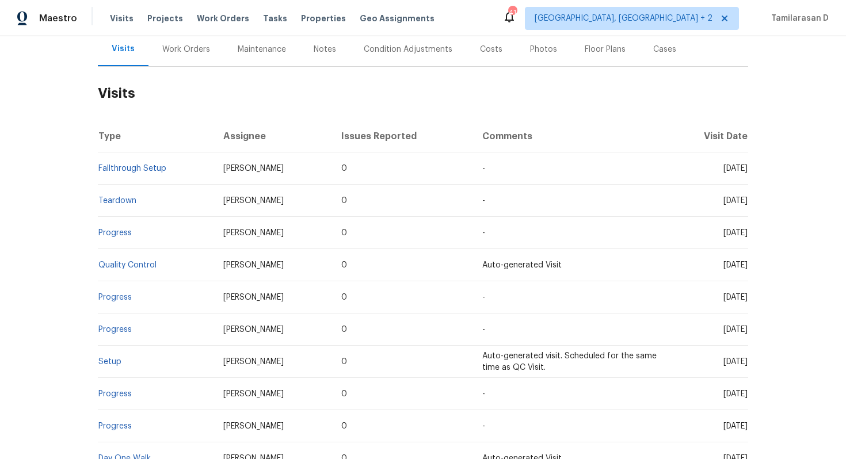
scroll to position [144, 0]
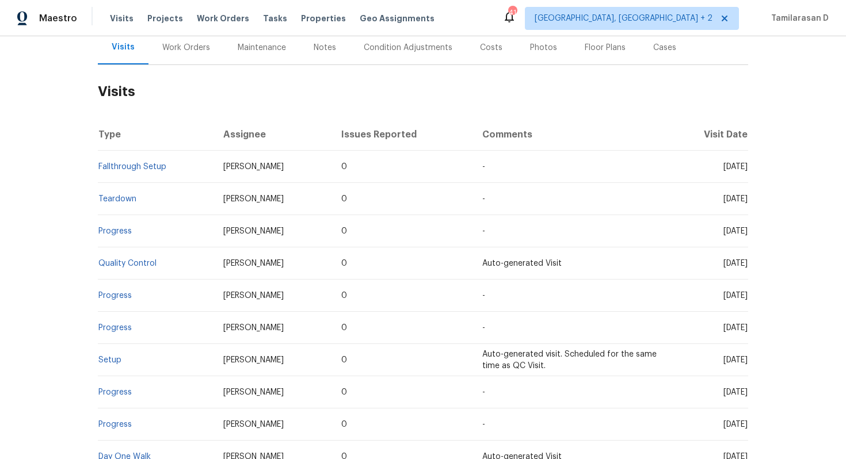
click at [255, 296] on span "[PERSON_NAME]" at bounding box center [253, 296] width 60 height 8
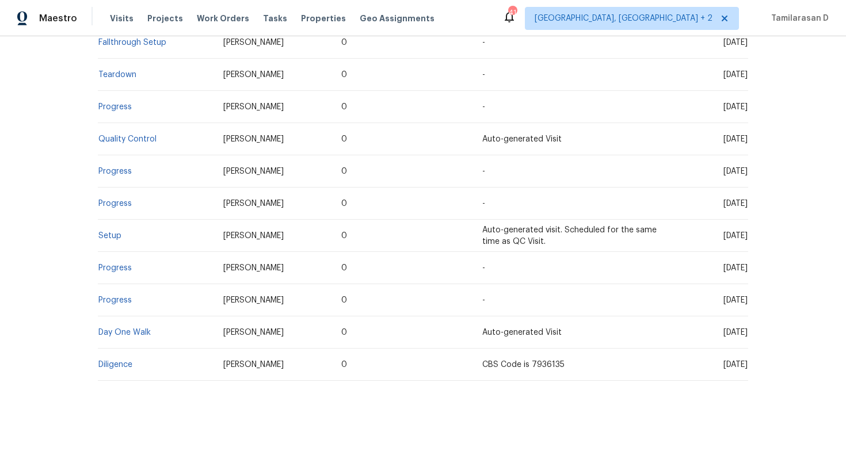
scroll to position [0, 0]
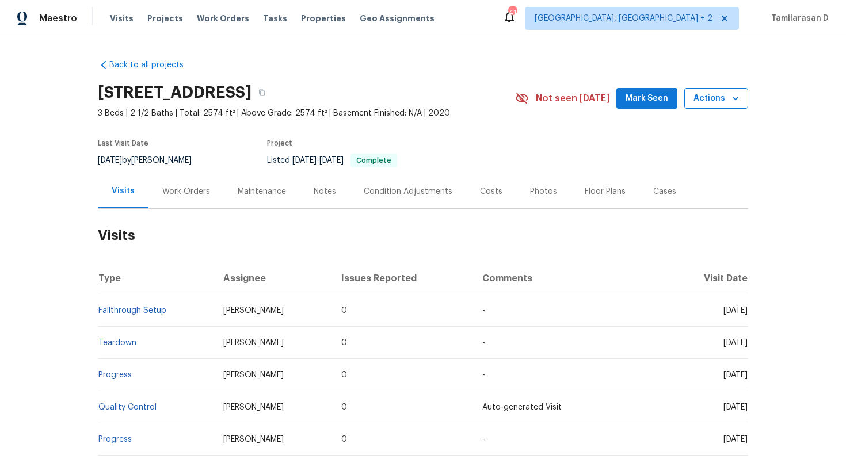
click at [718, 96] on span "Actions" at bounding box center [716, 99] width 45 height 14
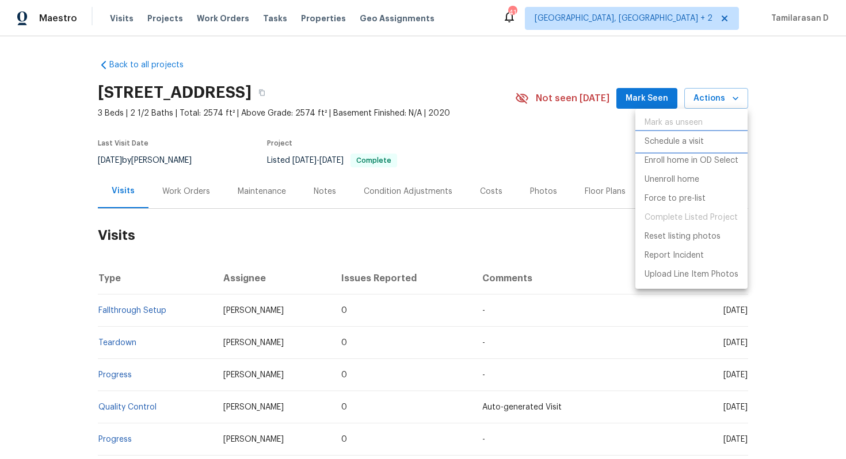
click at [686, 140] on p "Schedule a visit" at bounding box center [674, 142] width 59 height 12
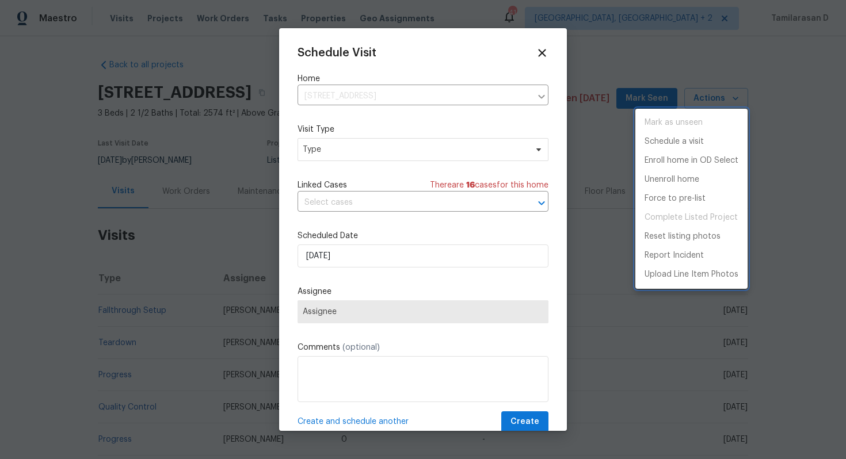
click at [339, 154] on div at bounding box center [423, 229] width 846 height 459
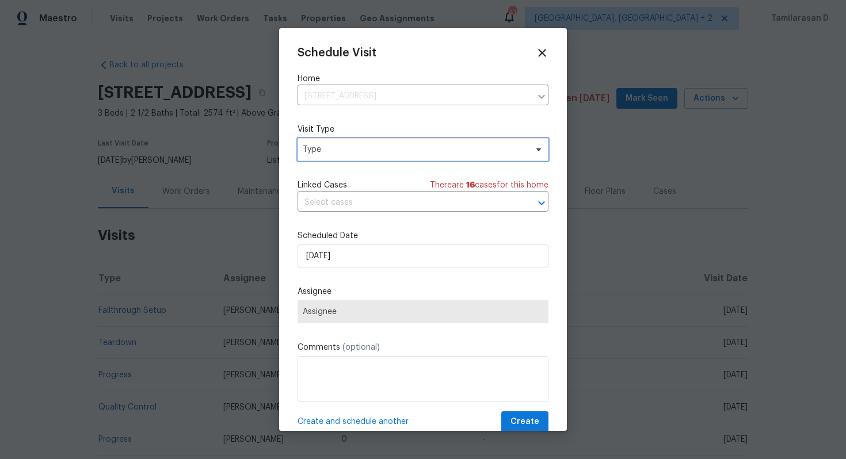
click at [339, 154] on span "Type" at bounding box center [415, 150] width 224 height 12
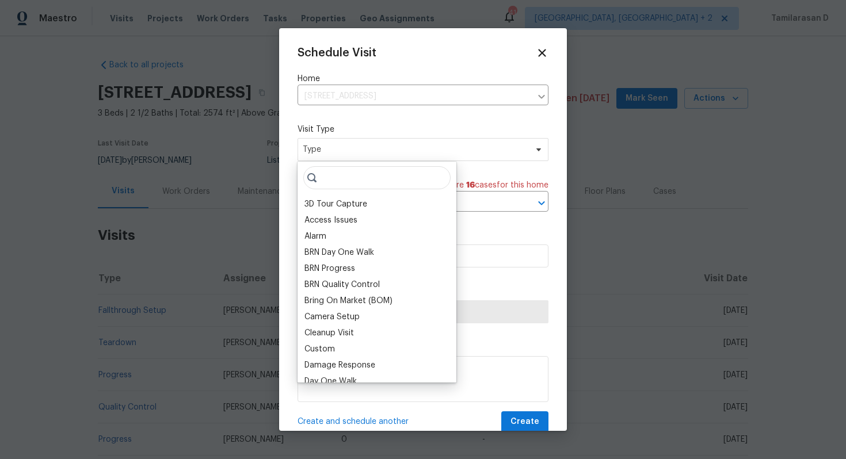
click at [344, 173] on input "search" at bounding box center [376, 177] width 147 height 23
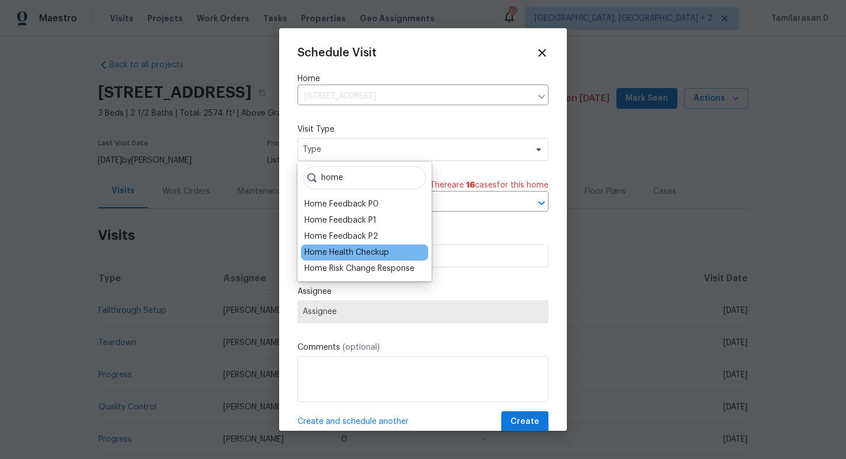
type input "home"
click at [356, 252] on div "Home Health Checkup" at bounding box center [346, 253] width 85 height 12
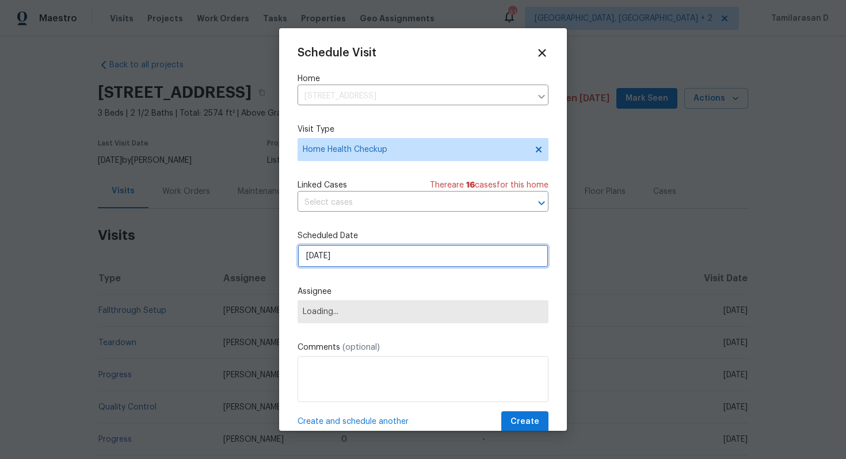
click at [359, 252] on input "24/09/2025" at bounding box center [423, 256] width 251 height 23
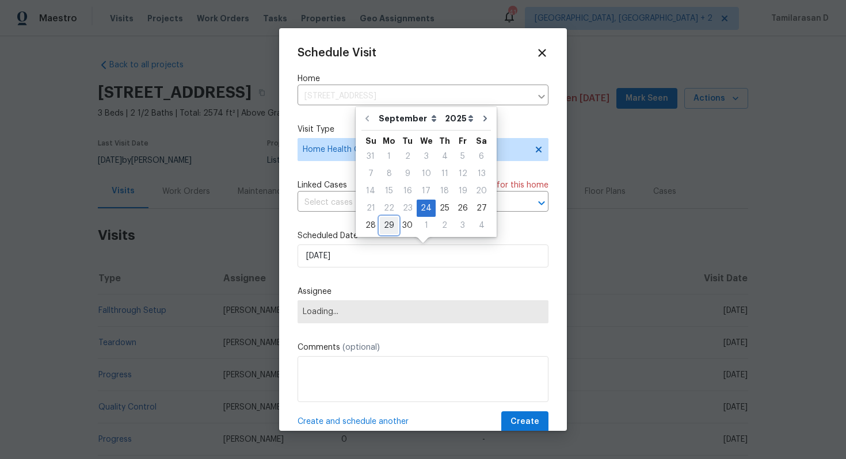
click at [389, 224] on div "29" at bounding box center [389, 226] width 18 height 16
type input "29/09/2025"
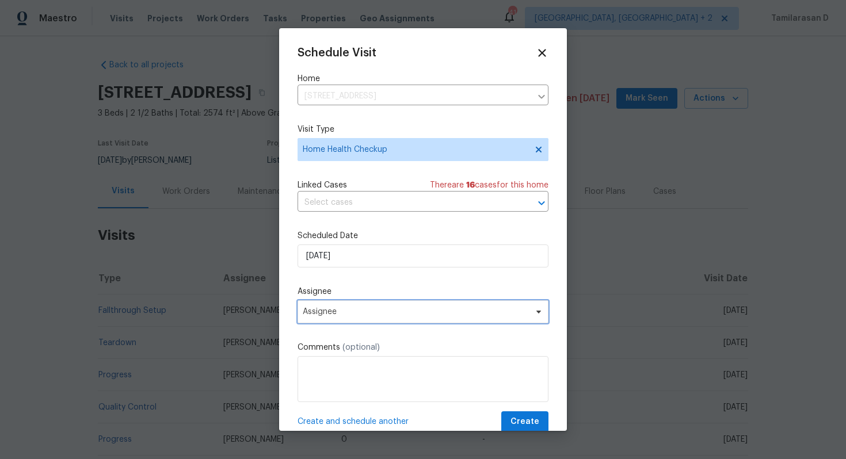
click at [355, 311] on span "Assignee" at bounding box center [416, 311] width 226 height 9
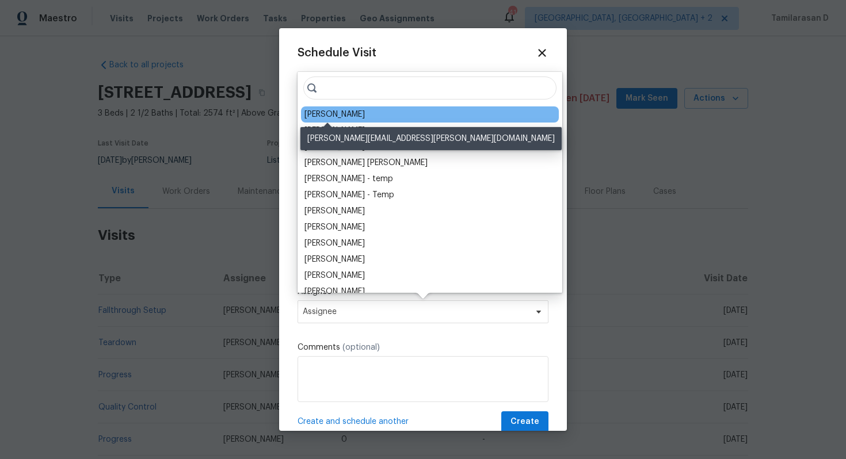
click at [345, 112] on div "Nick Pulliam" at bounding box center [334, 115] width 60 height 12
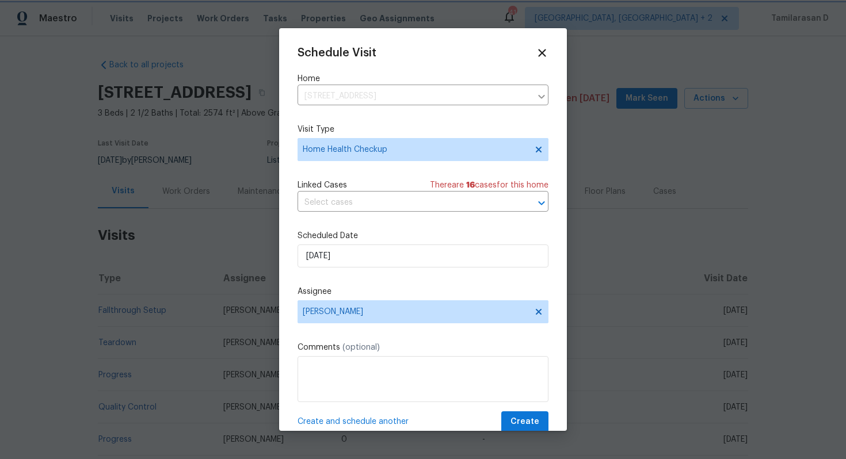
scroll to position [21, 0]
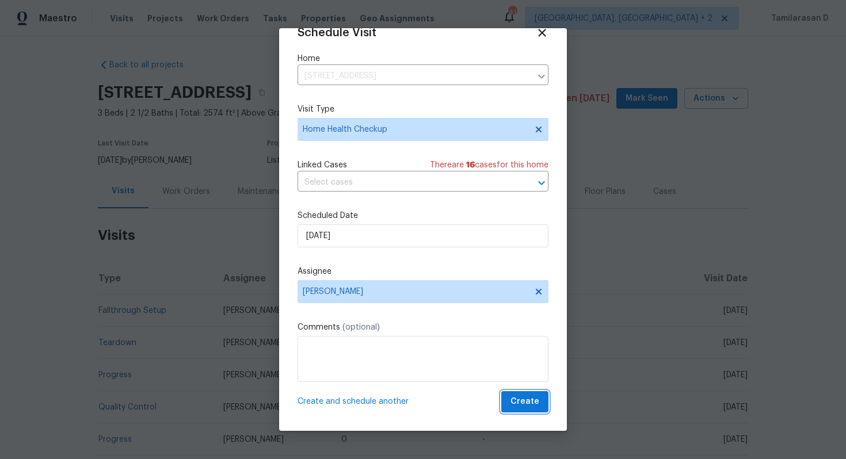
click at [523, 400] on span "Create" at bounding box center [525, 402] width 29 height 14
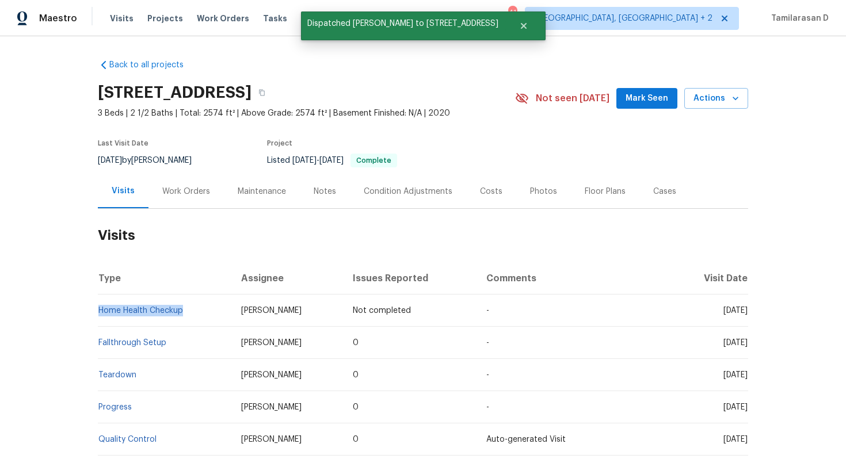
drag, startPoint x: 188, startPoint y: 311, endPoint x: 100, endPoint y: 306, distance: 88.2
click at [100, 306] on td "Home Health Checkup" at bounding box center [165, 311] width 134 height 32
copy link "Home Health Checkup"
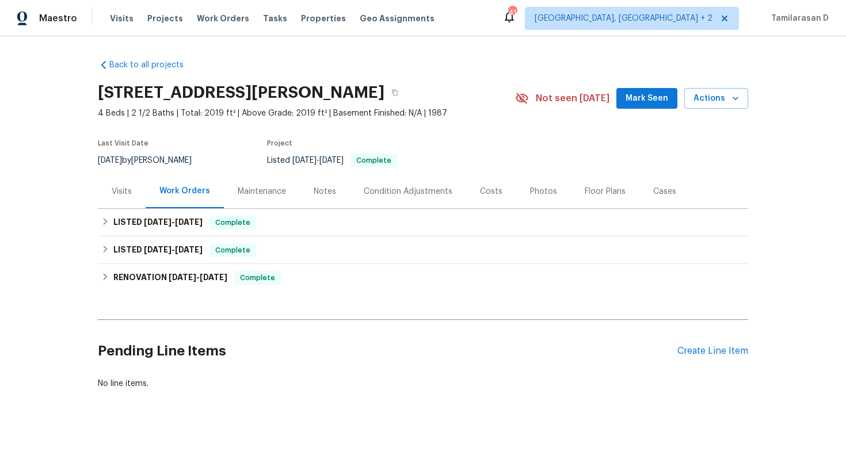
click at [108, 193] on div "Visits" at bounding box center [122, 191] width 48 height 34
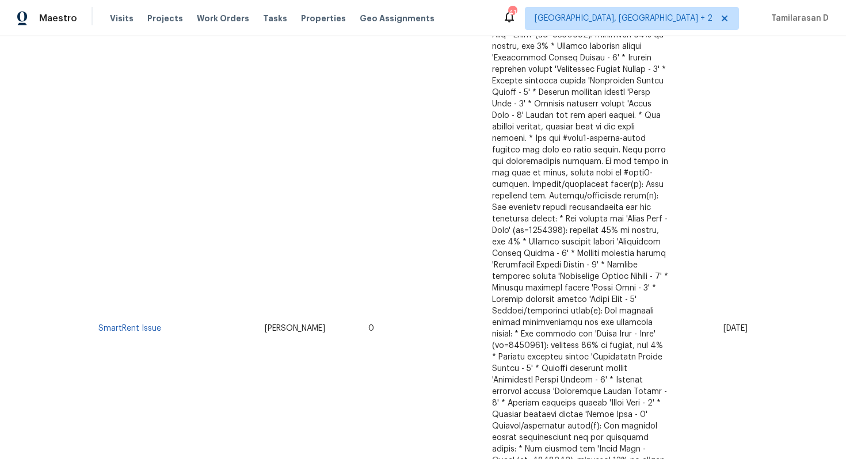
scroll to position [59, 0]
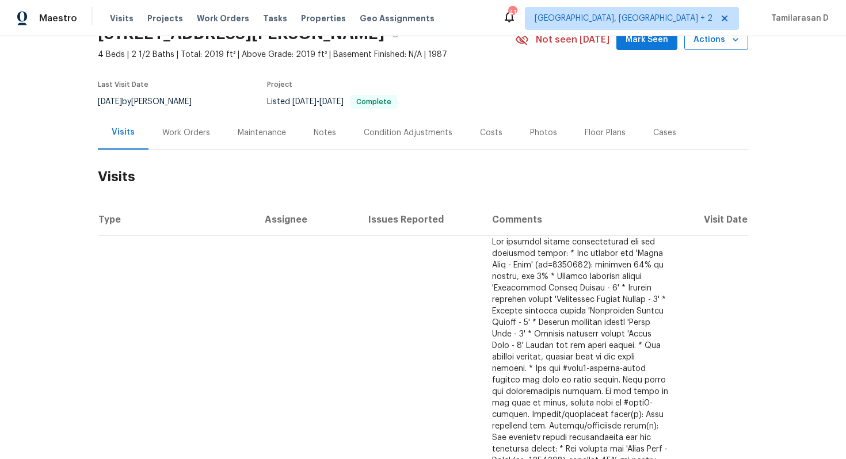
click at [741, 47] on button "Actions" at bounding box center [716, 39] width 64 height 21
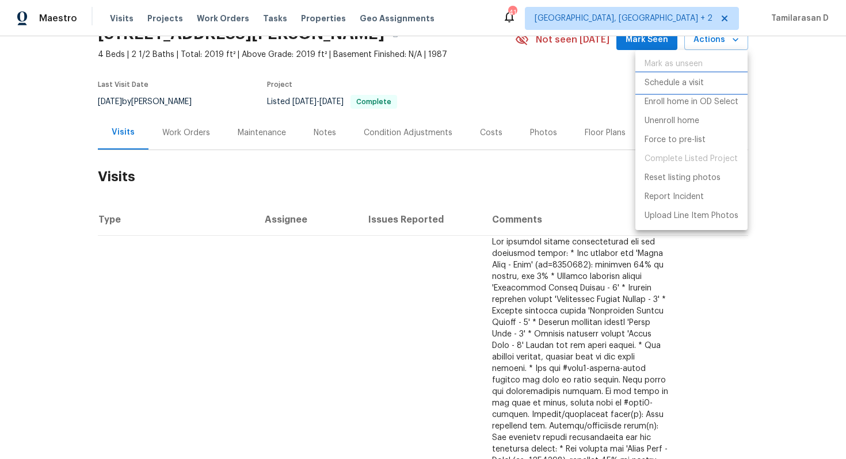
click at [677, 83] on p "Schedule a visit" at bounding box center [674, 83] width 59 height 12
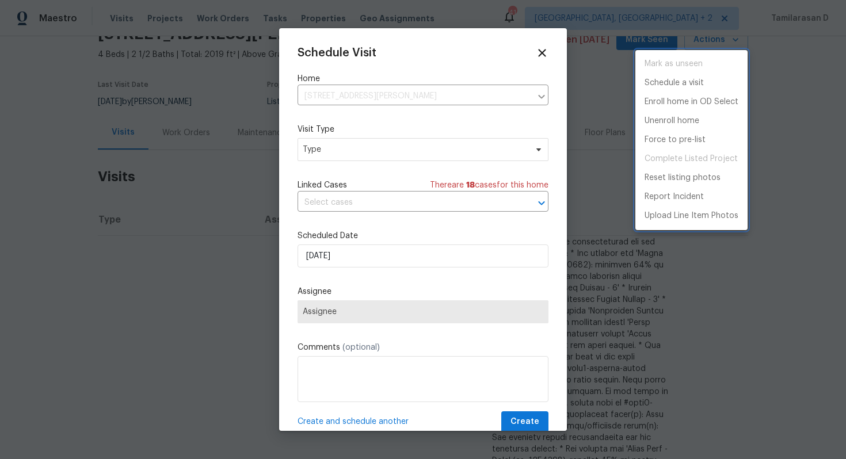
click at [383, 152] on div at bounding box center [423, 229] width 846 height 459
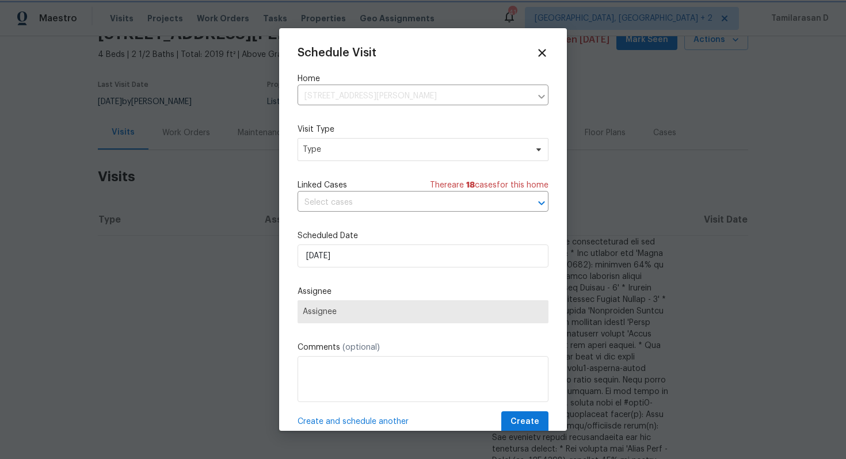
scroll to position [52, 0]
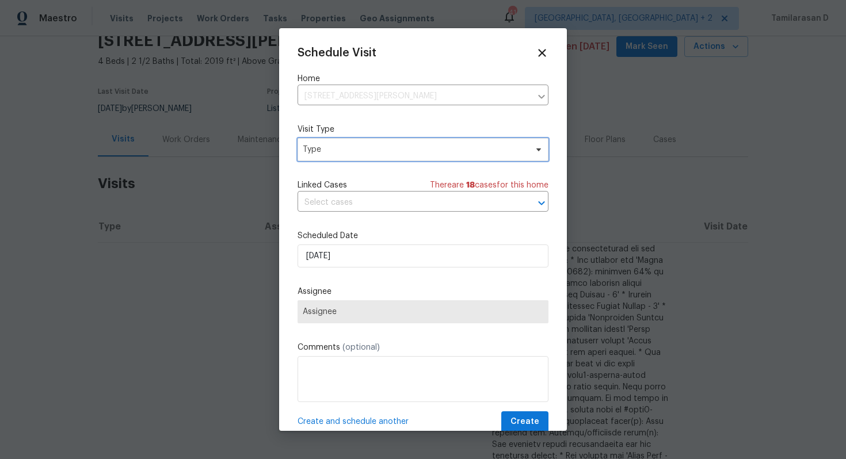
click at [383, 152] on span "Type" at bounding box center [415, 150] width 224 height 12
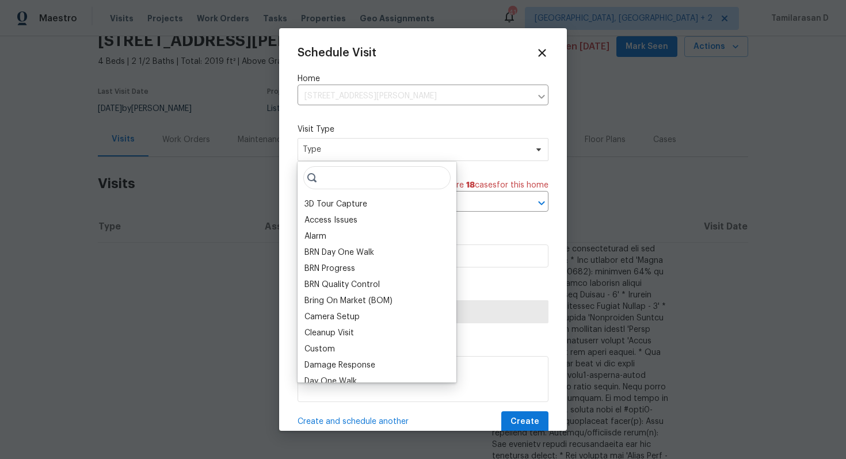
type input "v"
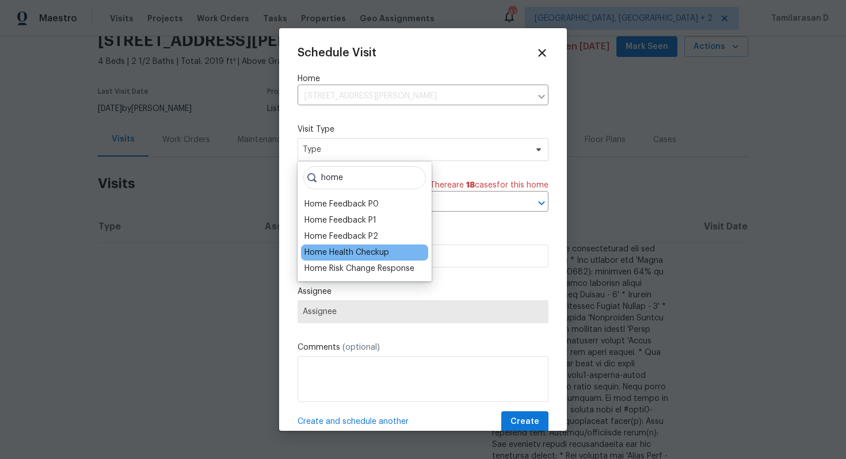
type input "home"
click at [375, 253] on div "Home Health Checkup" at bounding box center [346, 253] width 85 height 12
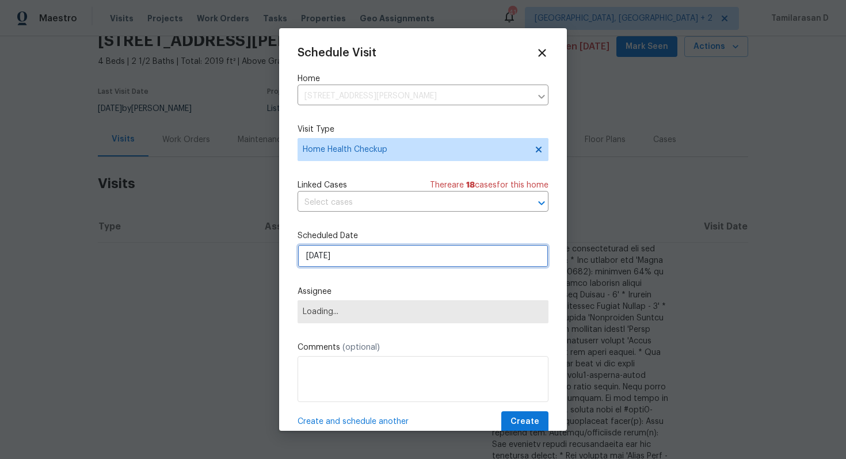
click at [351, 250] on input "[DATE]" at bounding box center [423, 256] width 251 height 23
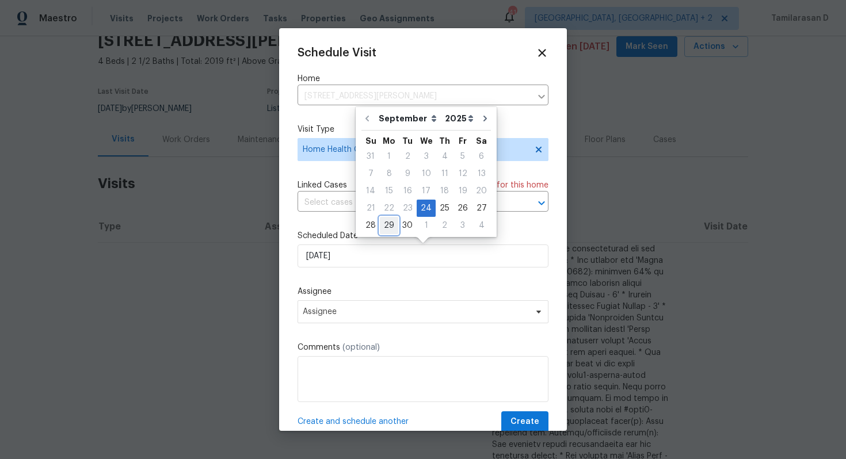
click at [384, 220] on div "29" at bounding box center [389, 226] width 18 height 16
type input "[DATE]"
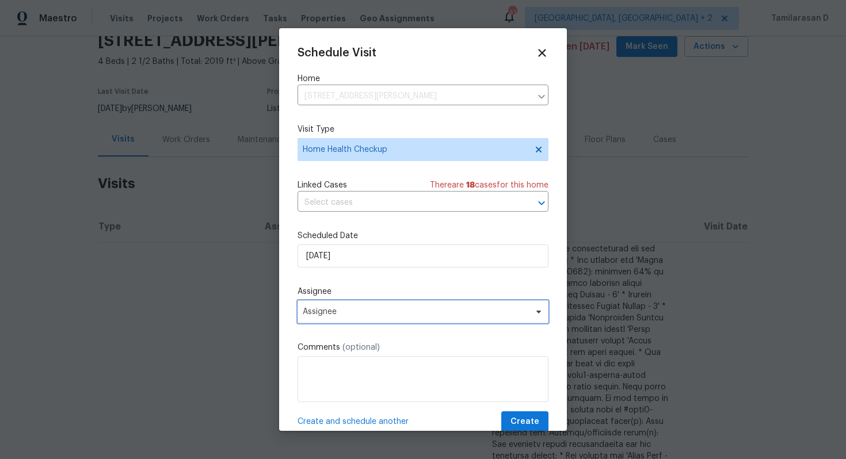
click at [351, 311] on span "Assignee" at bounding box center [416, 311] width 226 height 9
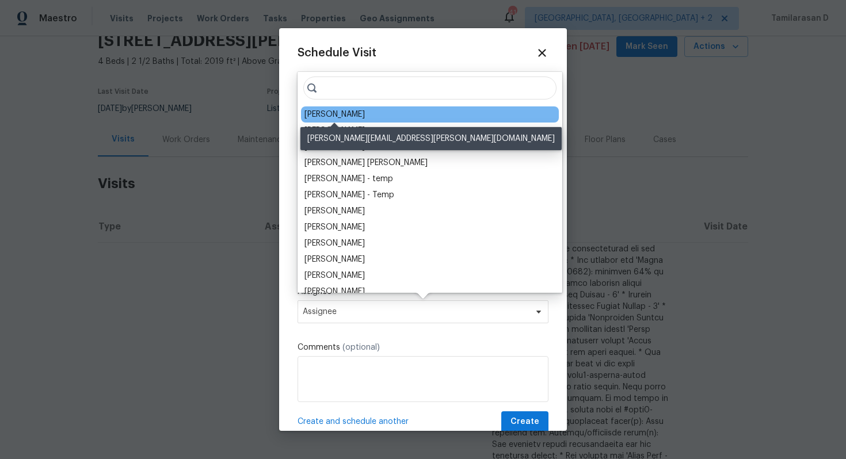
click at [349, 117] on div "[PERSON_NAME]" at bounding box center [334, 115] width 60 height 12
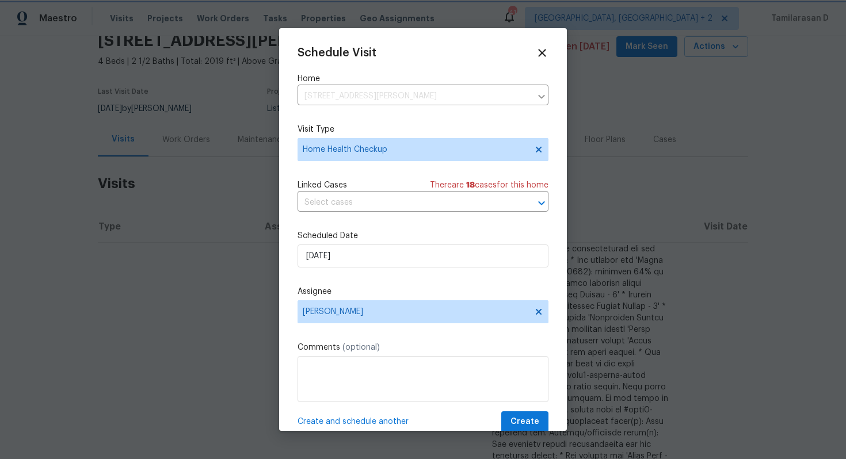
scroll to position [21, 0]
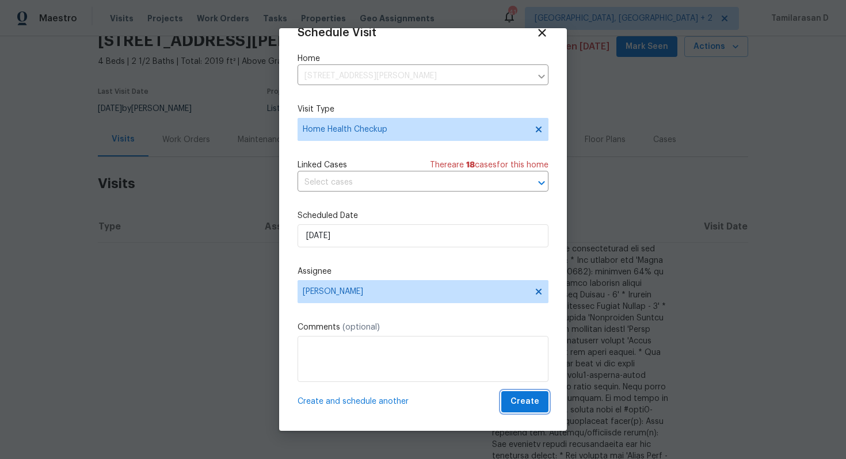
click at [526, 397] on span "Create" at bounding box center [525, 402] width 29 height 14
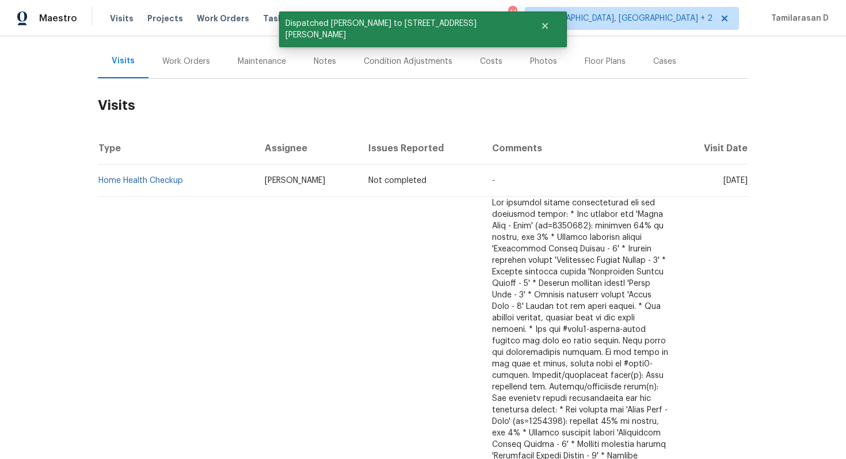
scroll to position [36, 0]
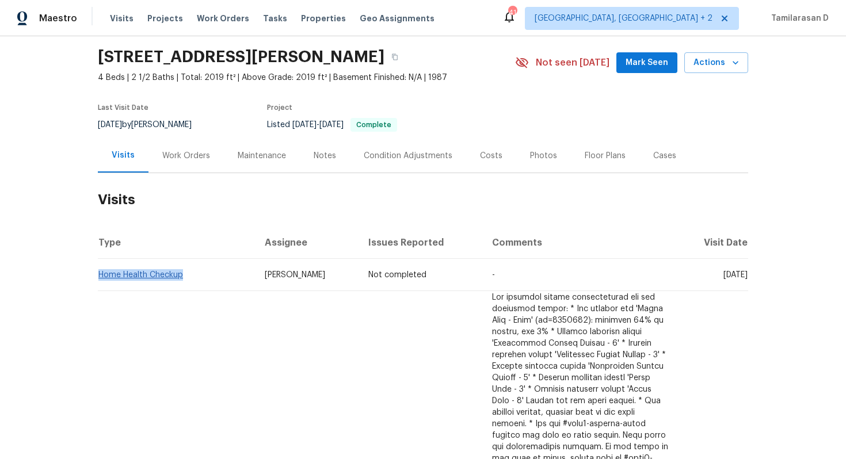
drag, startPoint x: 189, startPoint y: 273, endPoint x: 101, endPoint y: 275, distance: 88.7
click at [101, 275] on td "Home Health Checkup" at bounding box center [177, 275] width 158 height 32
copy link "Home Health Checkup"
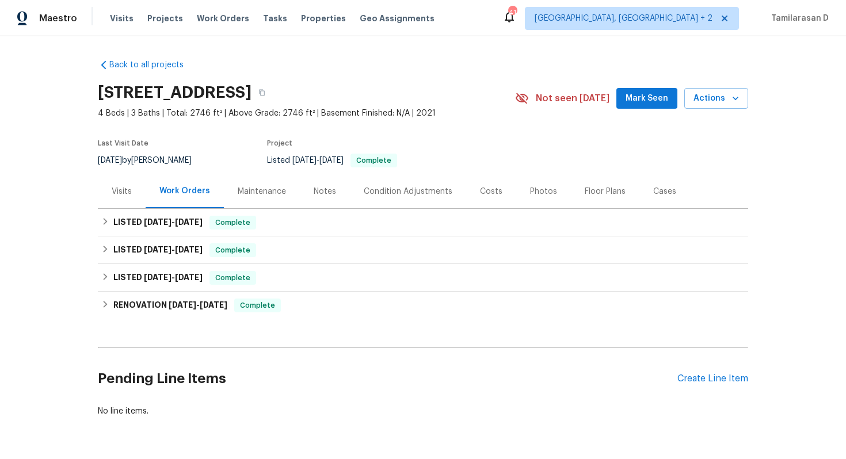
click at [123, 195] on div "Visits" at bounding box center [122, 192] width 20 height 12
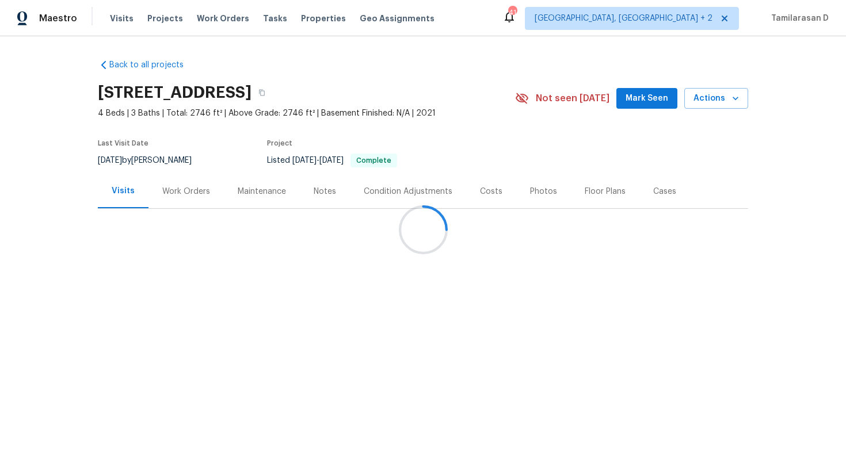
click at [123, 195] on div at bounding box center [423, 229] width 846 height 459
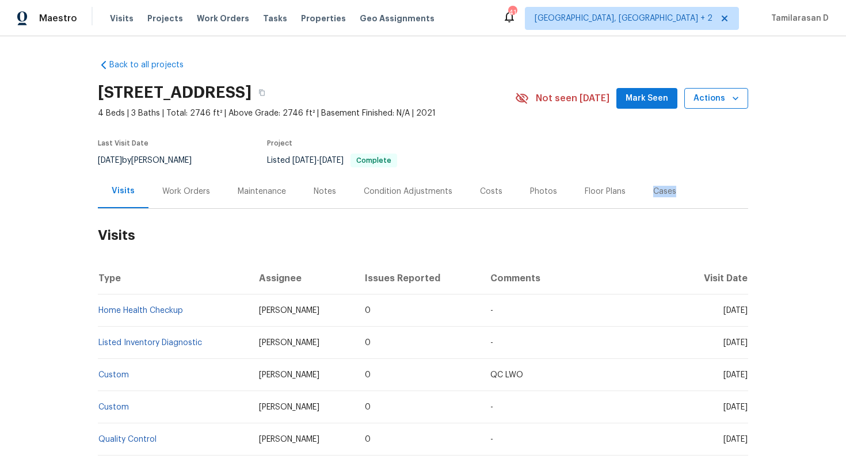
click at [718, 98] on span "Actions" at bounding box center [716, 99] width 45 height 14
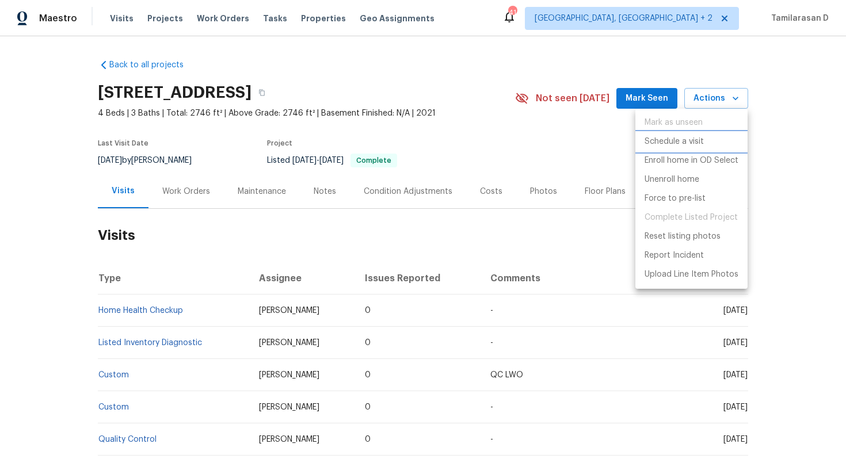
click at [690, 140] on p "Schedule a visit" at bounding box center [674, 142] width 59 height 12
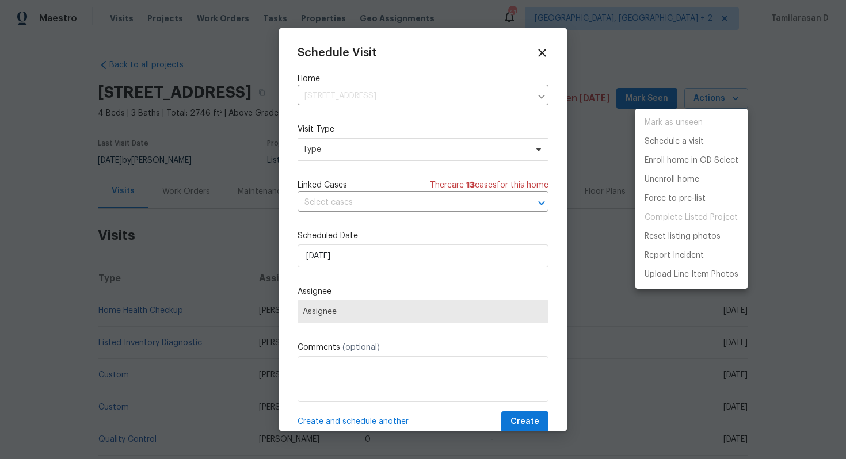
click at [387, 155] on div at bounding box center [423, 229] width 846 height 459
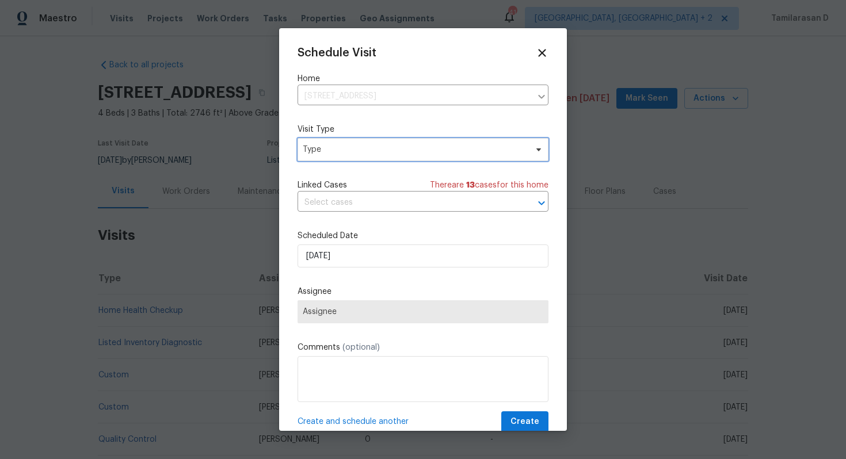
click at [387, 155] on span "Type" at bounding box center [415, 150] width 224 height 12
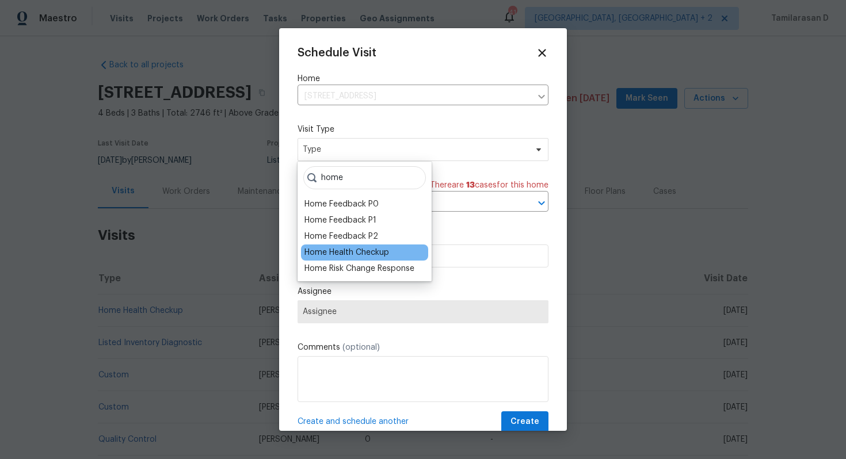
type input "home"
click at [390, 252] on div "Home Health Checkup" at bounding box center [364, 253] width 127 height 16
click at [361, 256] on div "Home Health Checkup" at bounding box center [346, 253] width 85 height 12
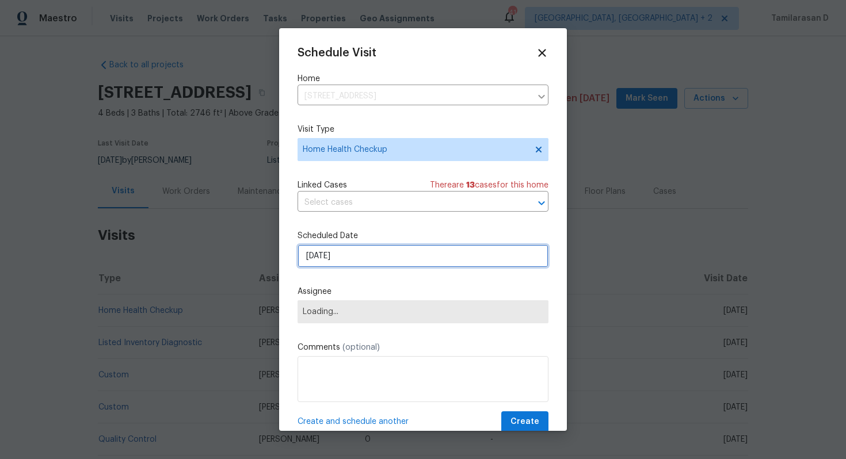
click at [341, 260] on input "[DATE]" at bounding box center [423, 256] width 251 height 23
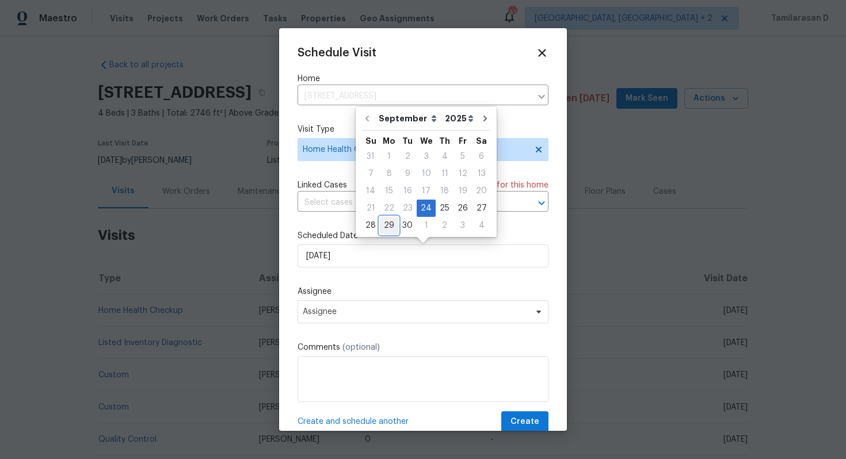
click at [385, 227] on div "29" at bounding box center [389, 226] width 18 height 16
type input "[DATE]"
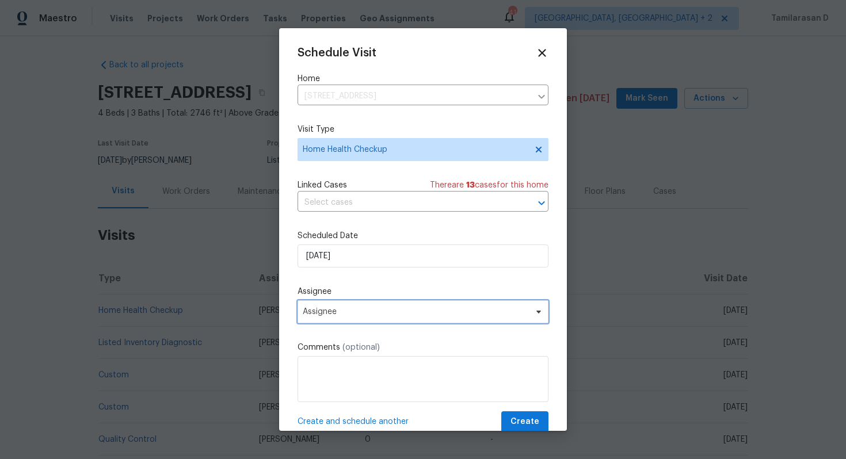
click at [355, 317] on span "Assignee" at bounding box center [416, 311] width 226 height 9
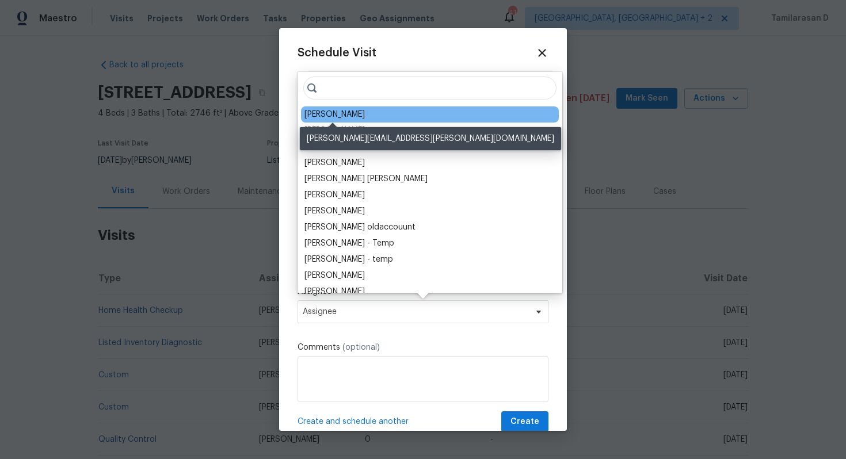
click at [342, 112] on div "[PERSON_NAME]" at bounding box center [334, 115] width 60 height 12
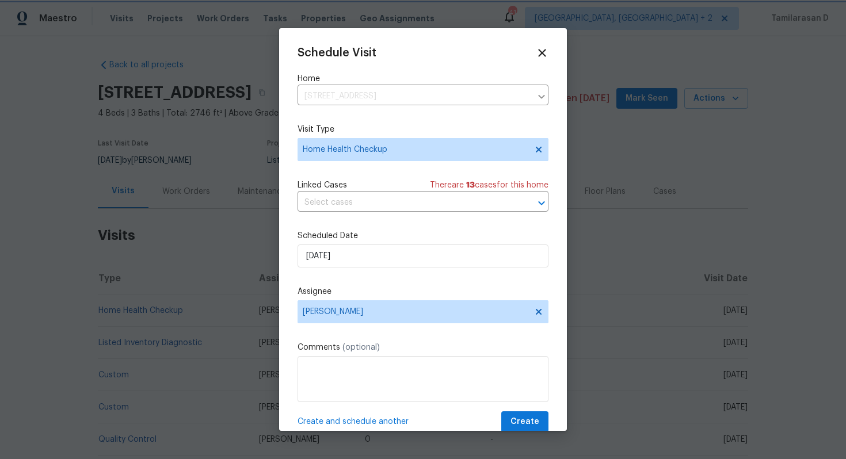
scroll to position [21, 0]
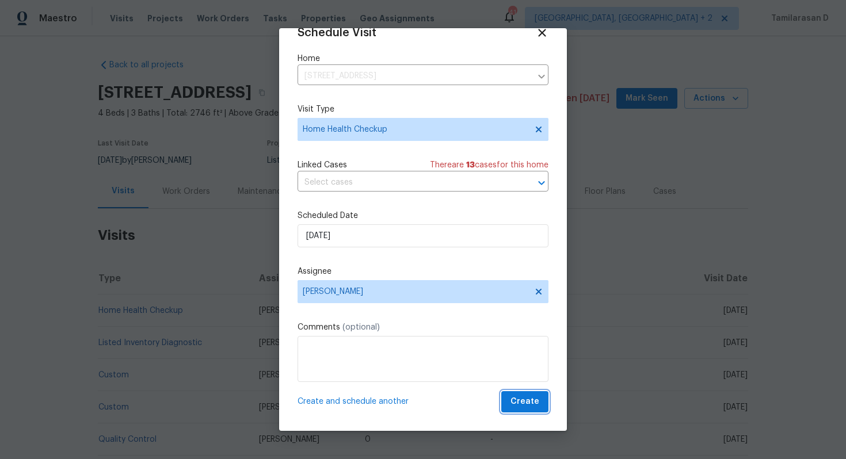
click at [531, 403] on span "Create" at bounding box center [525, 402] width 29 height 14
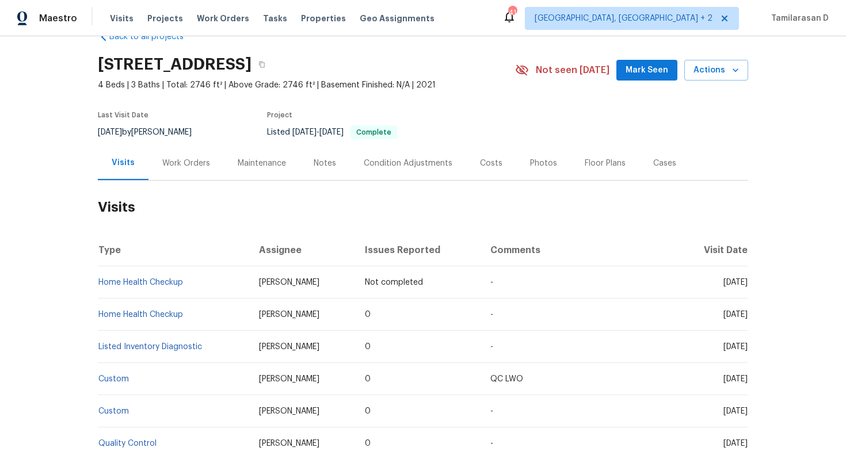
scroll to position [30, 0]
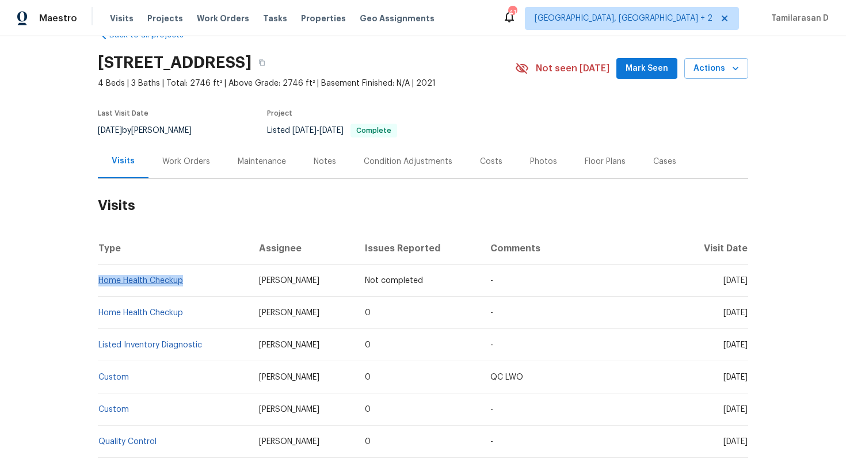
drag, startPoint x: 190, startPoint y: 280, endPoint x: 100, endPoint y: 277, distance: 89.8
click at [100, 277] on td "Home Health Checkup" at bounding box center [174, 281] width 152 height 32
copy link "Home Health Checkup"
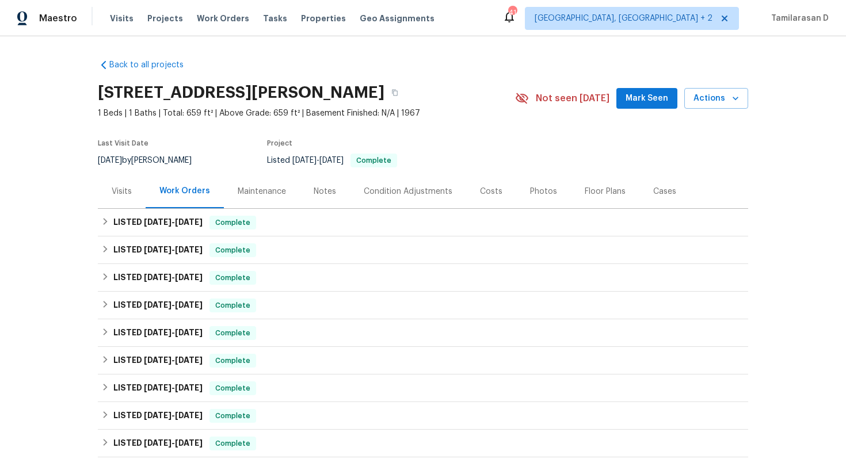
click at [128, 191] on div "Visits" at bounding box center [122, 192] width 20 height 12
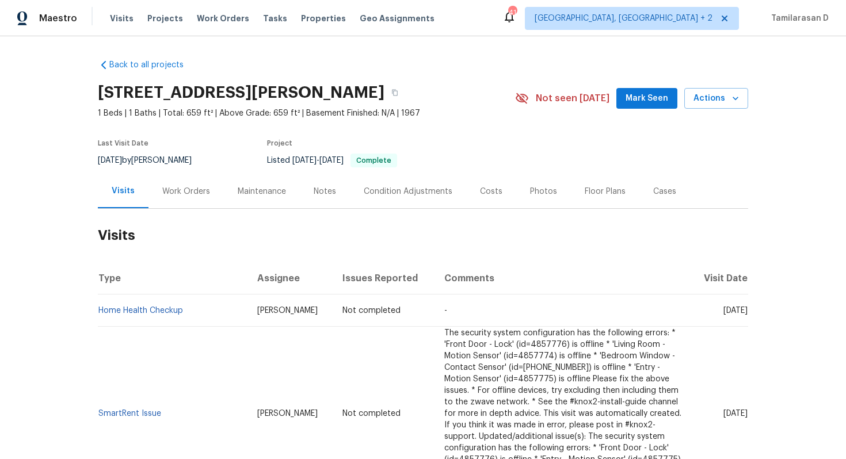
scroll to position [21, 0]
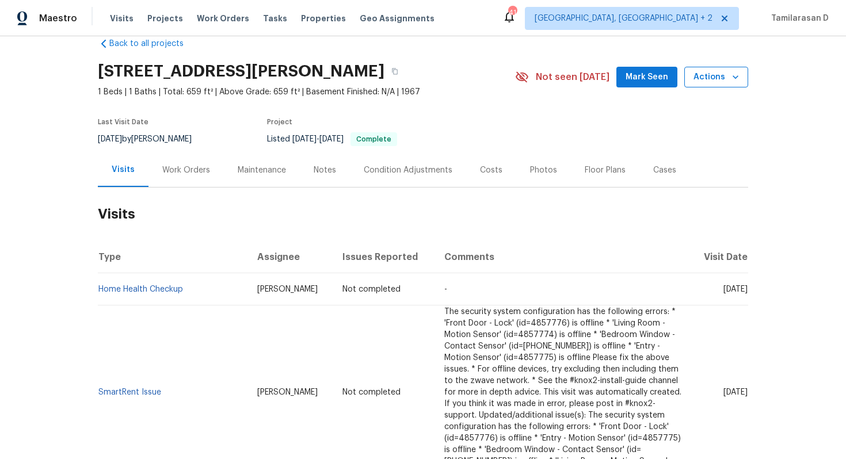
click at [708, 77] on span "Actions" at bounding box center [716, 77] width 45 height 14
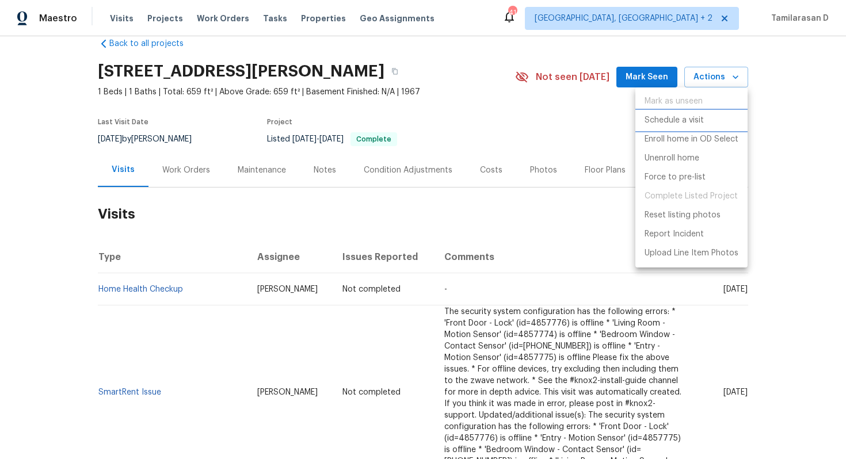
click at [684, 113] on li "Schedule a visit" at bounding box center [691, 120] width 112 height 19
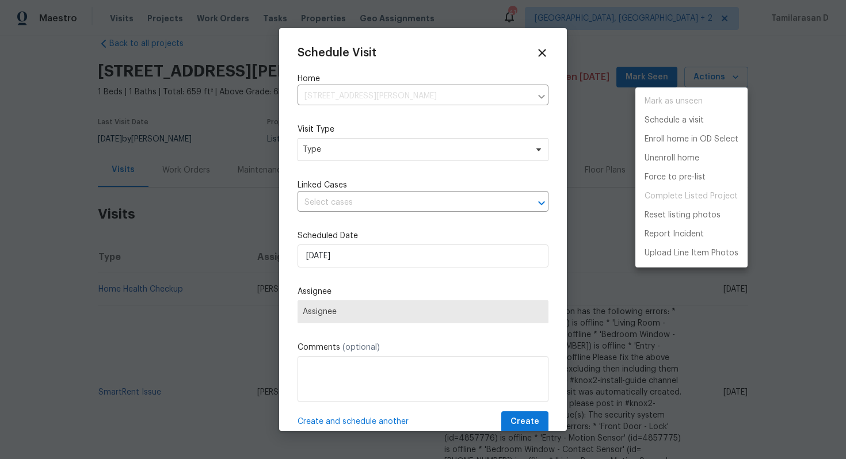
click at [500, 154] on div at bounding box center [423, 229] width 846 height 459
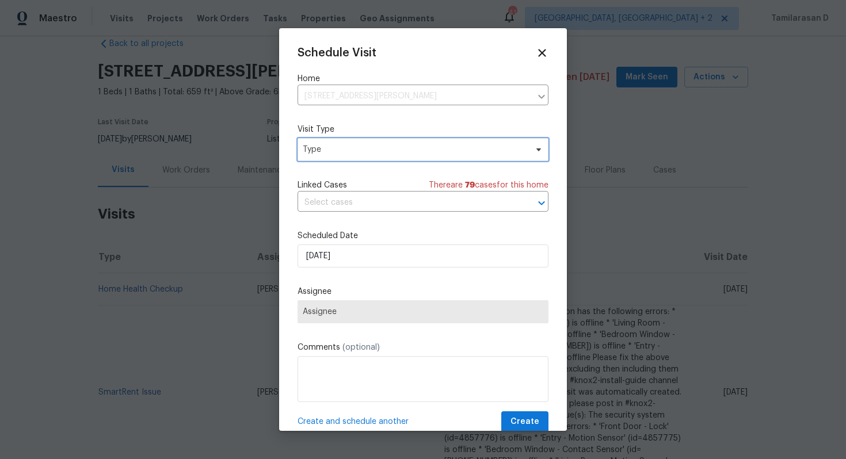
click at [485, 153] on span "Type" at bounding box center [415, 150] width 224 height 12
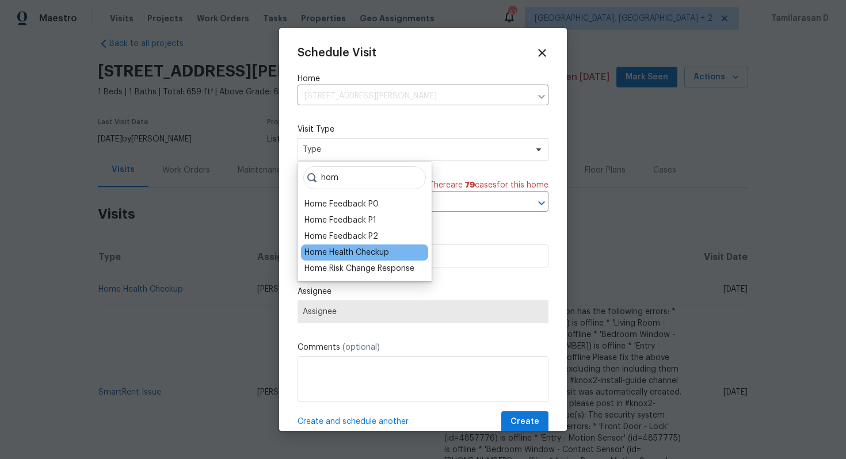
type input "hom"
click at [359, 250] on div "Home Health Checkup" at bounding box center [346, 253] width 85 height 12
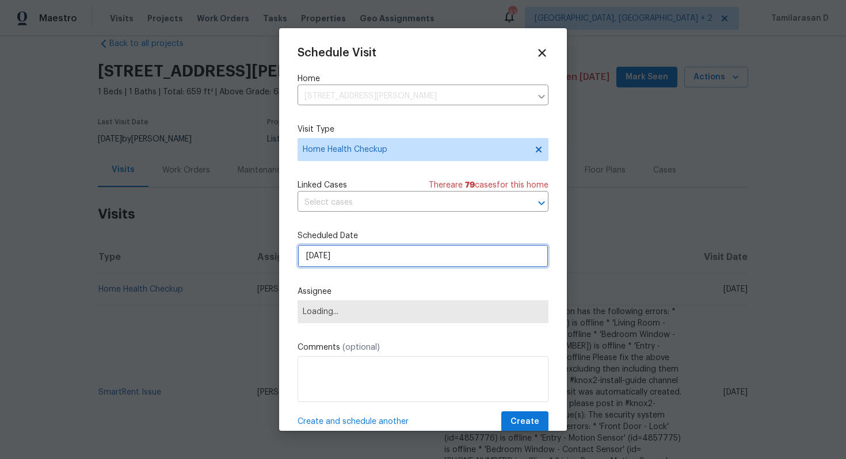
click at [360, 260] on input "[DATE]" at bounding box center [423, 256] width 251 height 23
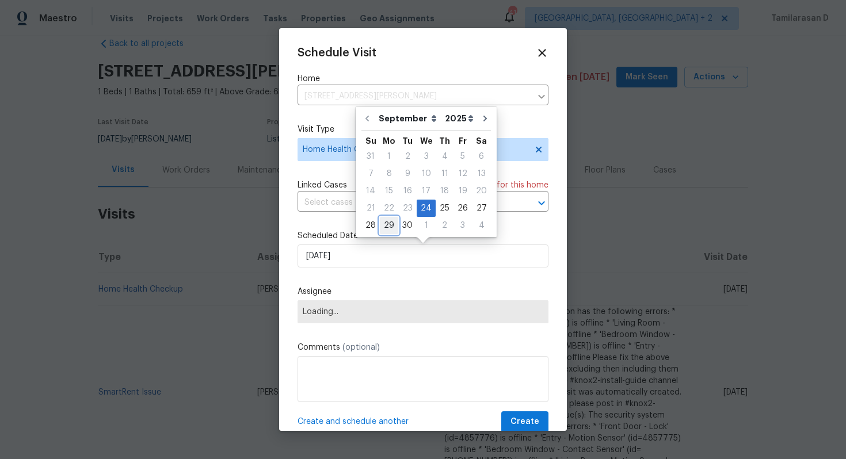
click at [387, 228] on div "29" at bounding box center [389, 226] width 18 height 16
type input "[DATE]"
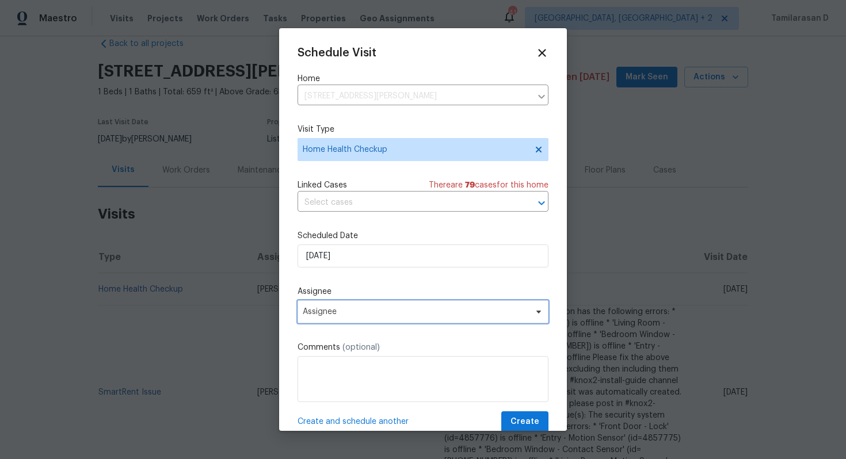
click at [359, 319] on span "Assignee" at bounding box center [423, 311] width 251 height 23
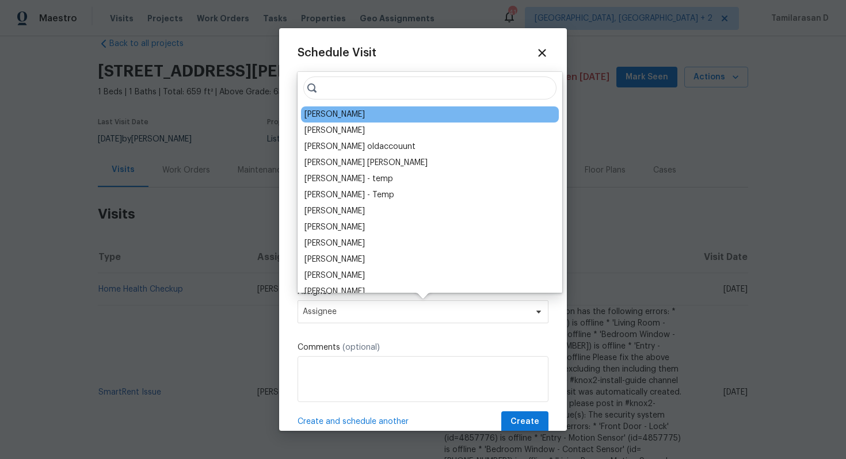
click at [338, 115] on div "[PERSON_NAME]" at bounding box center [334, 115] width 60 height 12
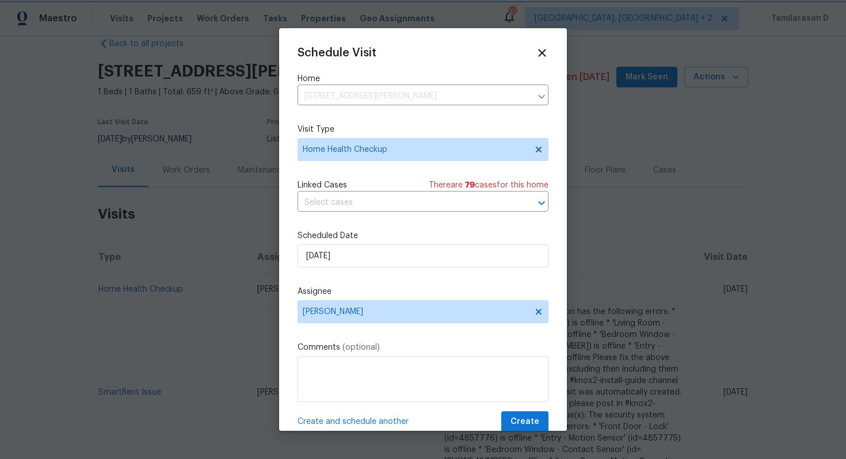
scroll to position [21, 0]
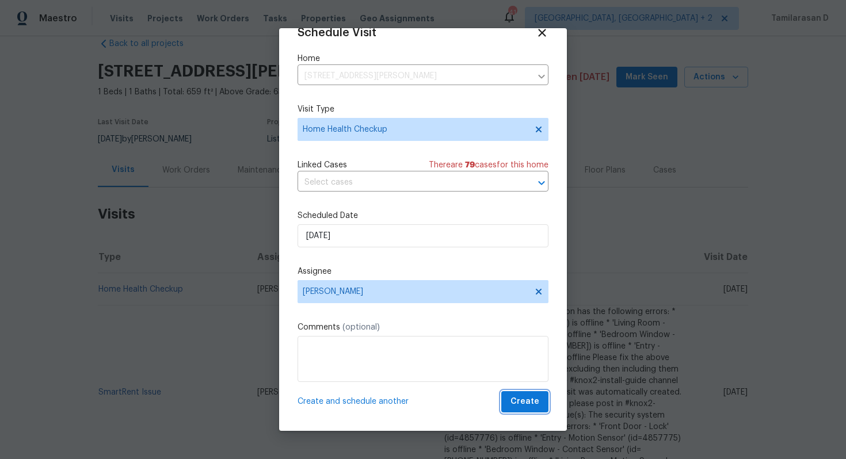
click at [530, 401] on span "Create" at bounding box center [525, 402] width 29 height 14
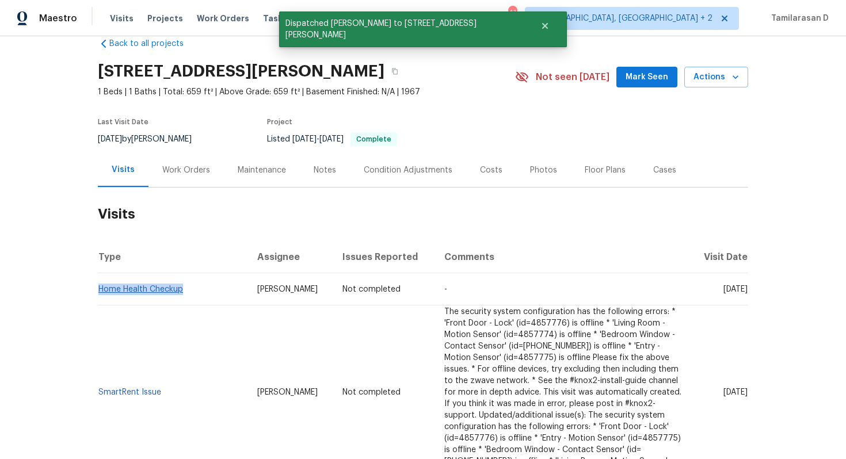
drag, startPoint x: 186, startPoint y: 288, endPoint x: 98, endPoint y: 288, distance: 87.5
click at [98, 288] on td "Home Health Checkup" at bounding box center [173, 289] width 150 height 32
copy link "Home Health Checkup"
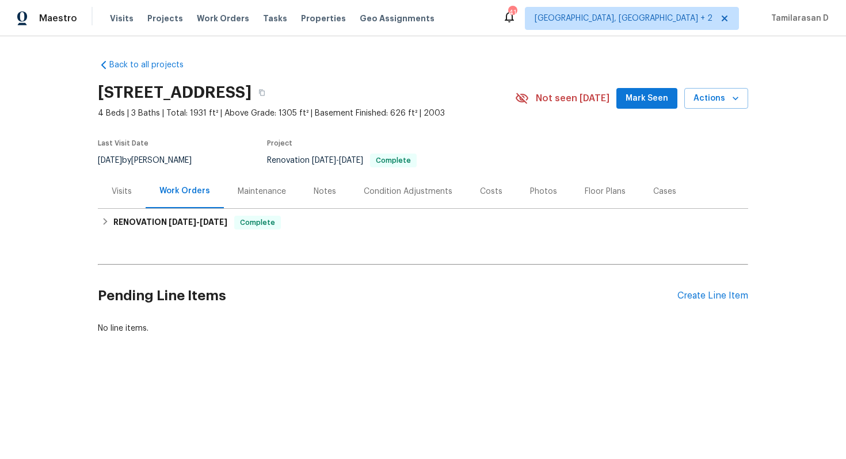
click at [128, 198] on div "Visits" at bounding box center [122, 191] width 48 height 34
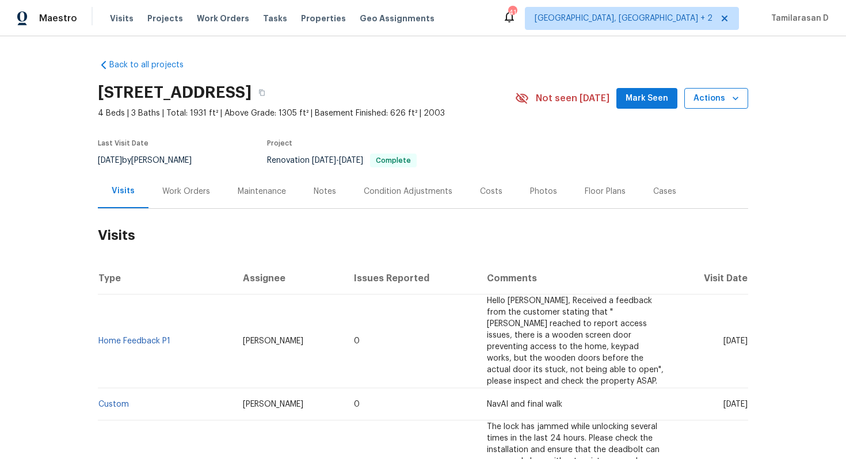
click at [702, 97] on span "Actions" at bounding box center [716, 99] width 45 height 14
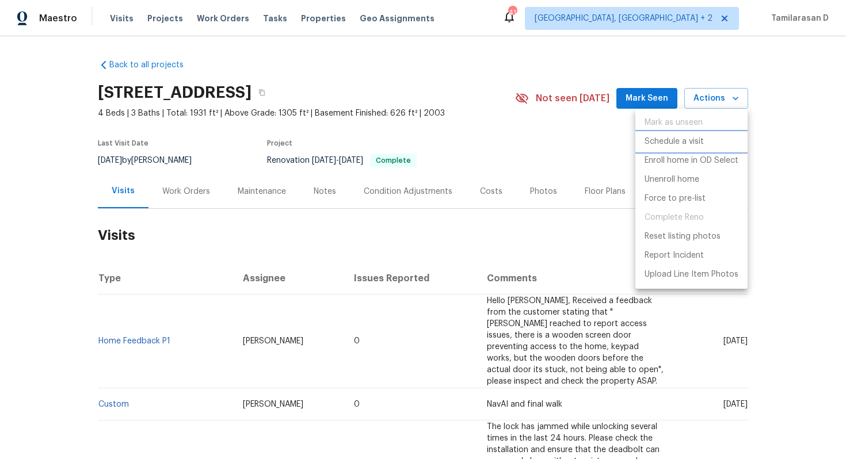
click at [671, 139] on p "Schedule a visit" at bounding box center [674, 142] width 59 height 12
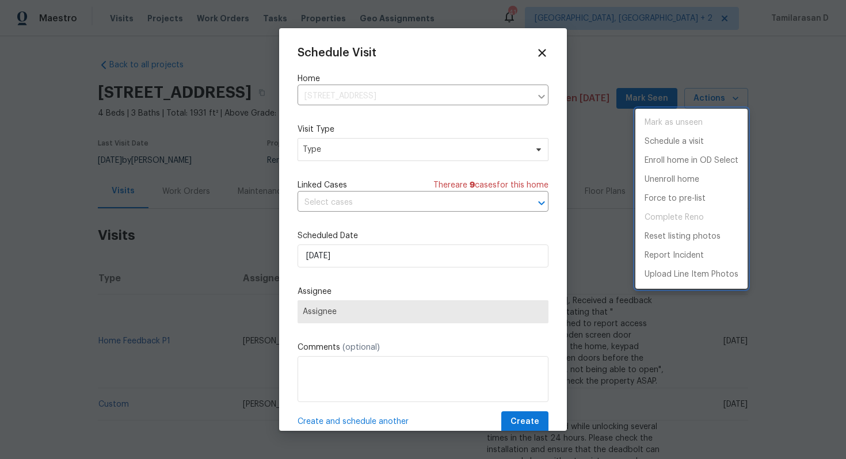
click at [364, 153] on div at bounding box center [423, 229] width 846 height 459
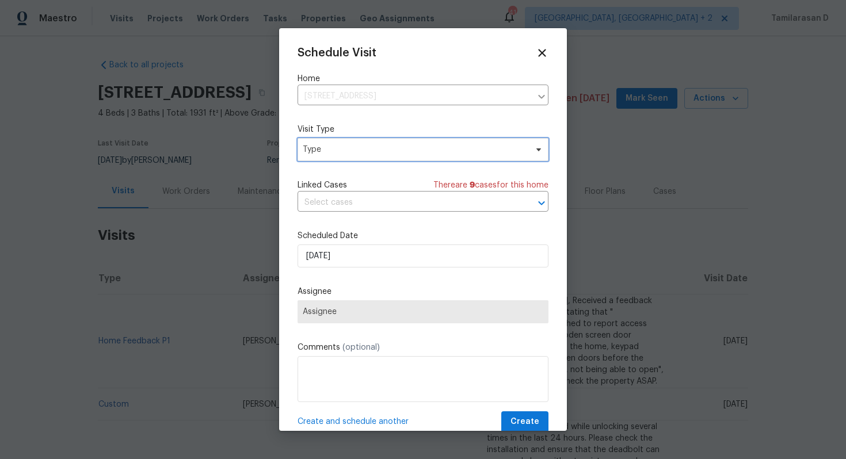
click at [364, 157] on span "Type" at bounding box center [423, 149] width 251 height 23
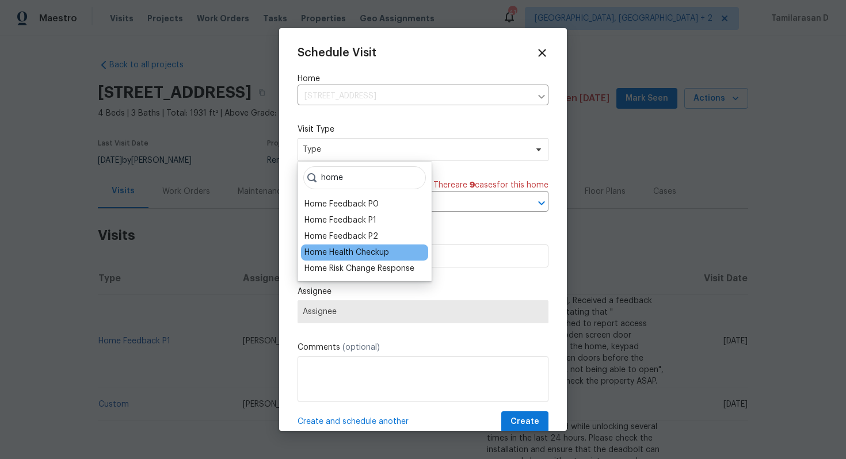
type input "home"
click at [373, 245] on div "Home Health Checkup" at bounding box center [364, 253] width 127 height 16
click at [360, 248] on div "Home Health Checkup" at bounding box center [346, 253] width 85 height 12
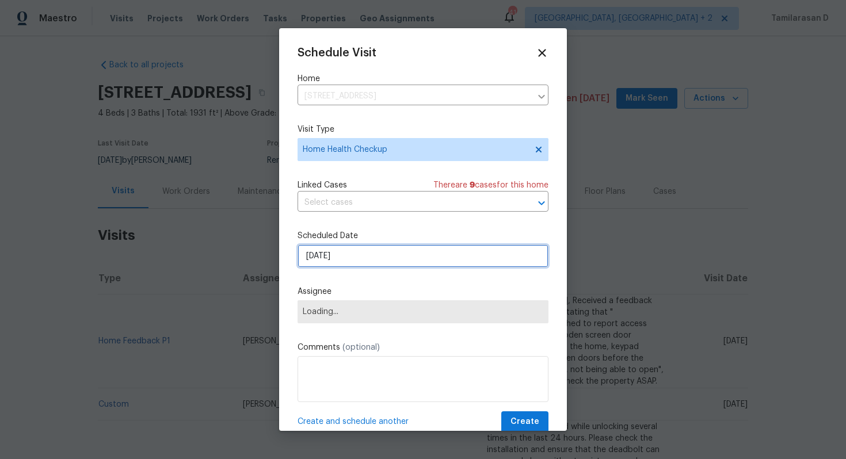
click at [352, 263] on input "24/09/2025" at bounding box center [423, 256] width 251 height 23
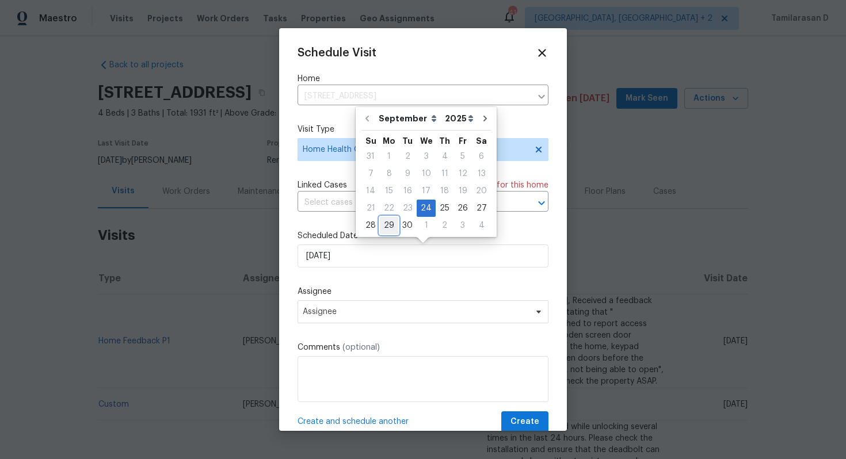
click at [391, 227] on div "29" at bounding box center [389, 226] width 18 height 16
type input "29/09/2025"
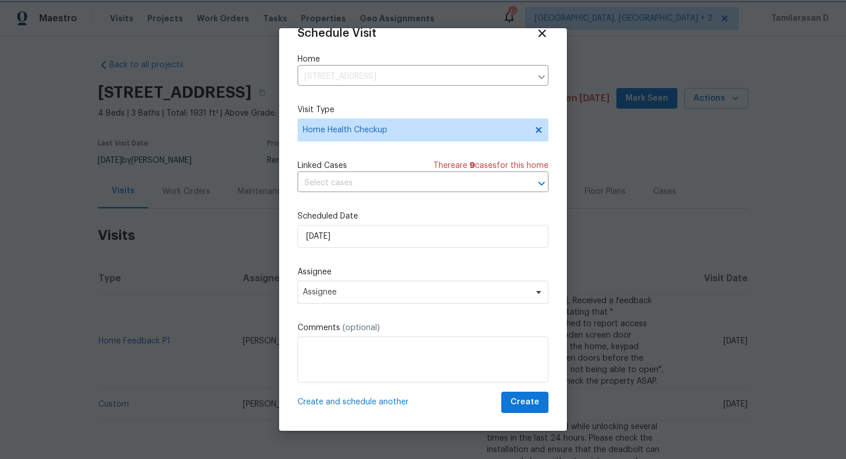
scroll to position [21, 0]
click at [347, 288] on span "Assignee" at bounding box center [416, 291] width 226 height 9
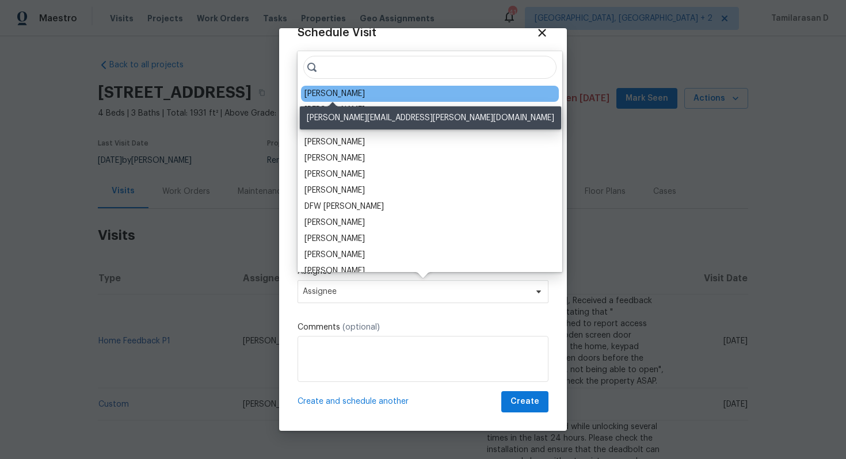
click at [341, 94] on div "Preston Sexton" at bounding box center [334, 94] width 60 height 12
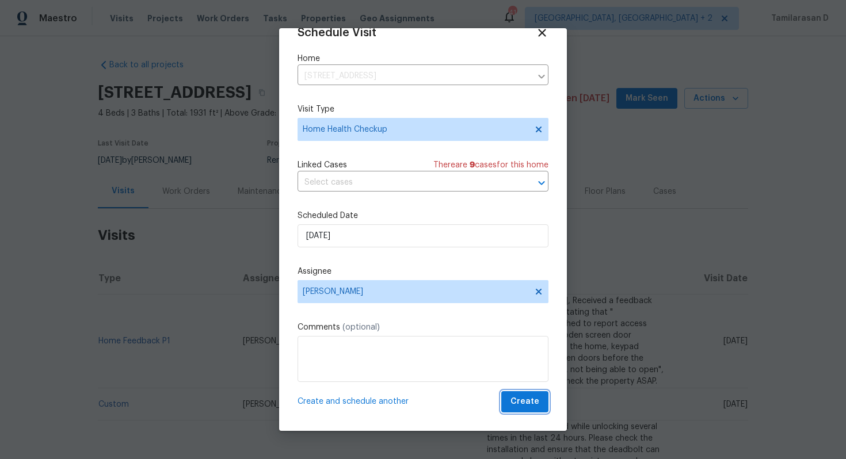
click at [526, 399] on span "Create" at bounding box center [525, 402] width 29 height 14
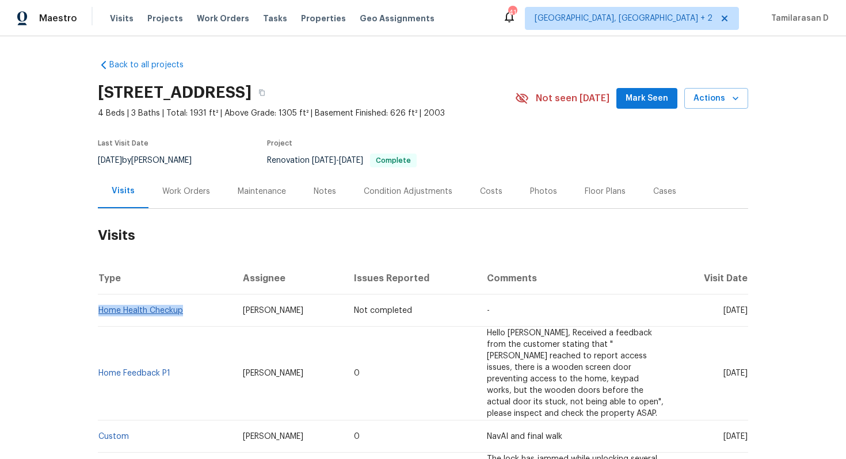
drag, startPoint x: 185, startPoint y: 311, endPoint x: 100, endPoint y: 308, distance: 85.2
click at [100, 308] on td "Home Health Checkup" at bounding box center [166, 311] width 136 height 32
copy link "Home Health Checkup"
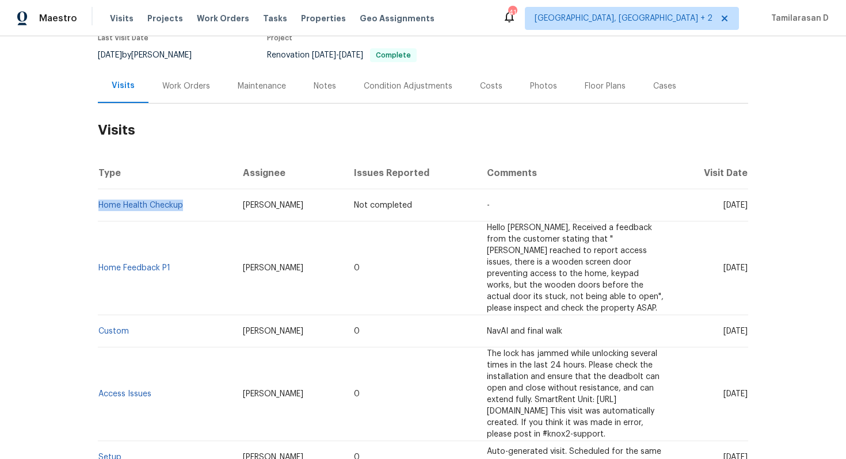
scroll to position [117, 0]
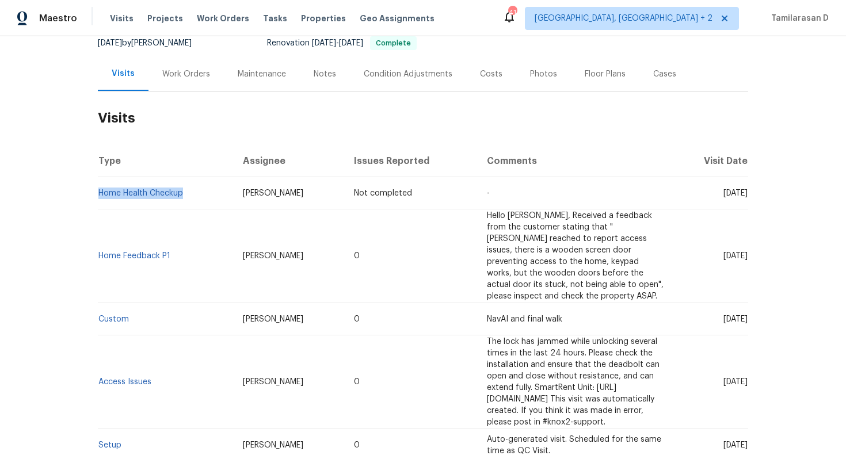
copy link "Home Health Checkup"
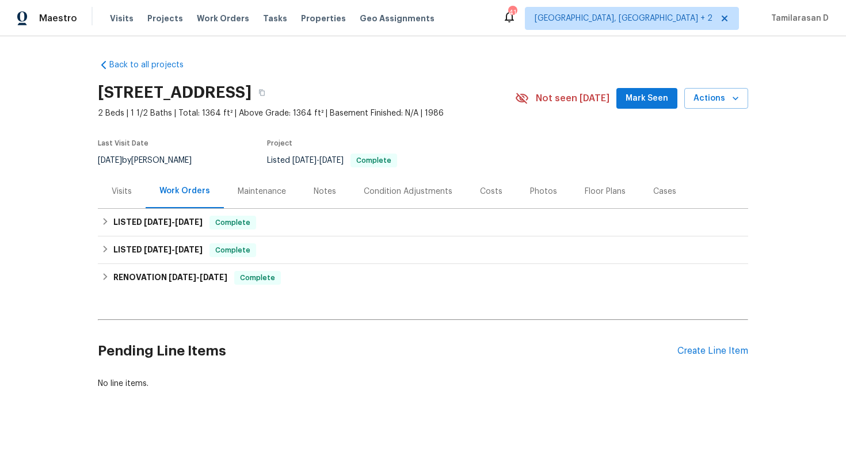
click at [126, 191] on div "Visits" at bounding box center [122, 192] width 20 height 12
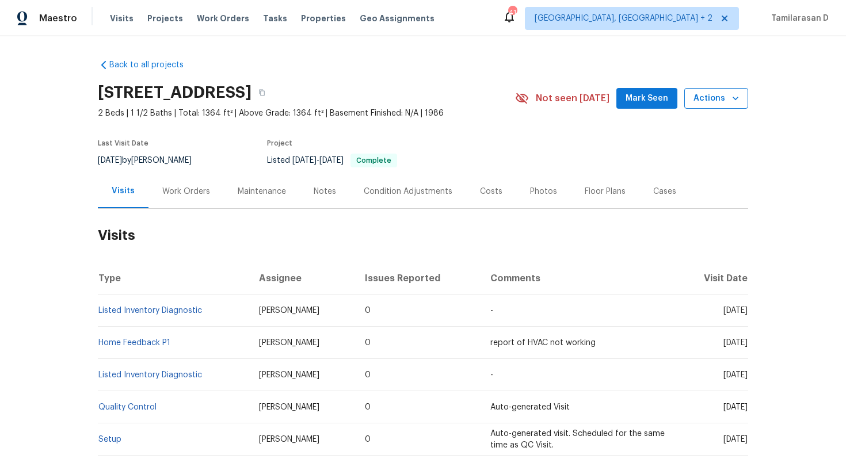
click at [729, 96] on span "Actions" at bounding box center [716, 99] width 45 height 14
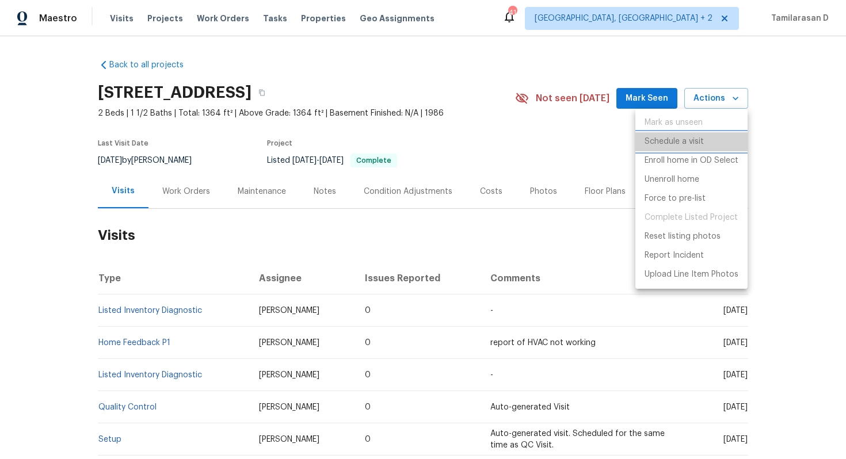
click at [696, 146] on p "Schedule a visit" at bounding box center [674, 142] width 59 height 12
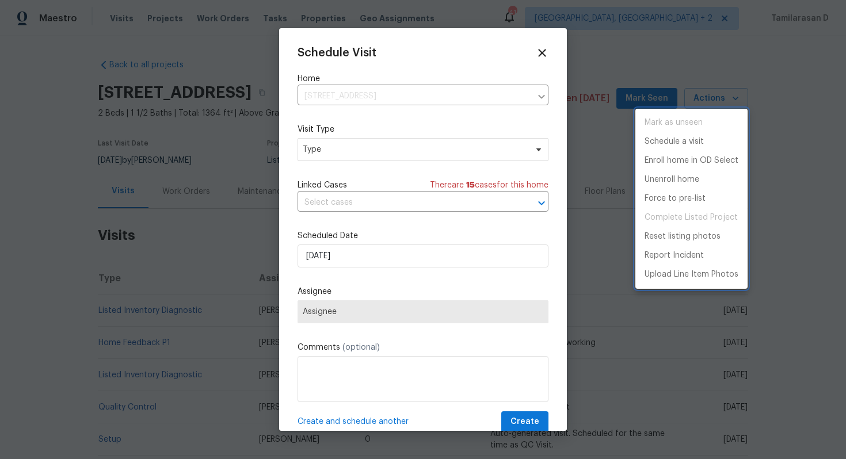
click at [344, 148] on div at bounding box center [423, 229] width 846 height 459
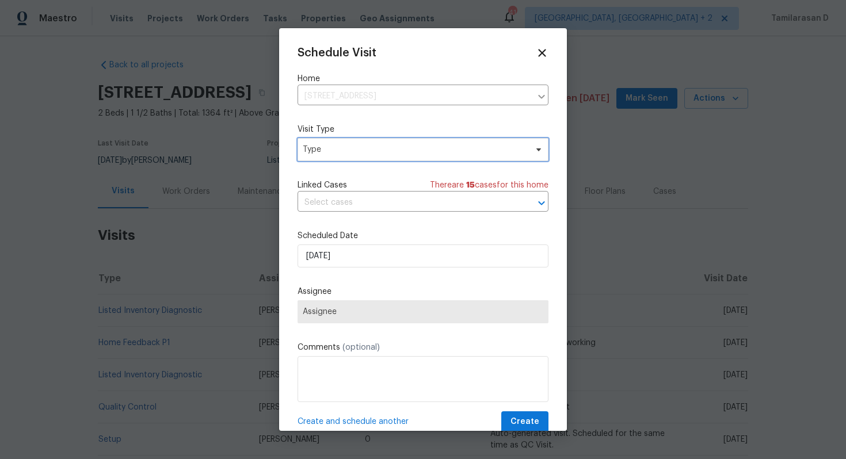
click at [344, 148] on span "Type" at bounding box center [415, 150] width 224 height 12
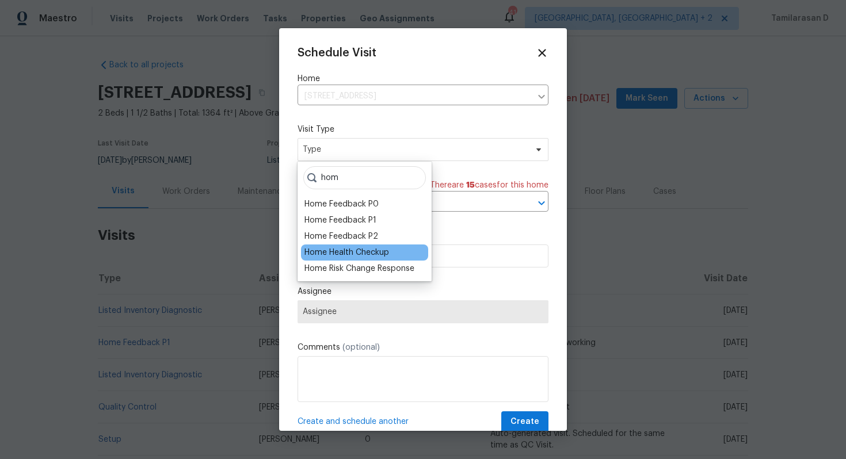
type input "hom"
click at [364, 247] on div "Home Health Checkup" at bounding box center [346, 253] width 85 height 12
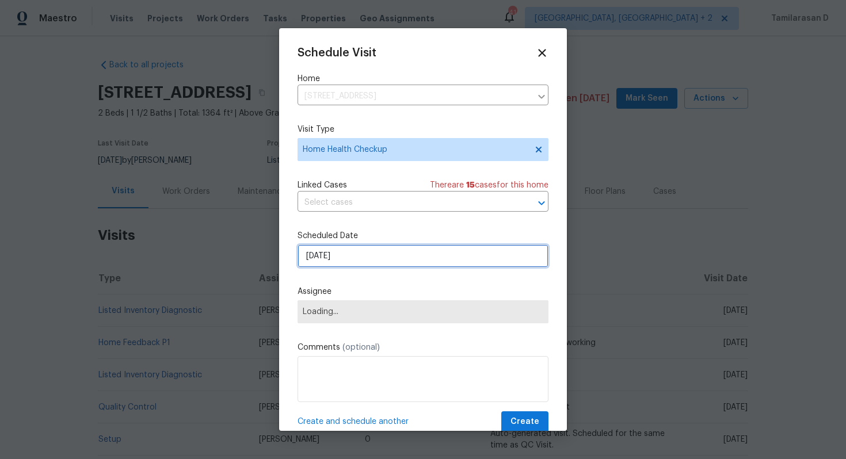
click at [352, 259] on input "24/09/2025" at bounding box center [423, 256] width 251 height 23
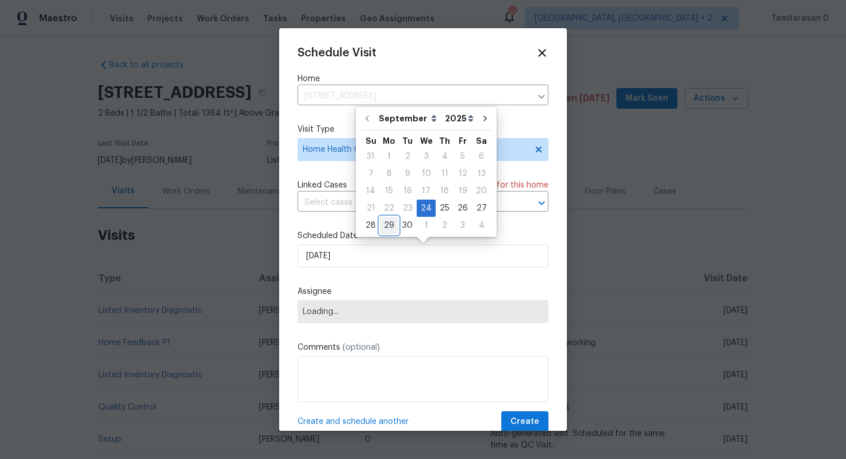
click at [386, 230] on div "29" at bounding box center [389, 226] width 18 height 16
type input "29/09/2025"
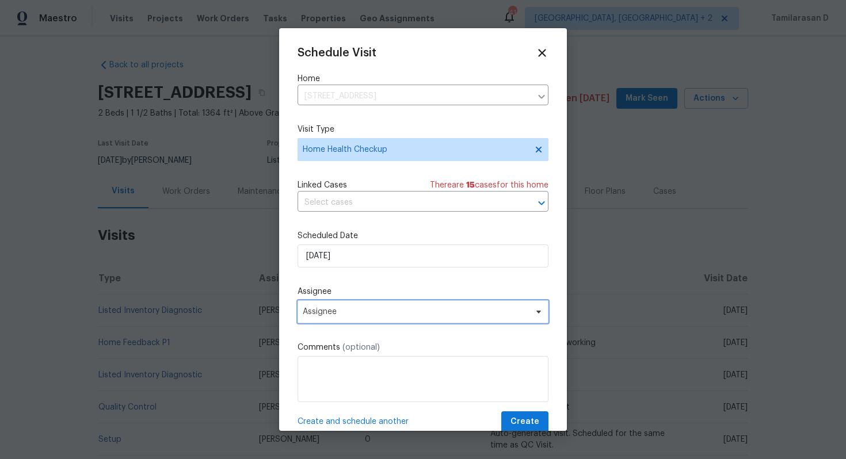
click at [335, 319] on span "Assignee" at bounding box center [423, 311] width 251 height 23
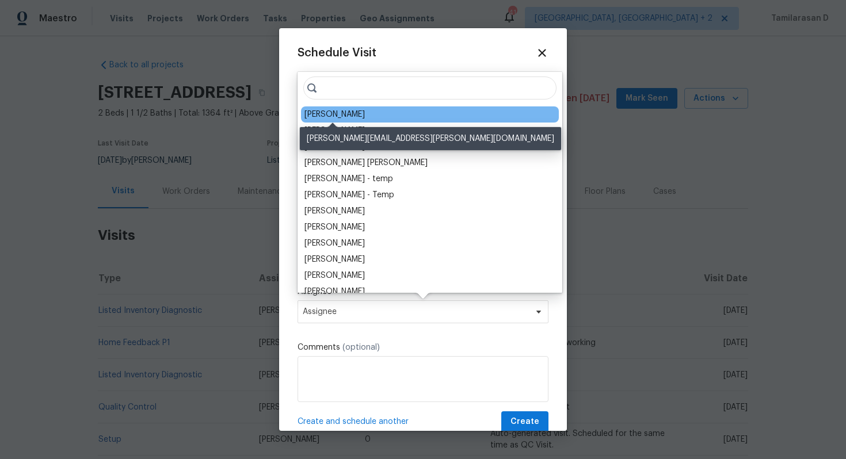
click at [347, 112] on div "Preston Sexton" at bounding box center [334, 115] width 60 height 12
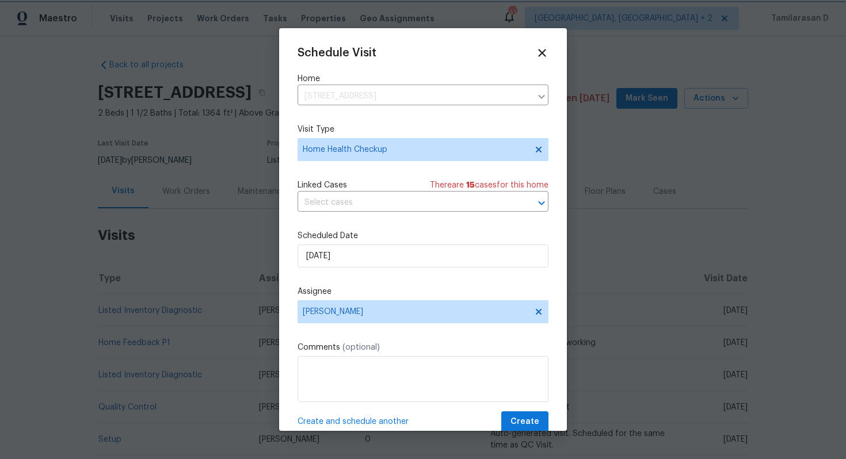
scroll to position [21, 0]
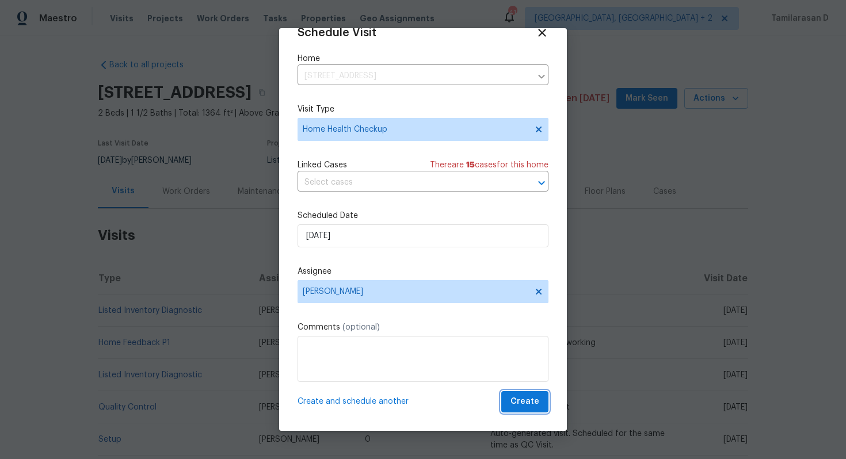
click at [521, 400] on span "Create" at bounding box center [525, 402] width 29 height 14
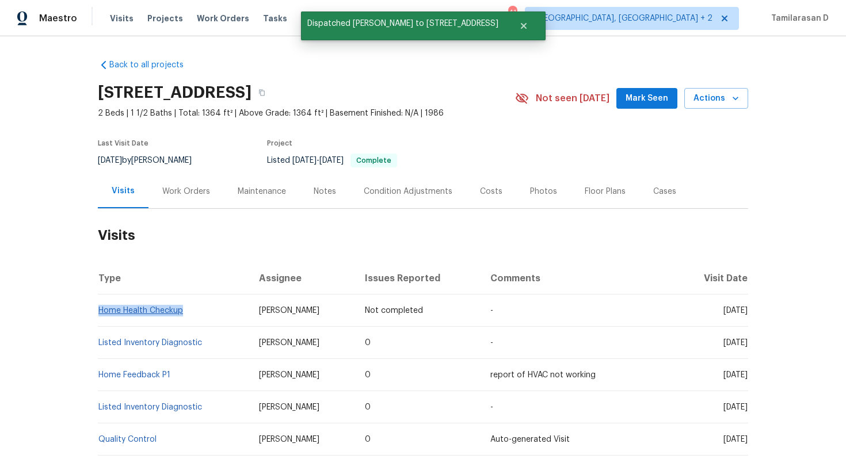
drag, startPoint x: 186, startPoint y: 310, endPoint x: 100, endPoint y: 308, distance: 86.4
click at [100, 308] on td "Home Health Checkup" at bounding box center [174, 311] width 152 height 32
copy link "Home Health Checkup"
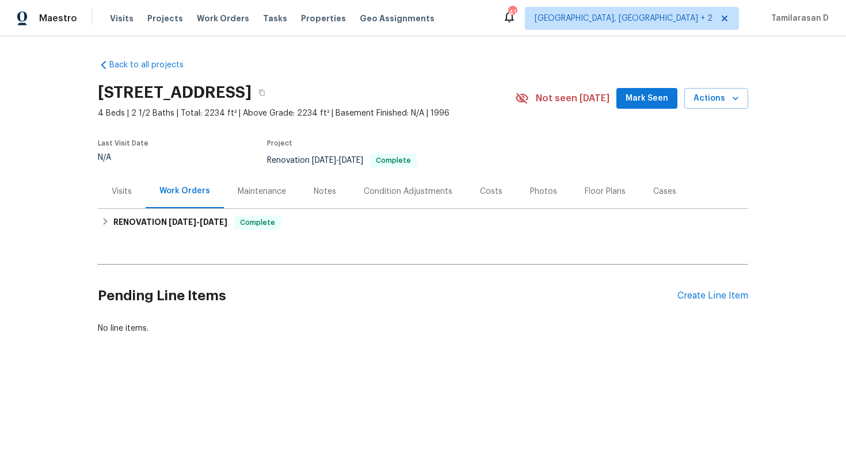
click at [125, 188] on div "Visits" at bounding box center [122, 192] width 20 height 12
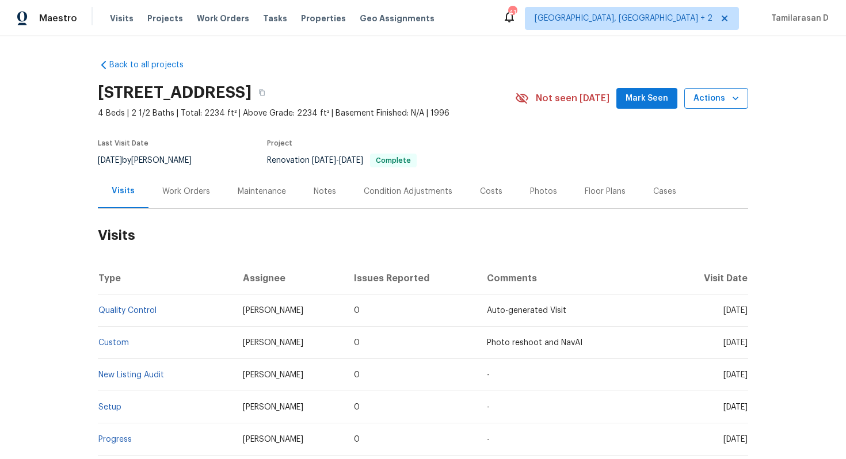
click at [743, 99] on button "Actions" at bounding box center [716, 98] width 64 height 21
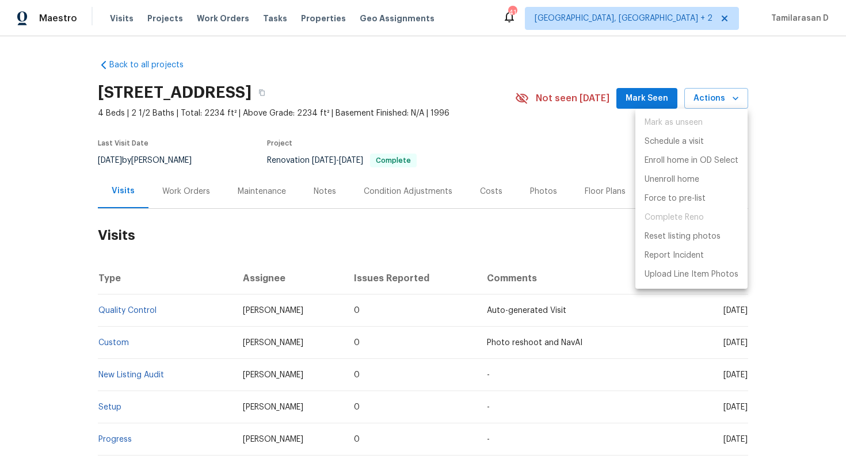
click at [550, 142] on div at bounding box center [423, 229] width 846 height 459
